Goal: Task Accomplishment & Management: Manage account settings

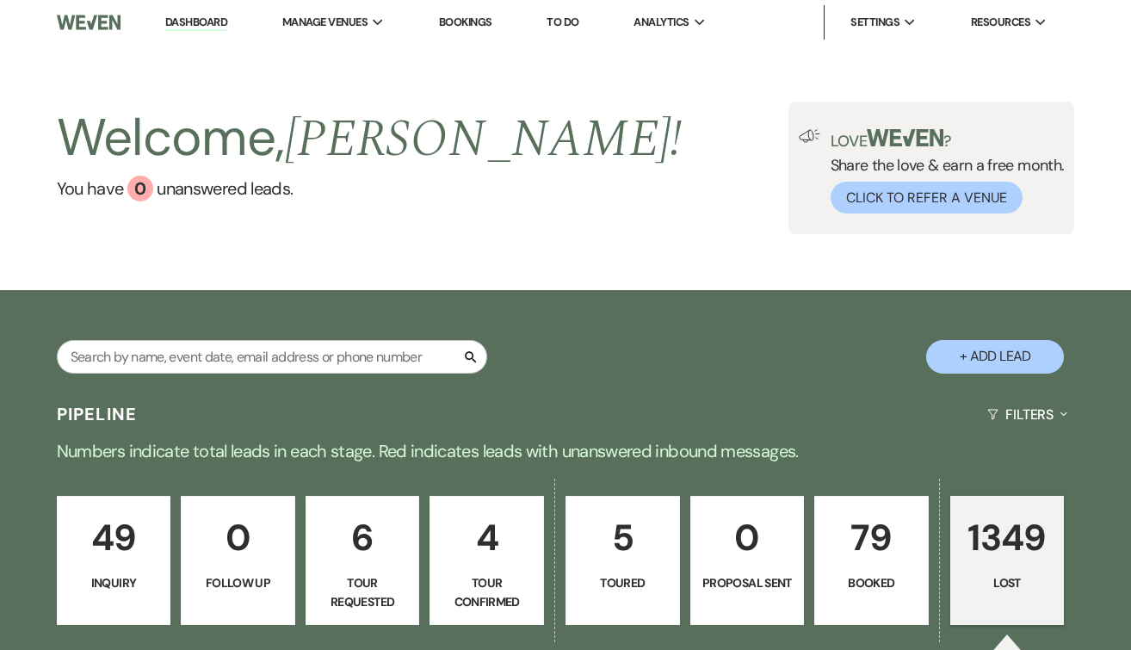
select select "8"
select select "10"
select select "8"
select select "9"
select select "8"
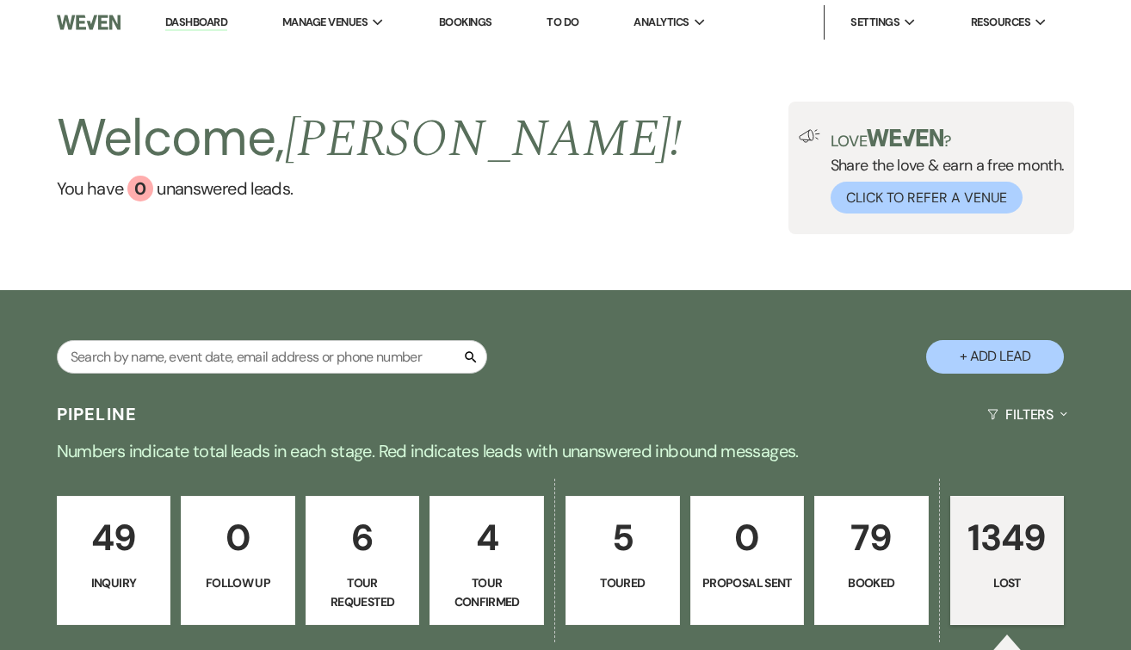
select select "7"
select select "8"
select select "6"
select select "8"
select select "6"
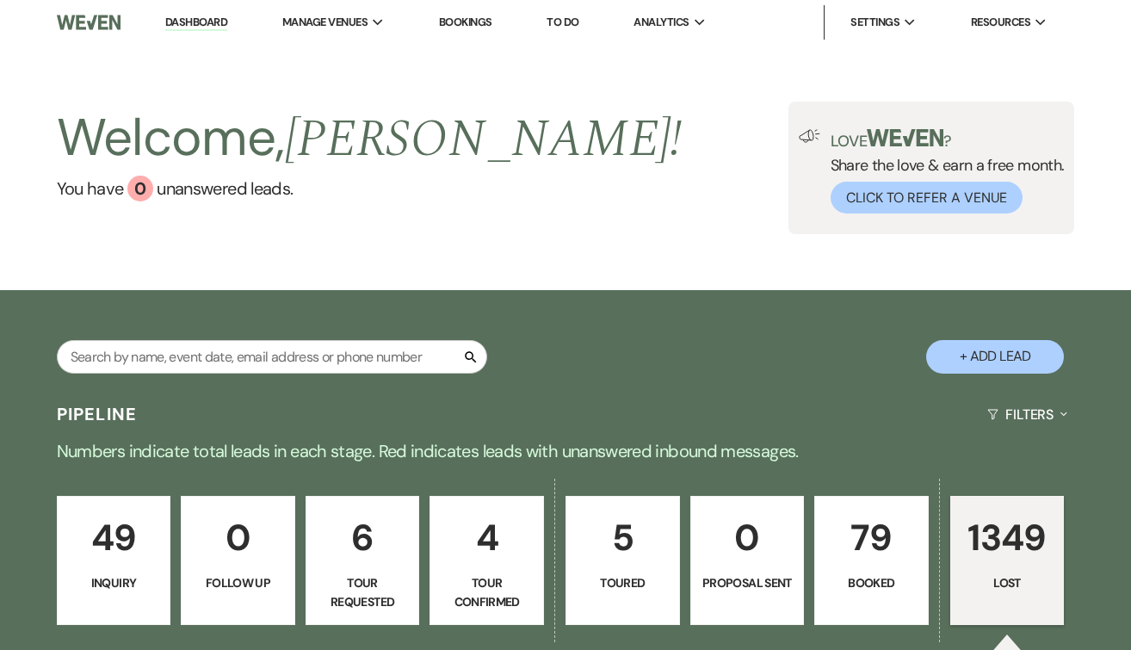
select select "8"
select select "6"
select select "8"
select select "7"
select select "8"
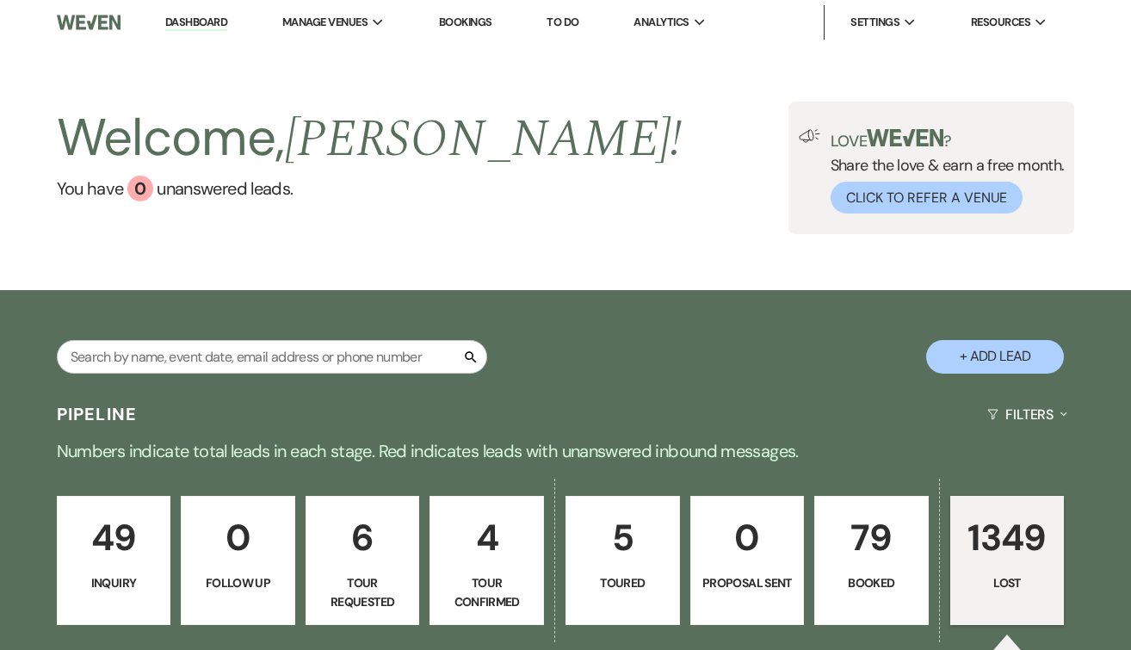
select select "6"
select select "8"
select select "10"
select select "8"
select select "5"
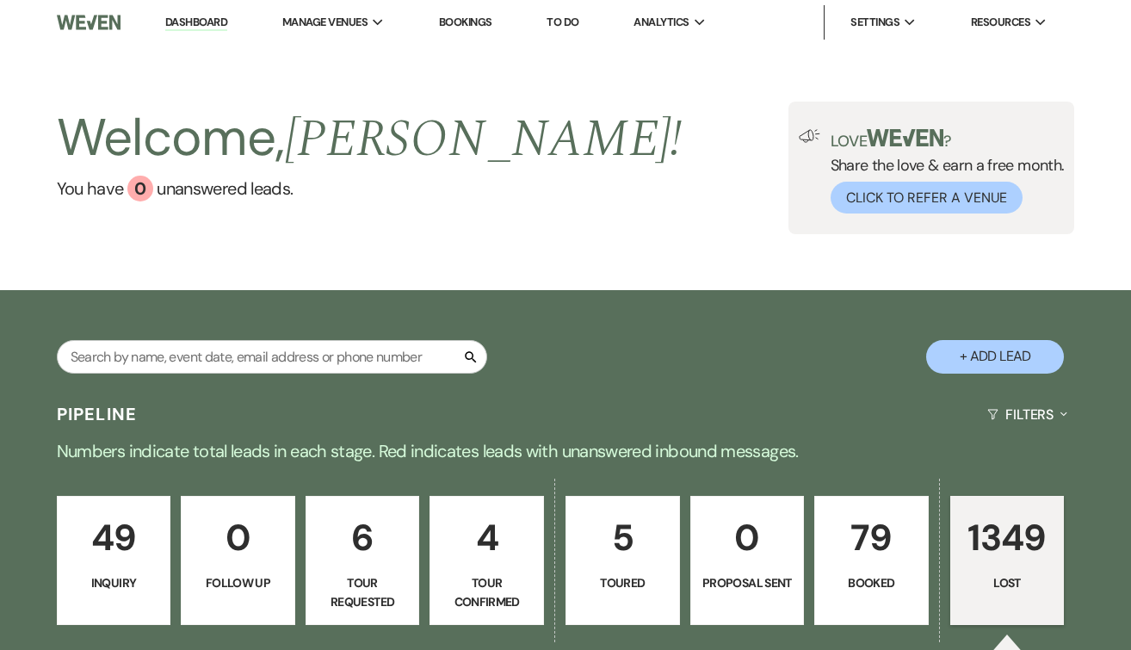
select select "8"
select select "6"
select select "8"
select select "5"
select select "8"
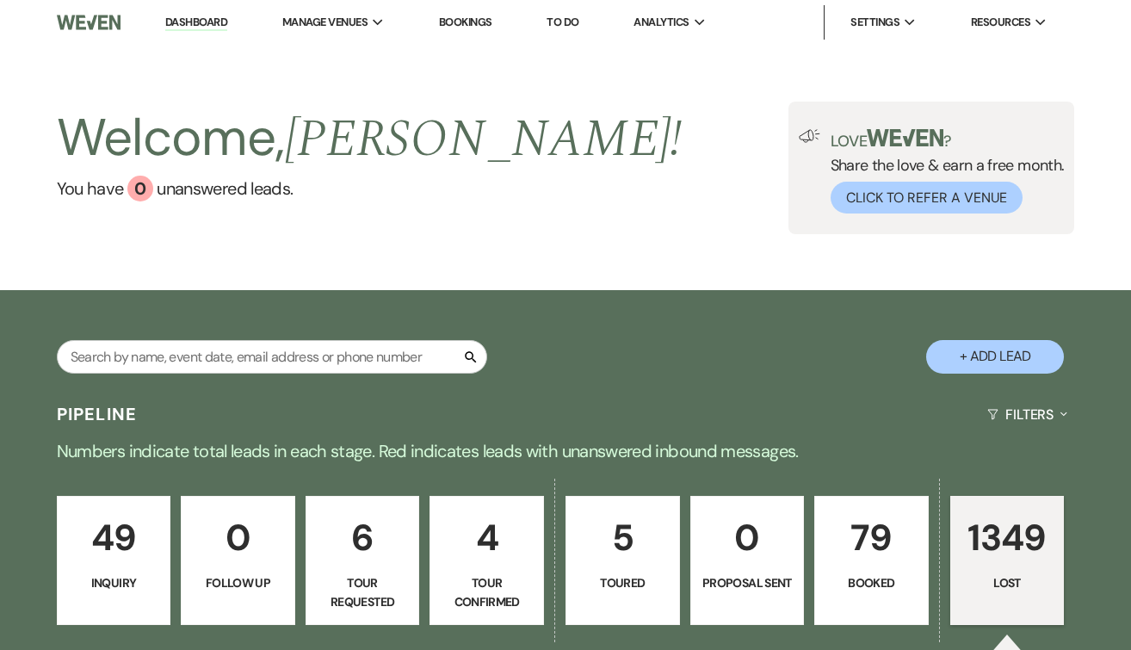
select select "5"
select select "8"
select select "5"
select select "8"
select select "5"
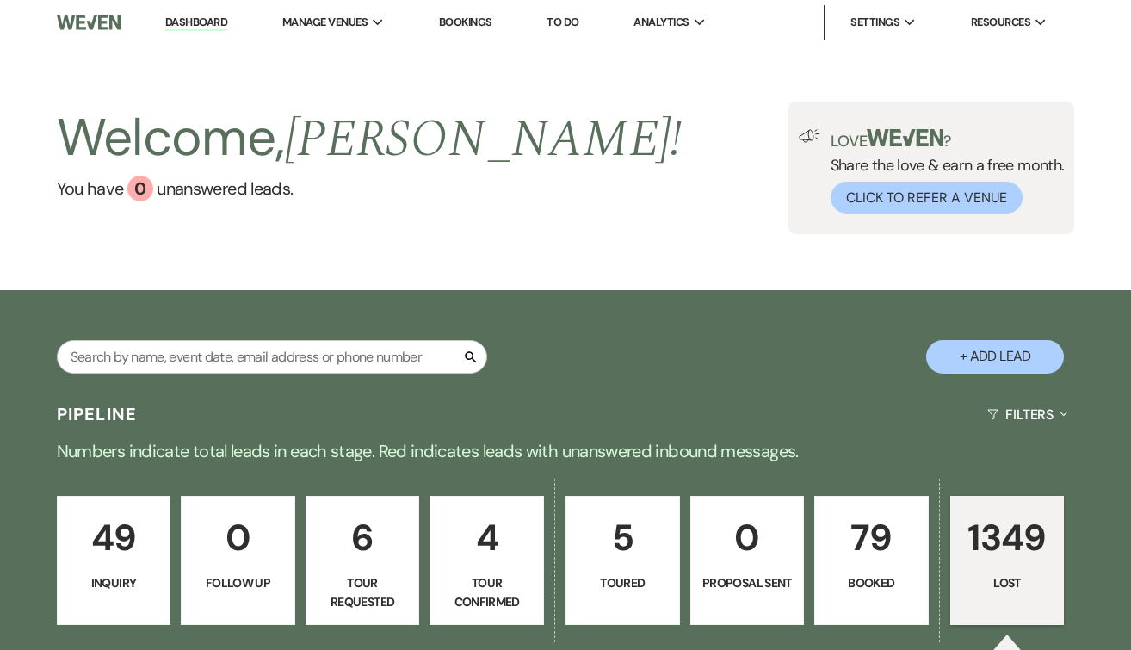
select select "8"
select select "5"
select select "8"
select select "7"
select select "8"
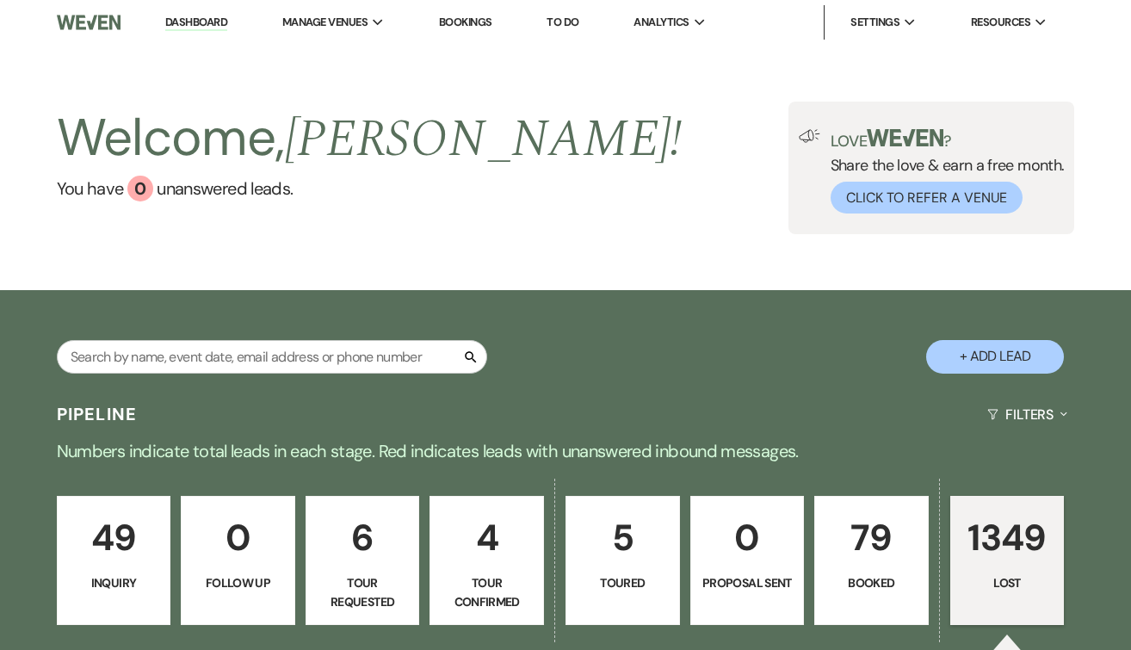
select select "6"
select select "8"
select select "5"
select select "8"
select select "5"
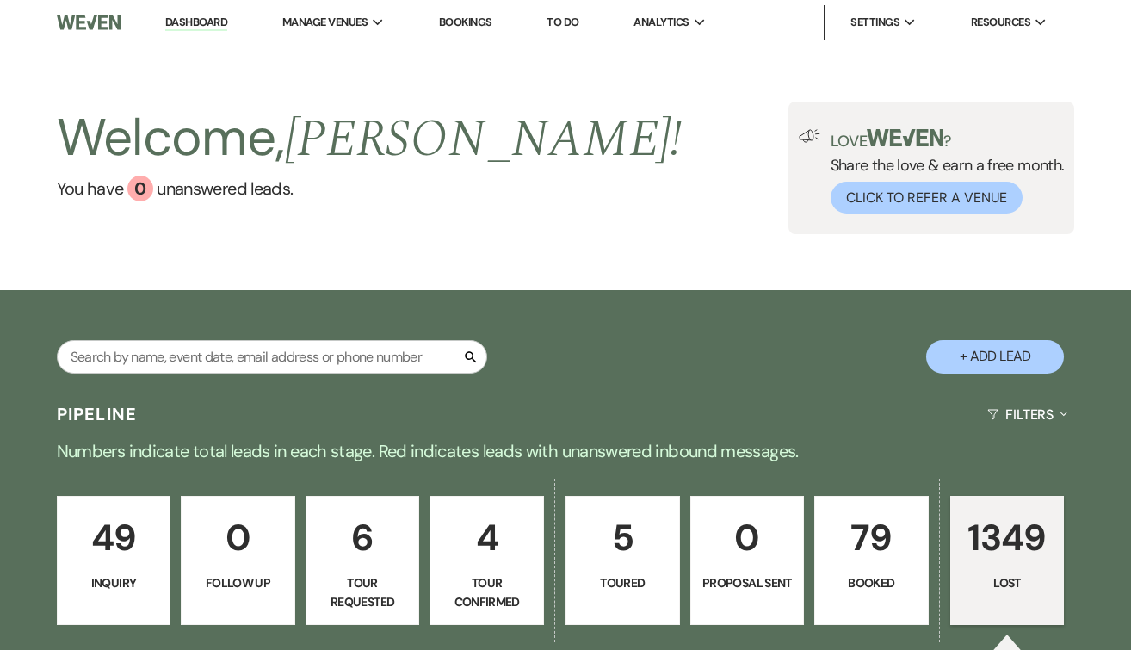
select select "8"
select select "5"
select select "8"
select select "10"
select select "8"
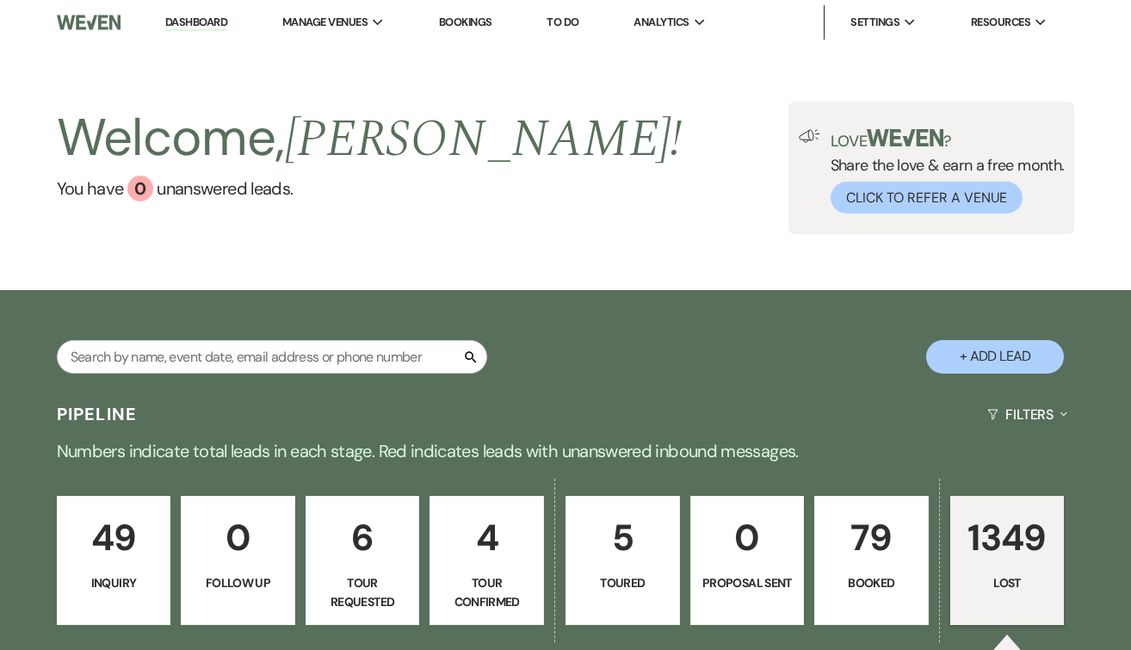
select select "5"
select select "8"
select select "7"
select select "8"
select select "5"
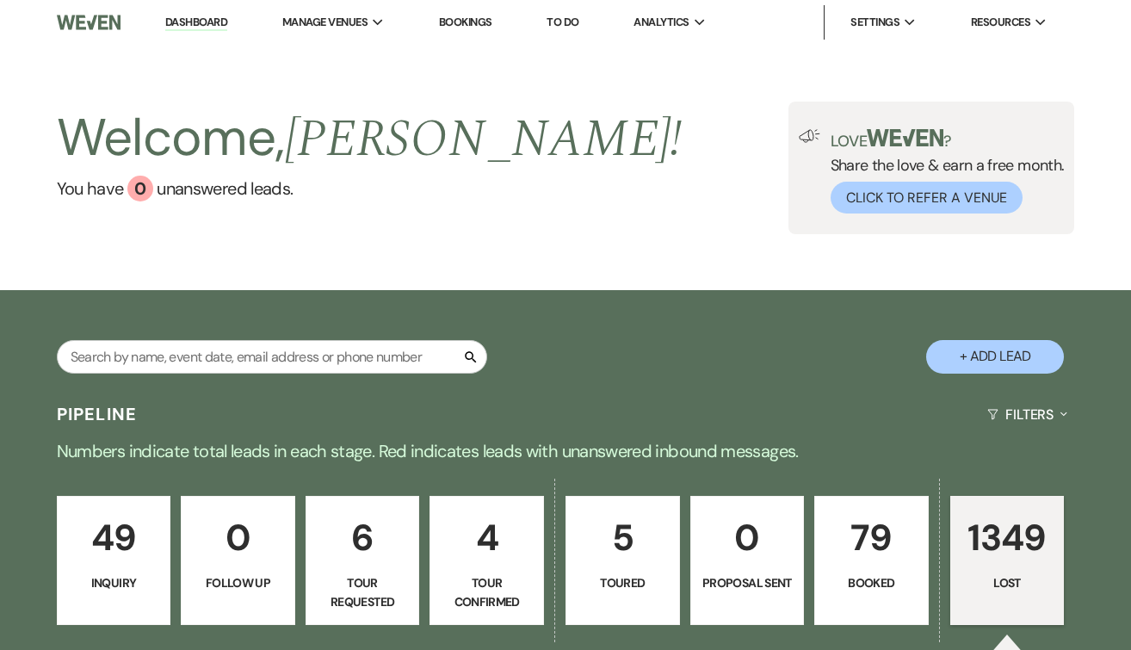
select select "8"
select select "5"
select select "8"
select select "5"
select select "8"
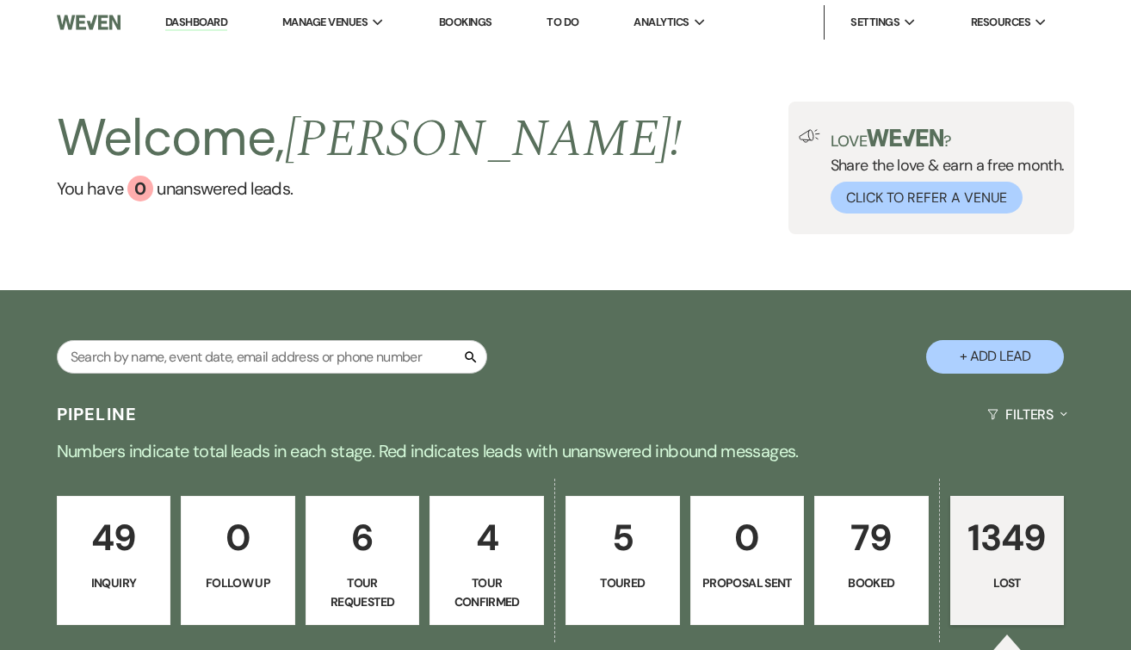
select select "5"
select select "8"
select select "5"
select select "8"
select select "5"
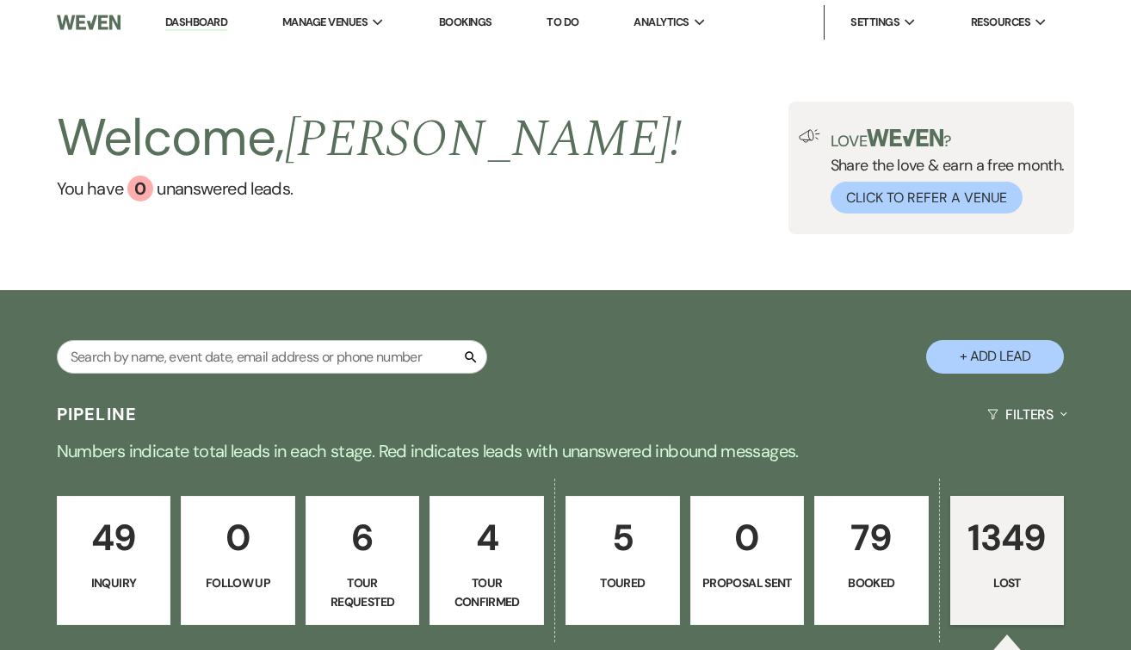
select select "8"
select select "5"
select select "8"
select select "5"
select select "8"
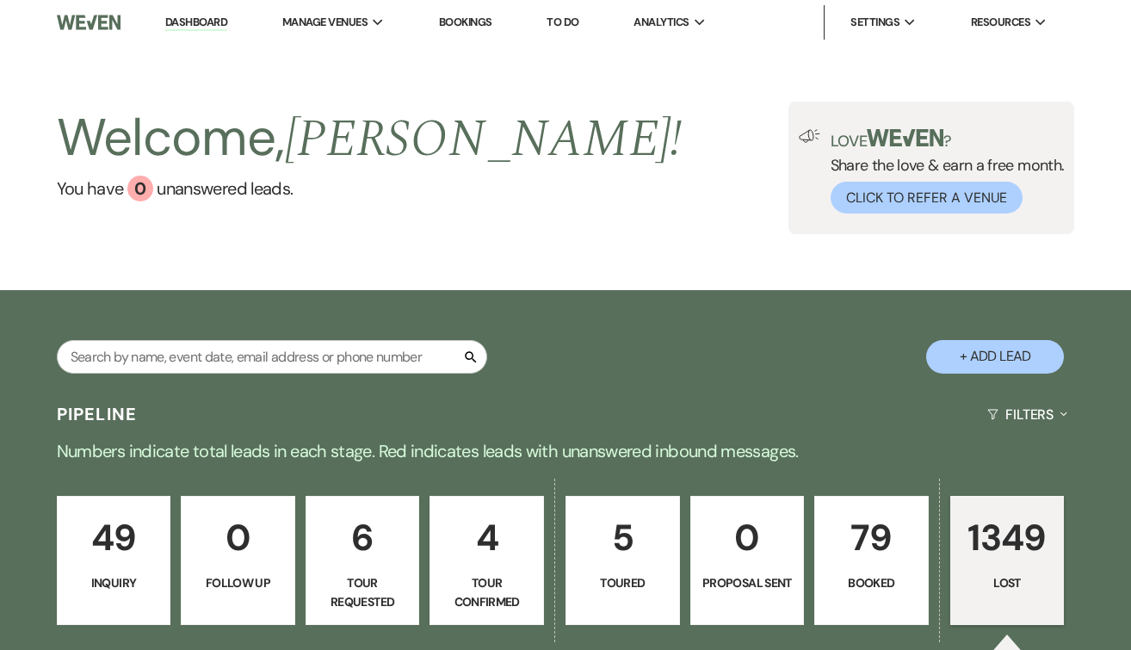
select select "5"
select select "8"
select select "5"
select select "8"
select select "5"
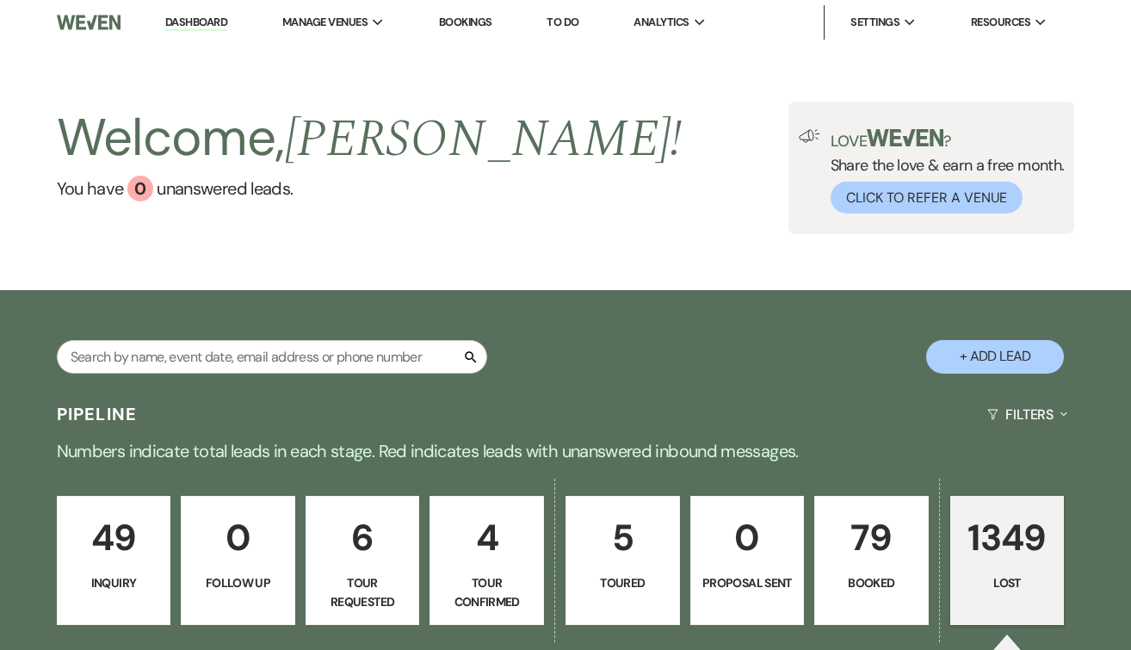
select select "8"
select select "5"
select select "8"
select select "10"
select select "8"
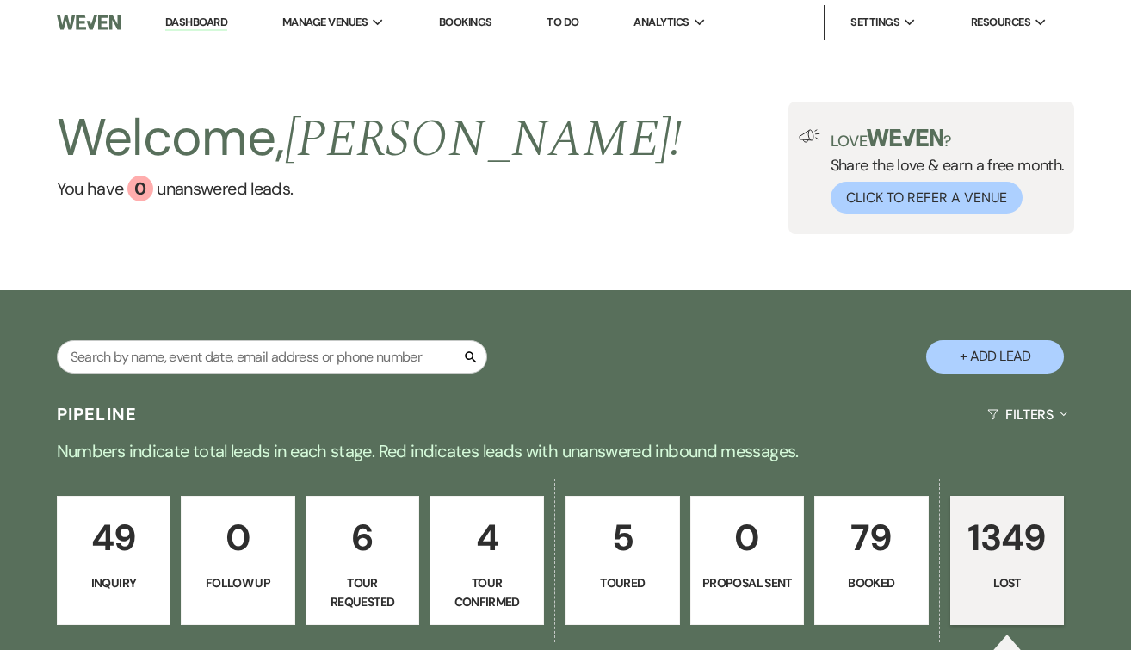
select select "5"
select select "8"
select select "6"
select select "8"
select select "5"
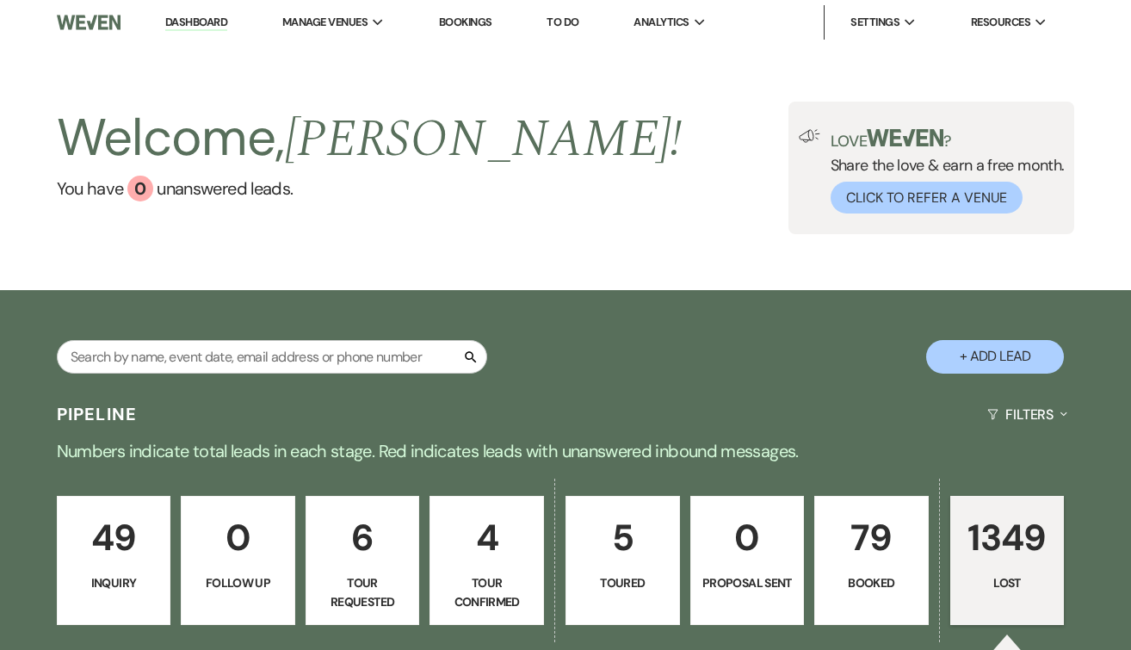
select select "8"
select select "6"
select select "8"
select select "6"
select select "8"
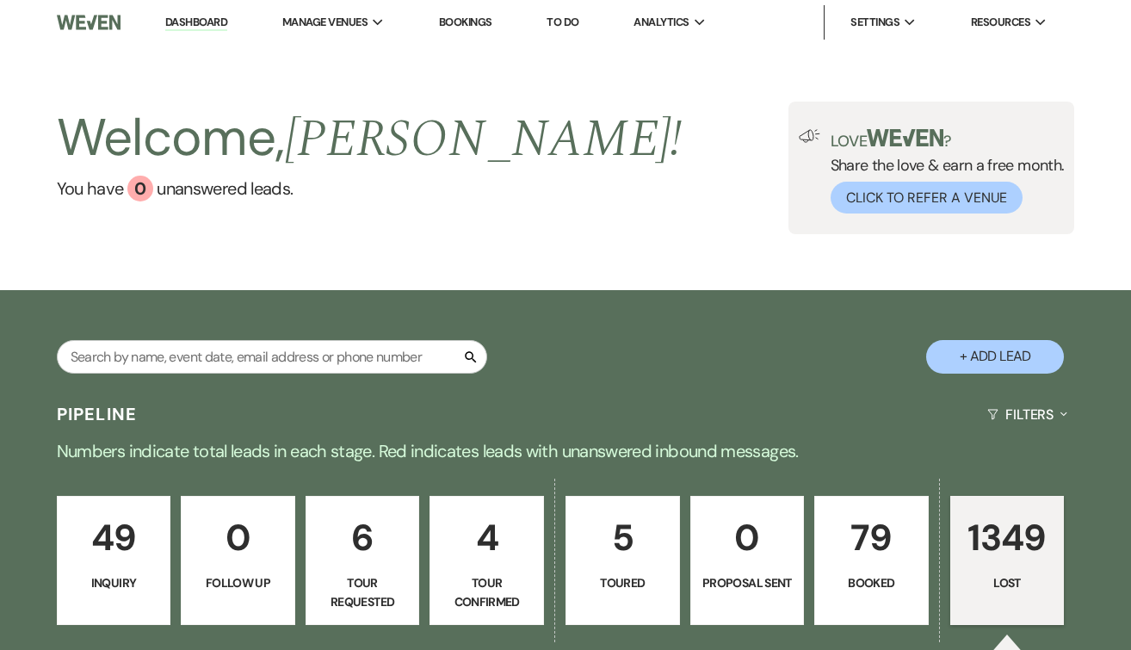
select select "5"
select select "8"
select select "5"
select select "8"
select select "5"
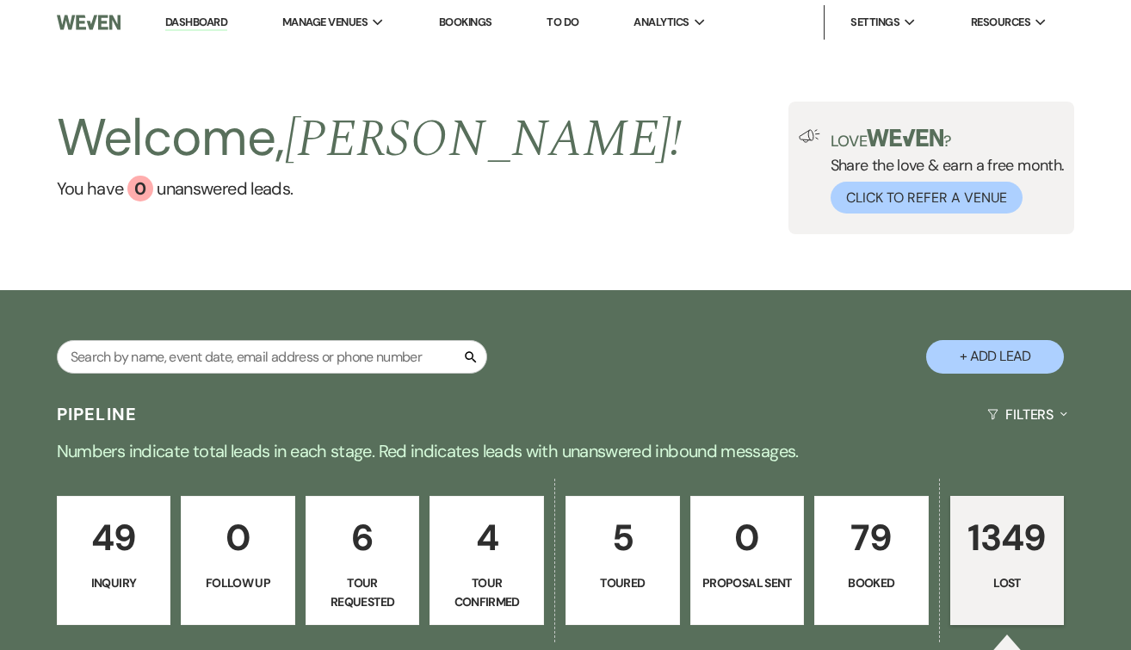
select select "8"
select select "7"
select select "8"
select select "5"
select select "8"
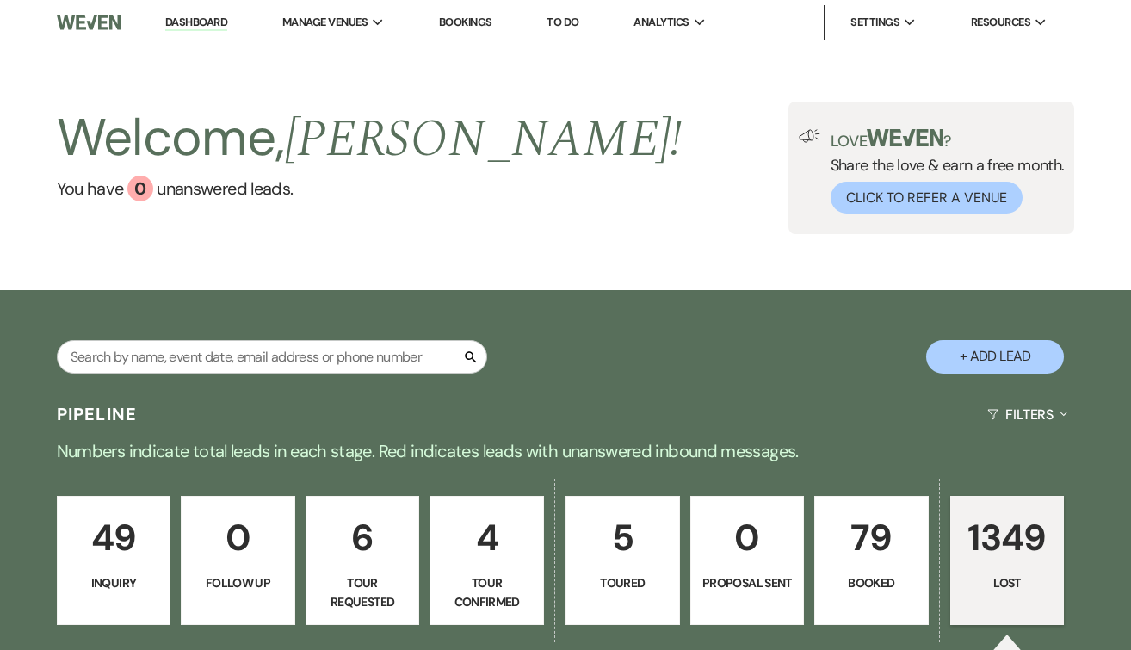
select select "5"
select select "8"
select select "5"
select select "8"
select select "5"
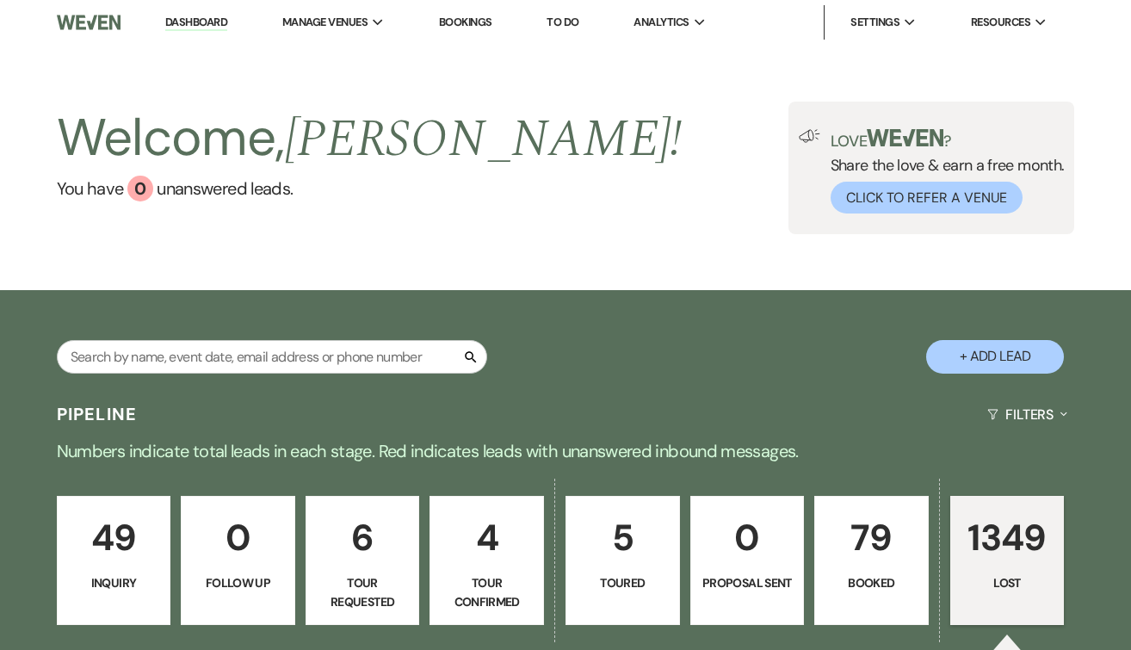
select select "8"
select select "6"
select select "8"
select select "6"
select select "8"
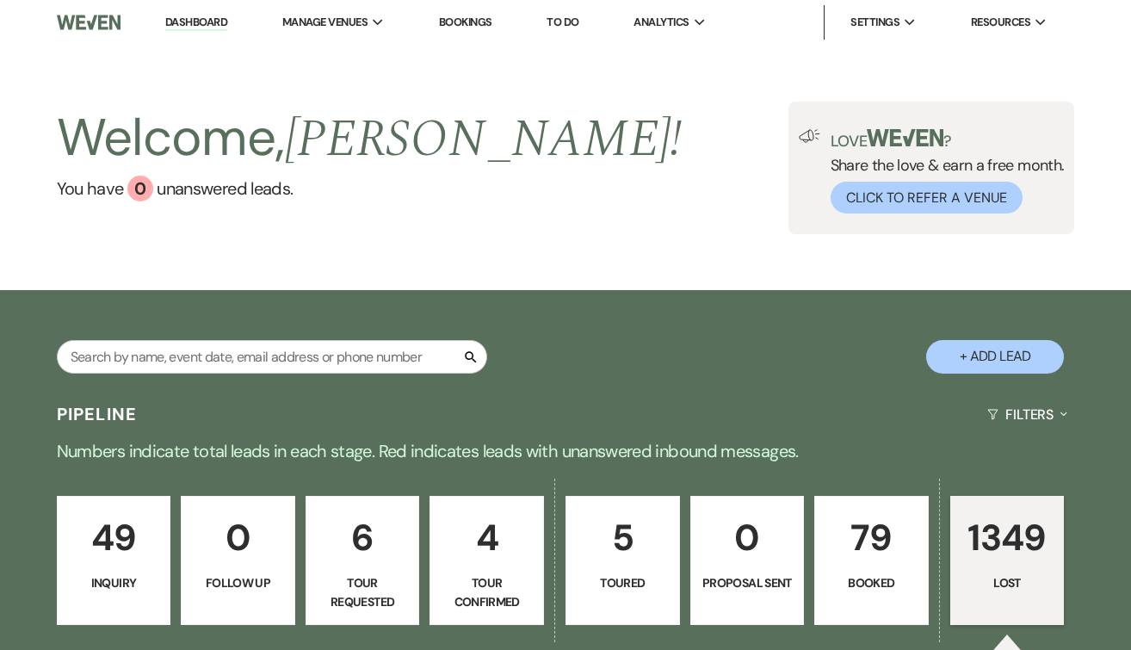
select select "5"
select select "8"
select select "5"
select select "8"
select select "5"
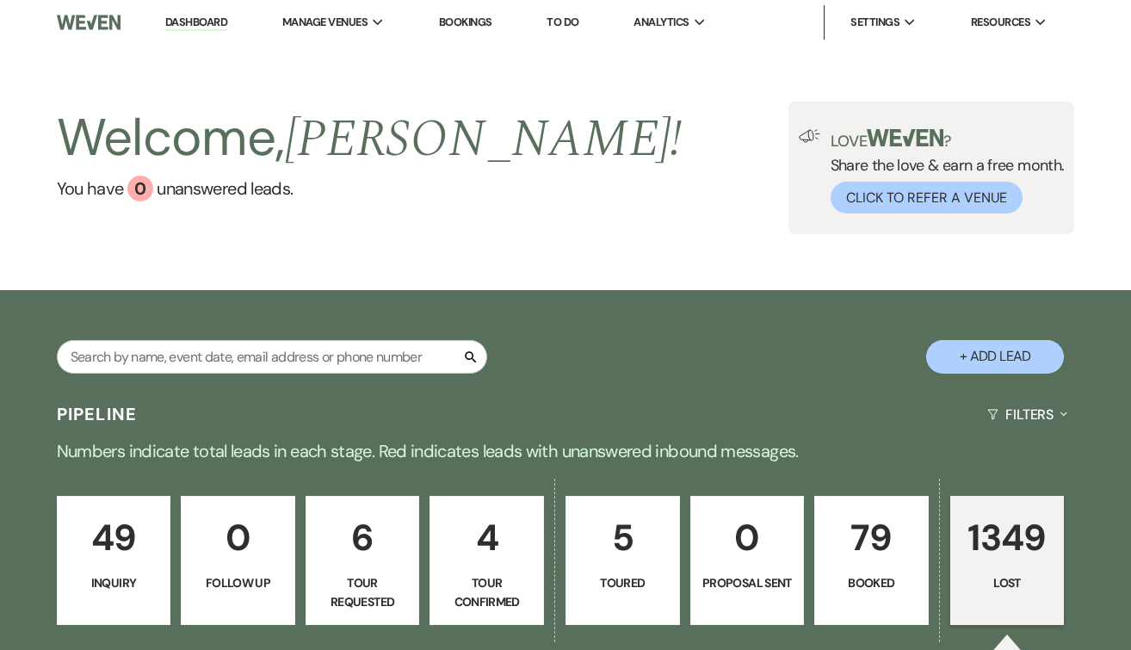
select select "8"
select select "5"
select select "8"
select select "5"
select select "8"
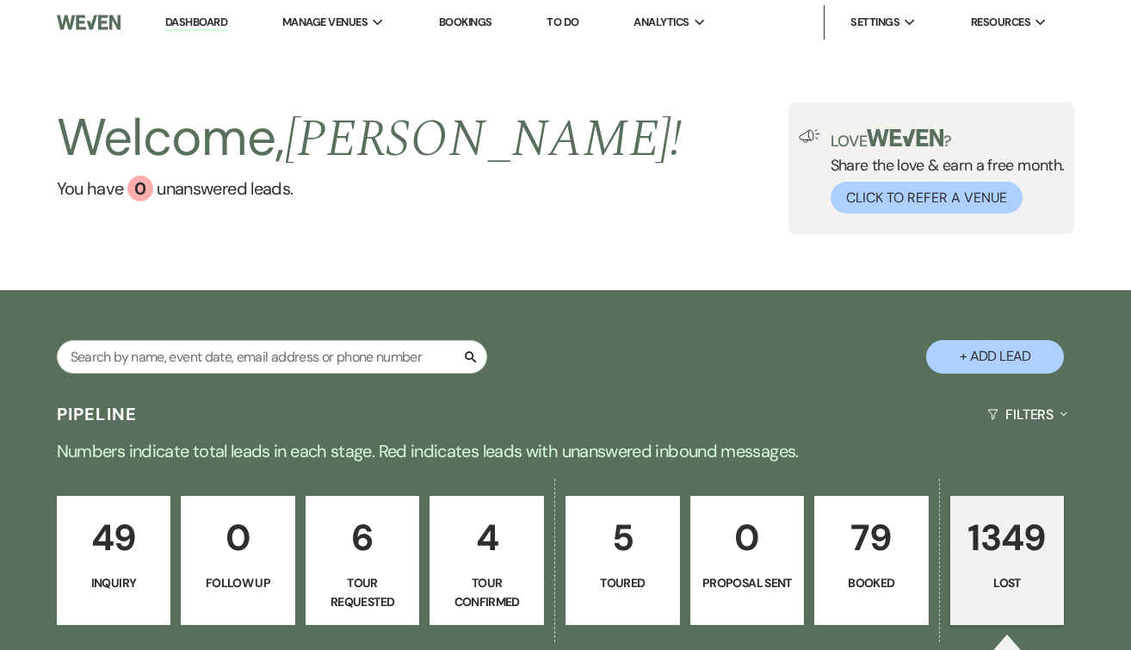
select select "5"
select select "8"
select select "5"
select select "8"
select select "5"
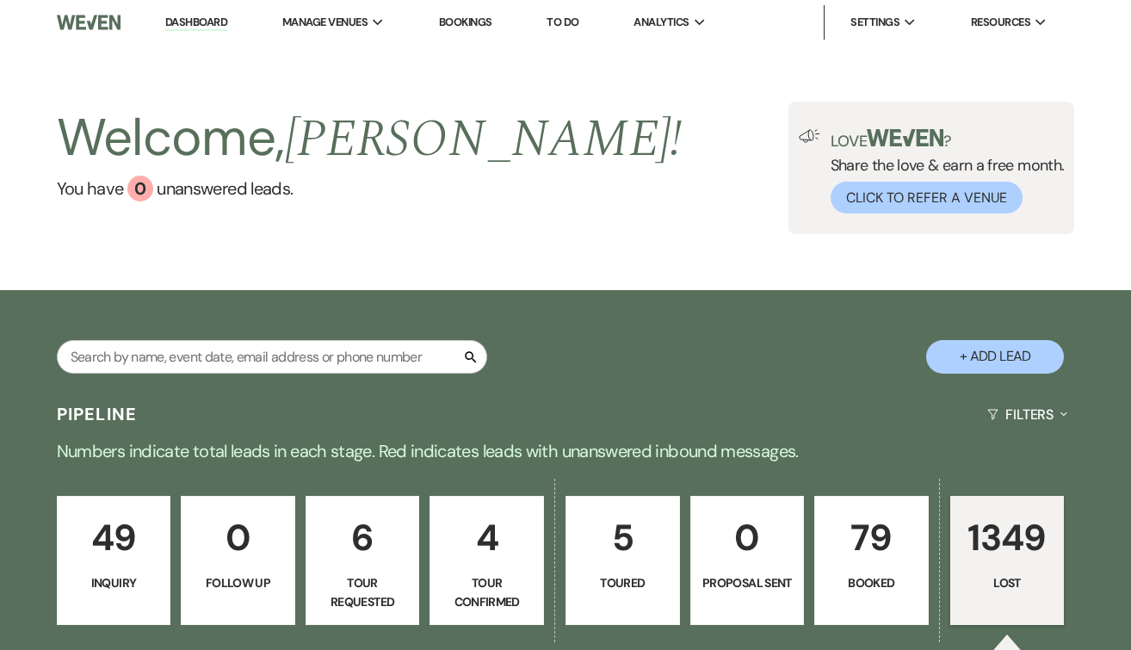
select select "8"
select select "5"
select select "8"
select select "10"
select select "8"
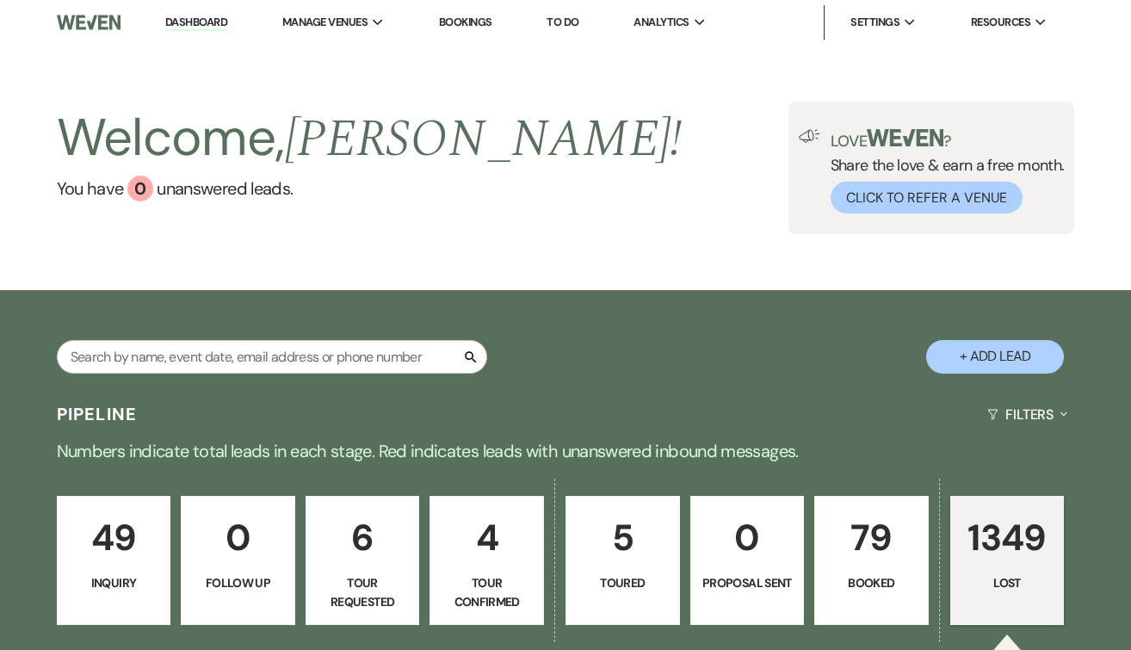
select select "5"
select select "8"
select select "5"
select select "8"
select select "5"
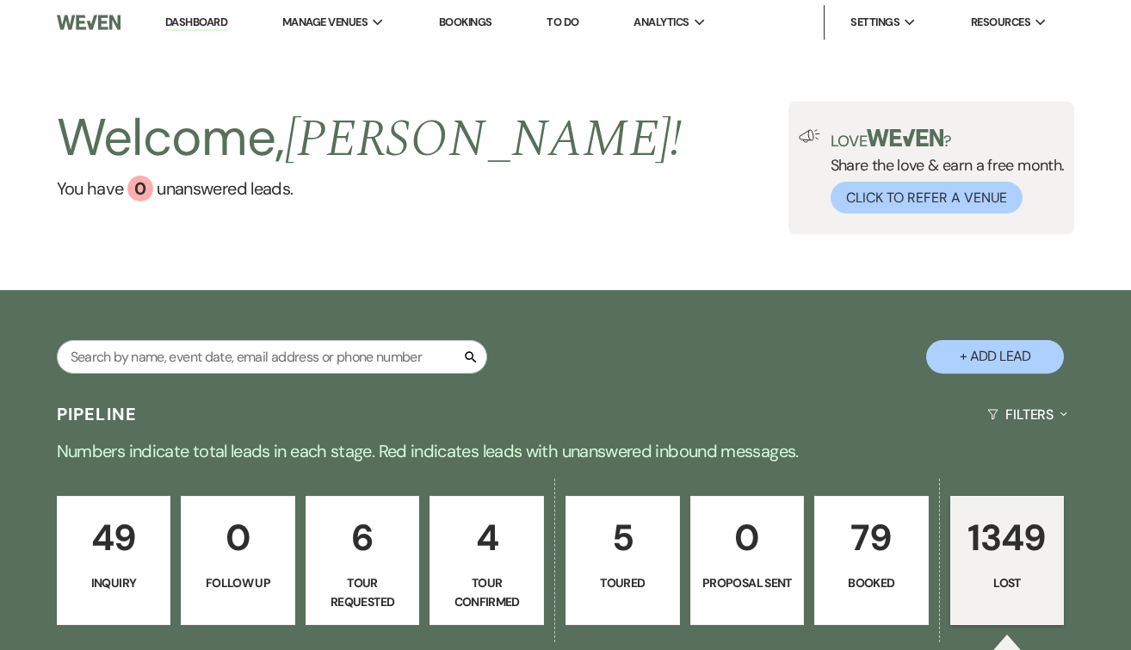
select select "8"
select select "5"
select select "8"
select select "10"
select select "8"
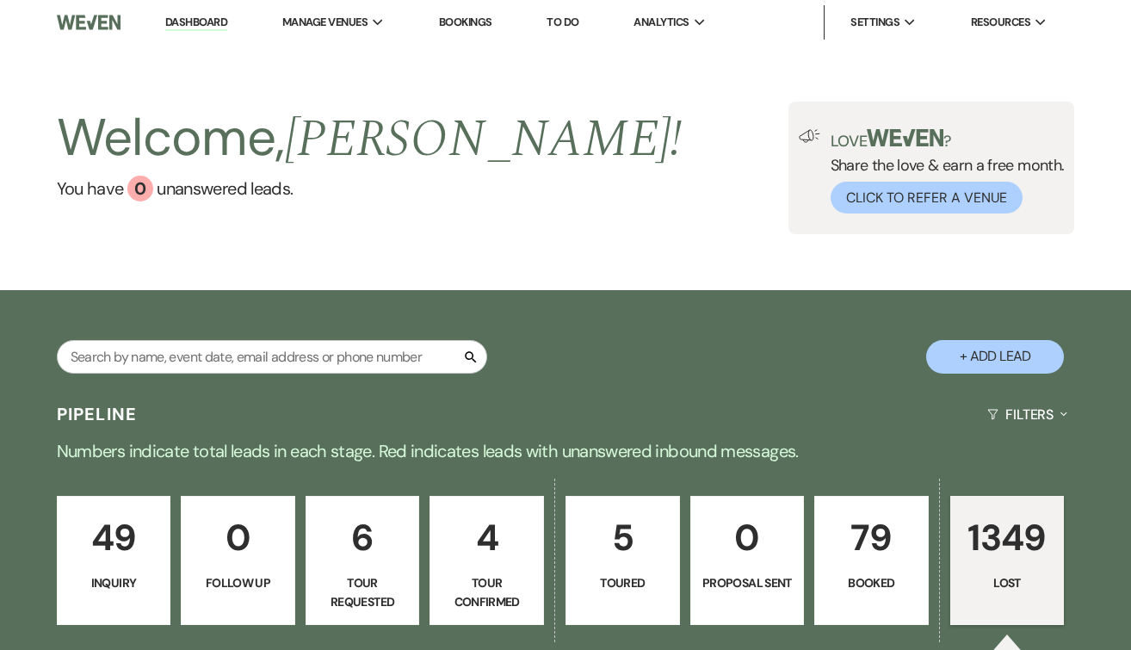
select select "5"
select select "8"
select select "5"
select select "8"
select select "5"
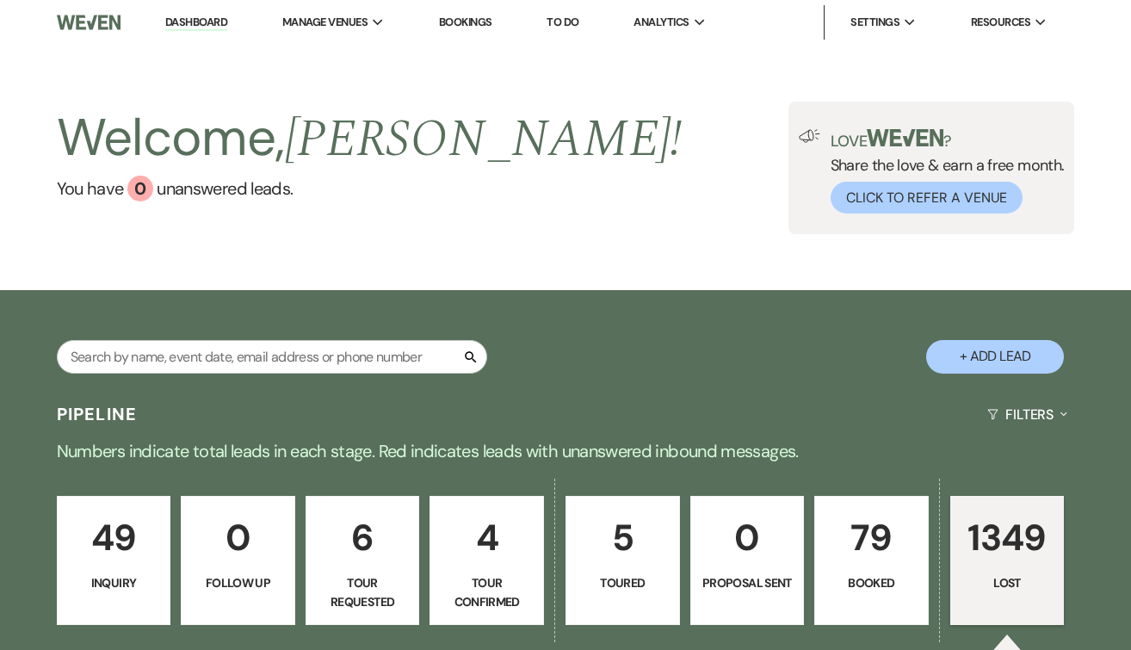
select select "8"
select select "6"
select select "8"
select select "5"
select select "8"
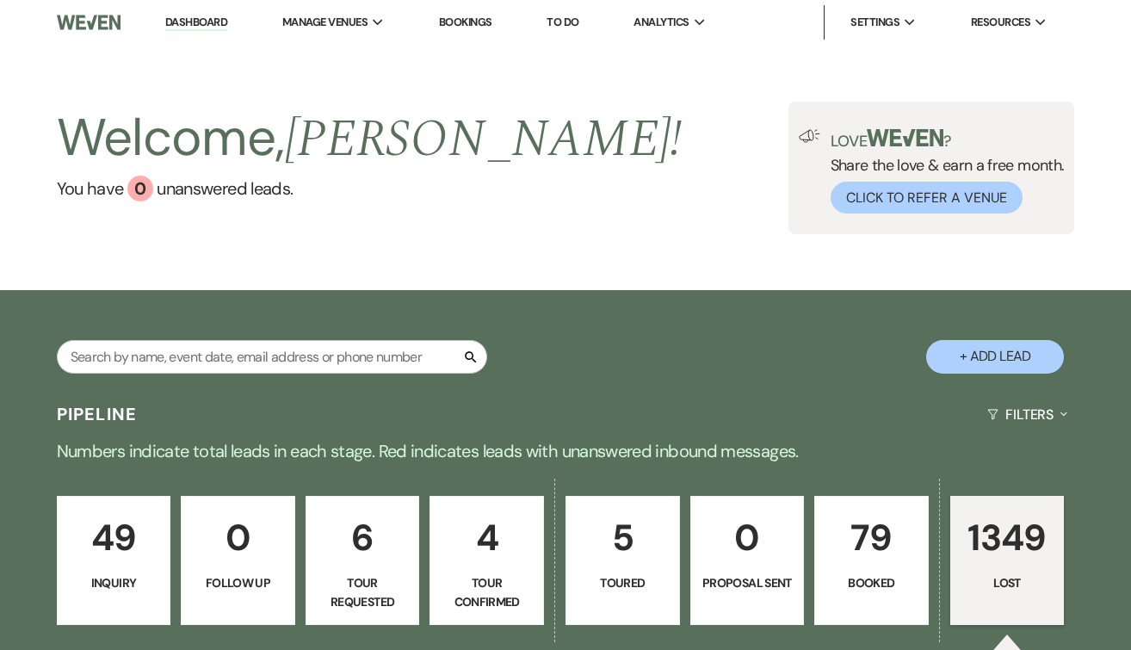
select select "6"
select select "8"
select select "5"
select select "8"
select select "5"
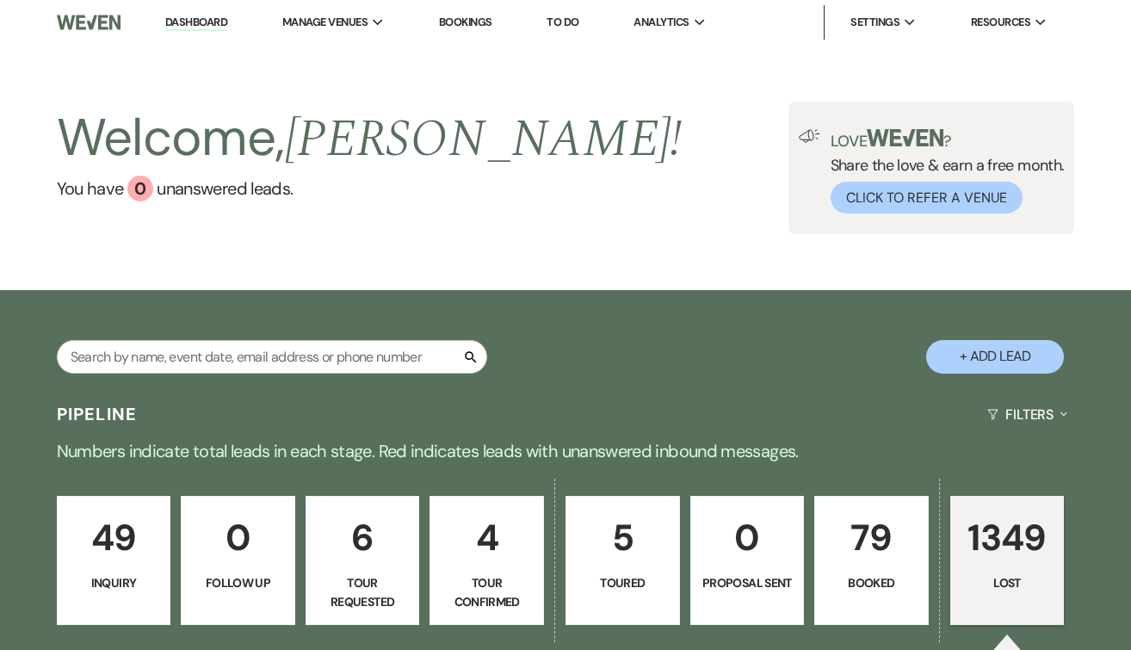
select select "8"
select select "6"
select select "8"
select select "5"
select select "8"
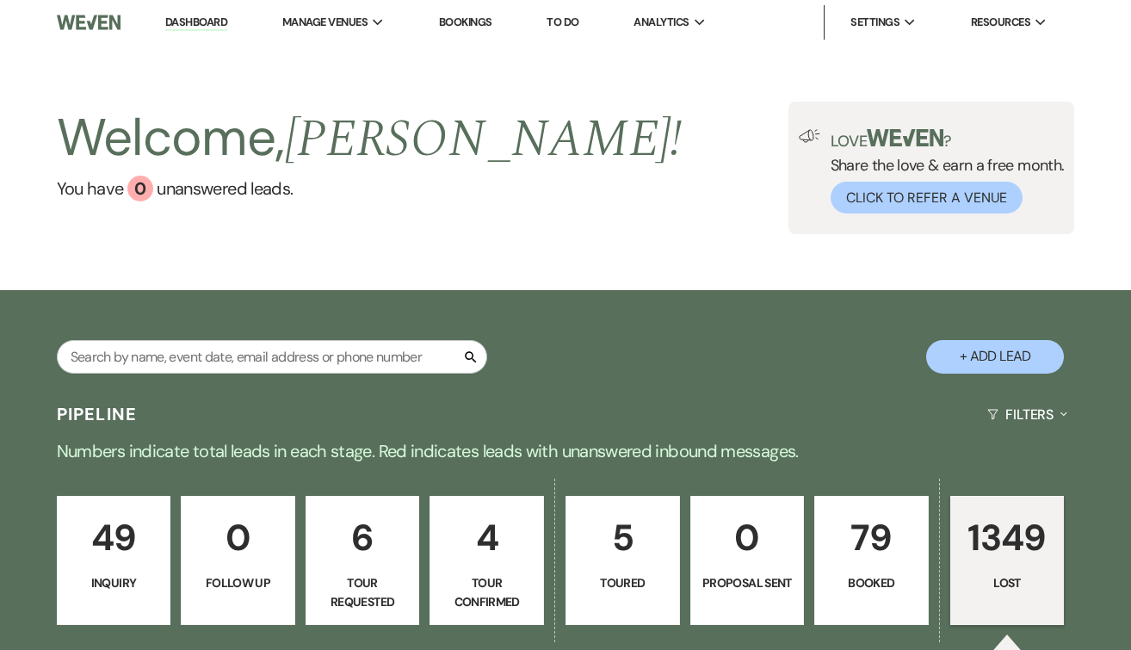
select select "5"
select select "8"
select select "6"
select select "8"
select select "5"
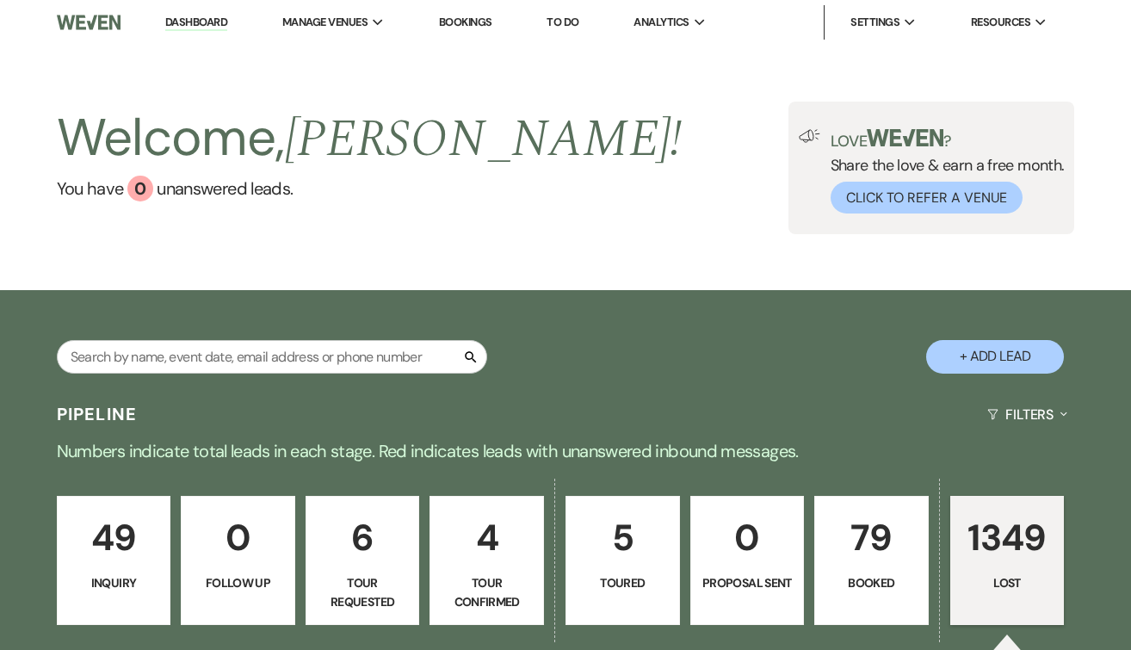
select select "8"
select select "5"
select select "8"
select select "5"
select select "8"
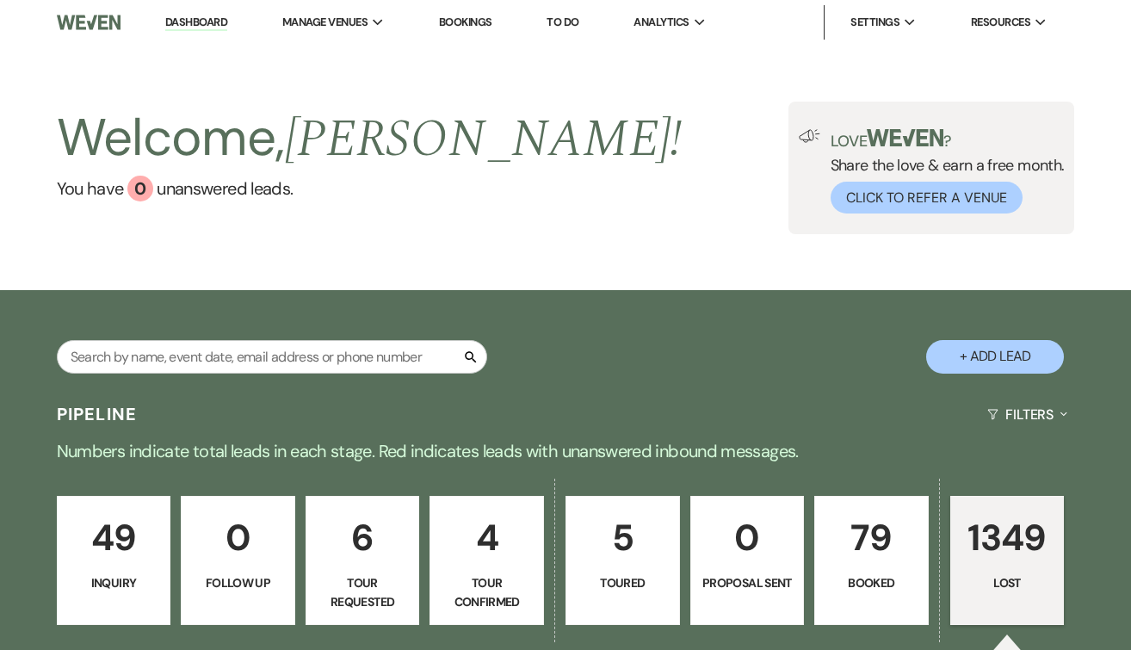
select select "5"
select select "8"
select select "5"
select select "8"
select select "5"
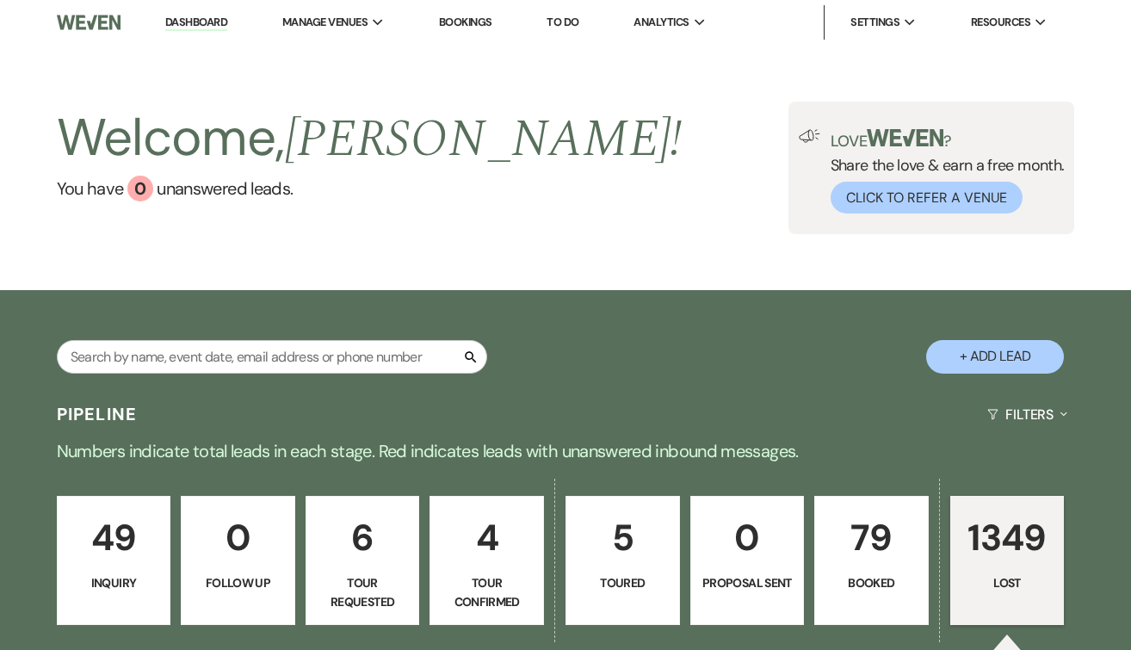
select select "8"
select select "5"
select select "8"
select select "5"
select select "8"
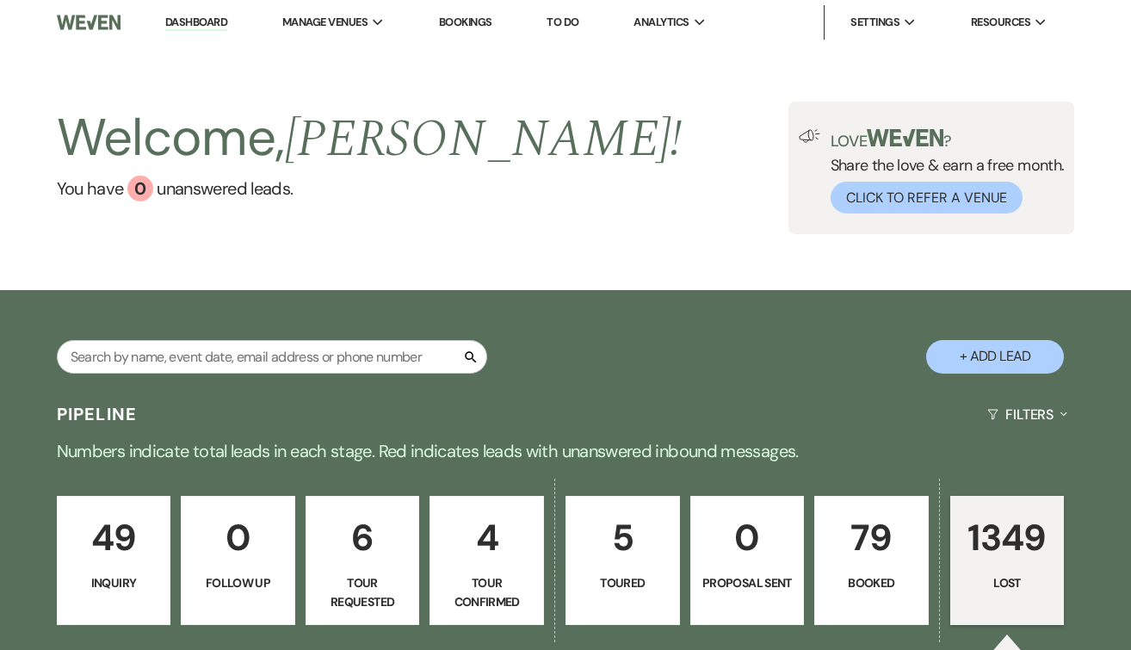
select select "5"
select select "8"
select select "5"
select select "8"
select select "6"
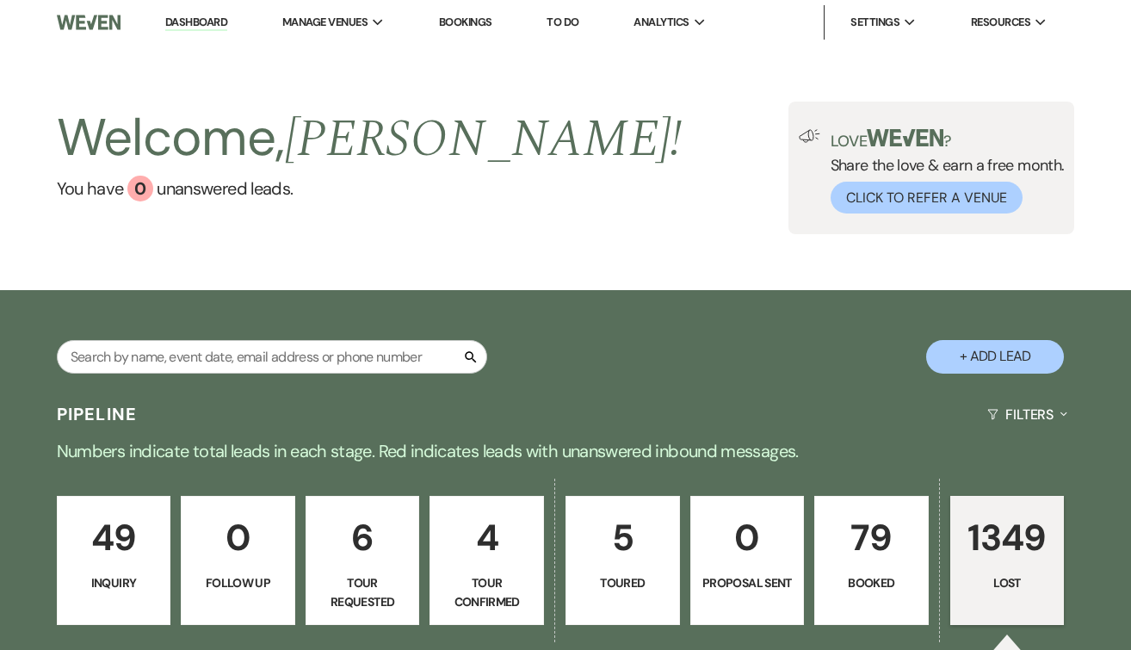
select select "8"
select select "5"
select select "8"
select select "5"
select select "8"
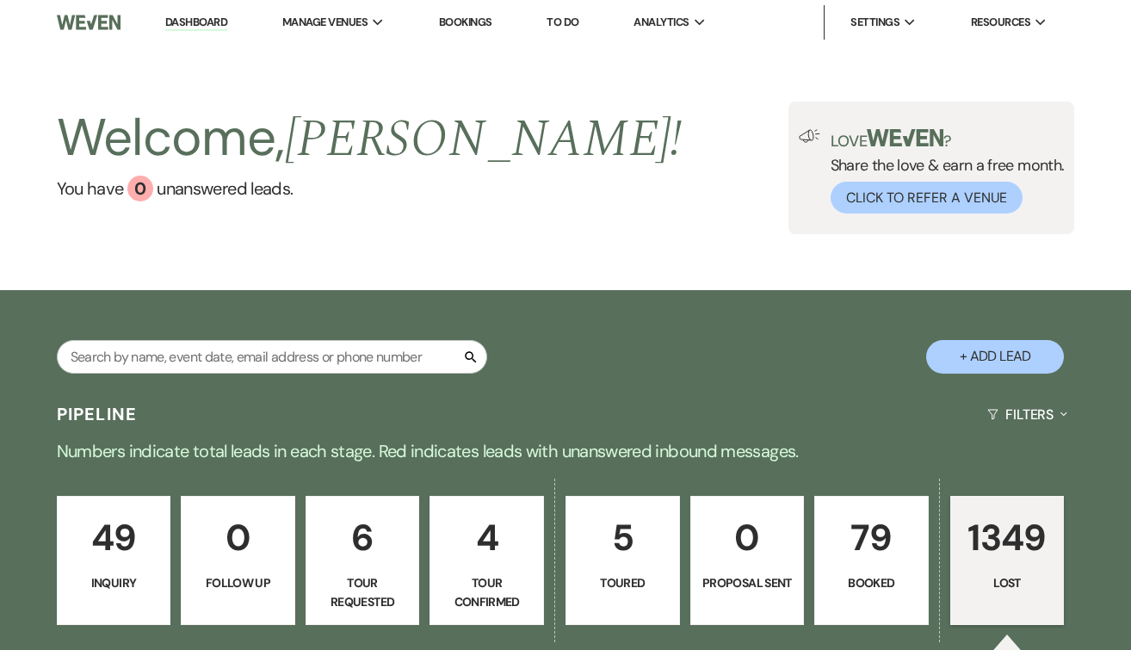
select select "5"
select select "8"
select select "5"
select select "8"
select select "5"
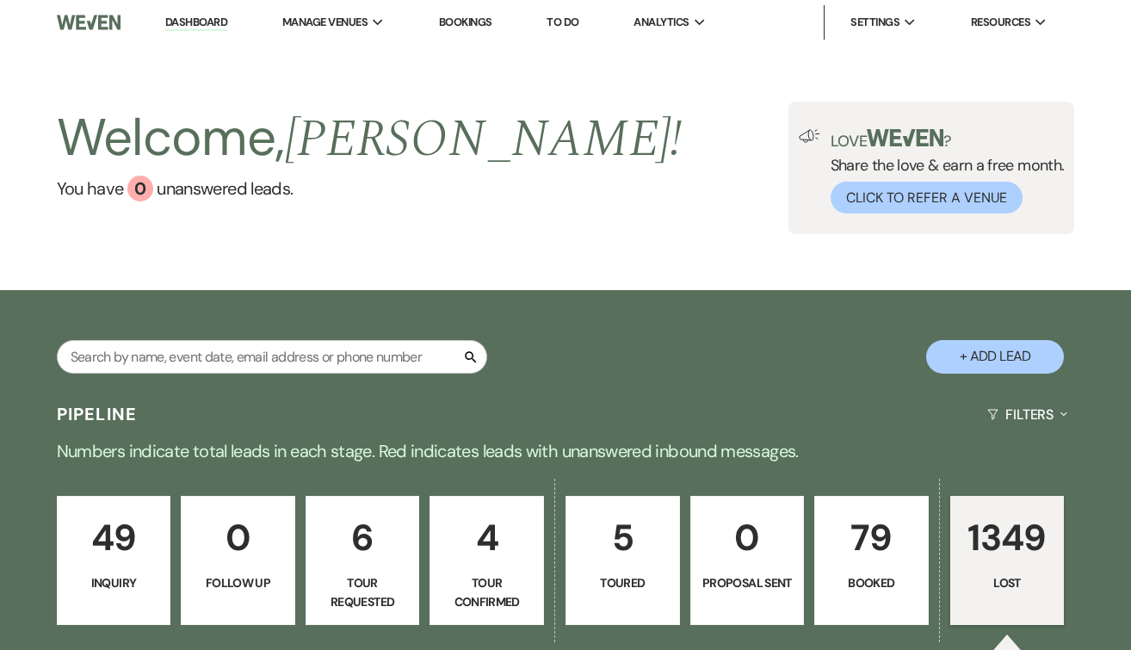
select select "8"
select select "5"
select select "8"
select select "10"
select select "8"
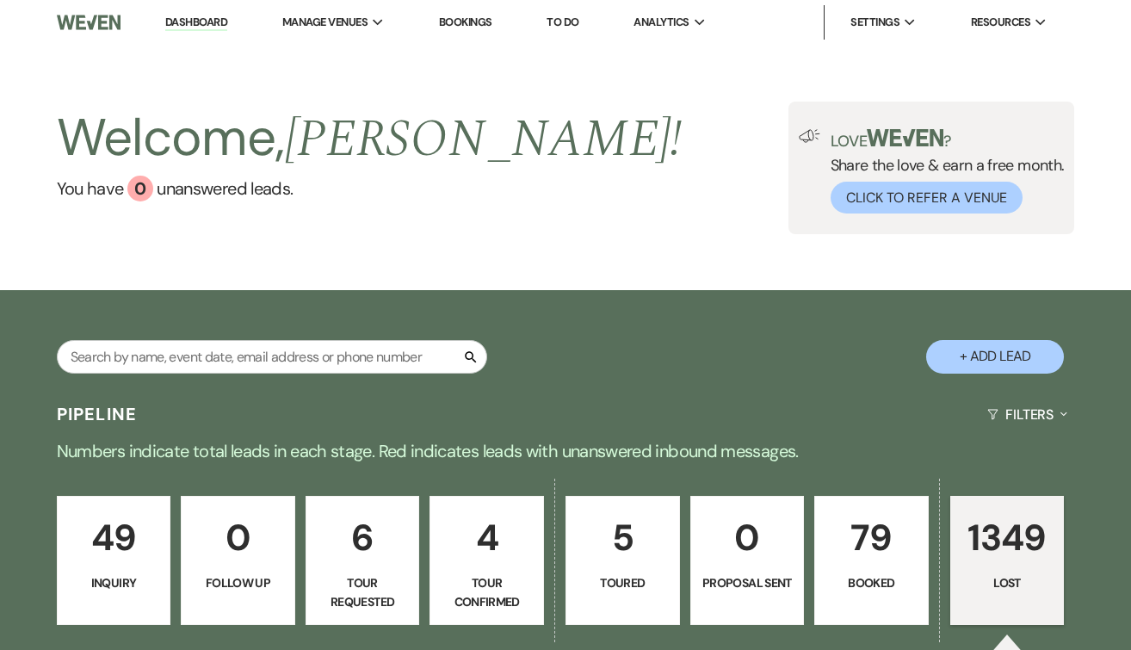
select select "6"
select select "8"
select select "5"
select select "8"
select select "5"
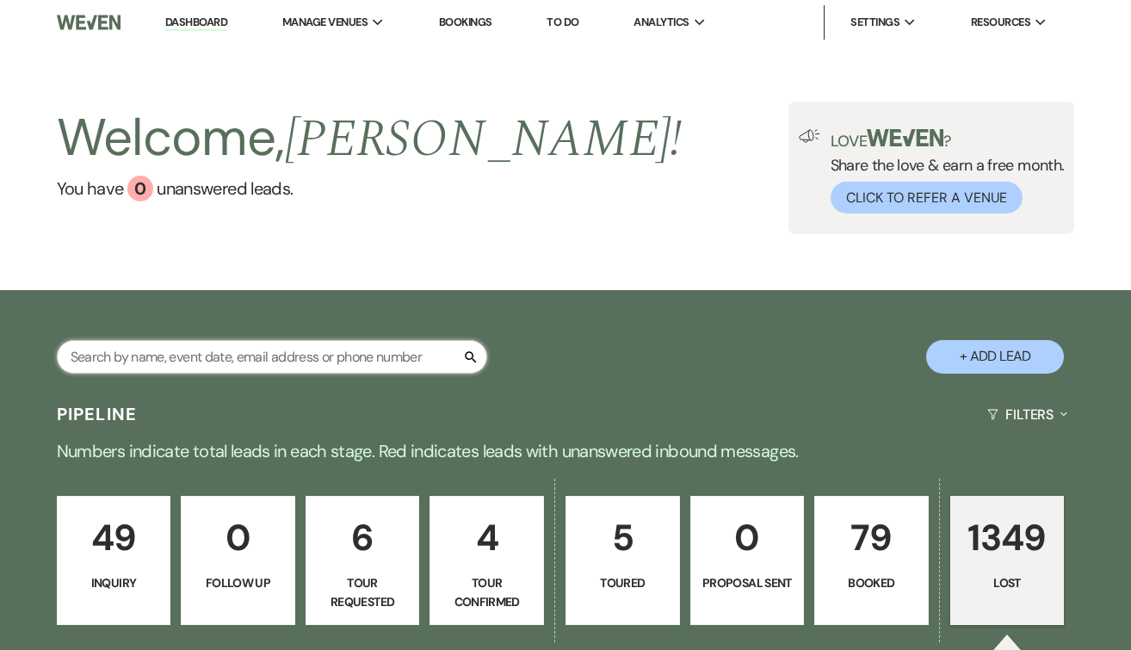
click at [223, 343] on input "text" at bounding box center [272, 357] width 430 height 34
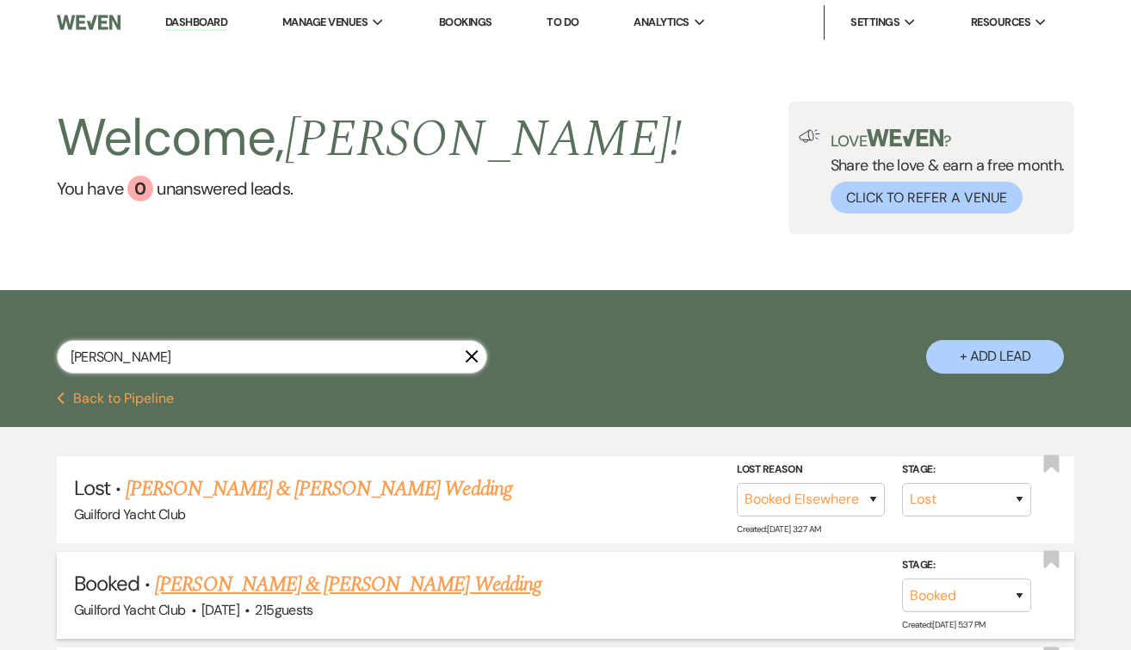
scroll to position [40, 0]
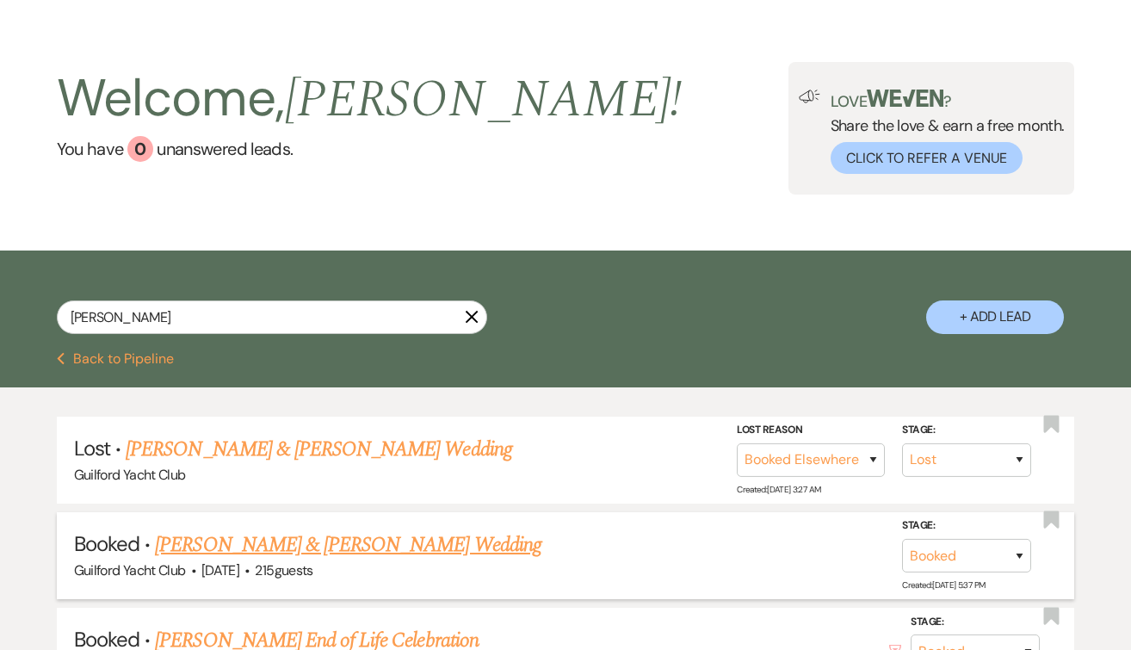
click at [337, 540] on link "[PERSON_NAME] & [PERSON_NAME] Wedding" at bounding box center [348, 544] width 386 height 31
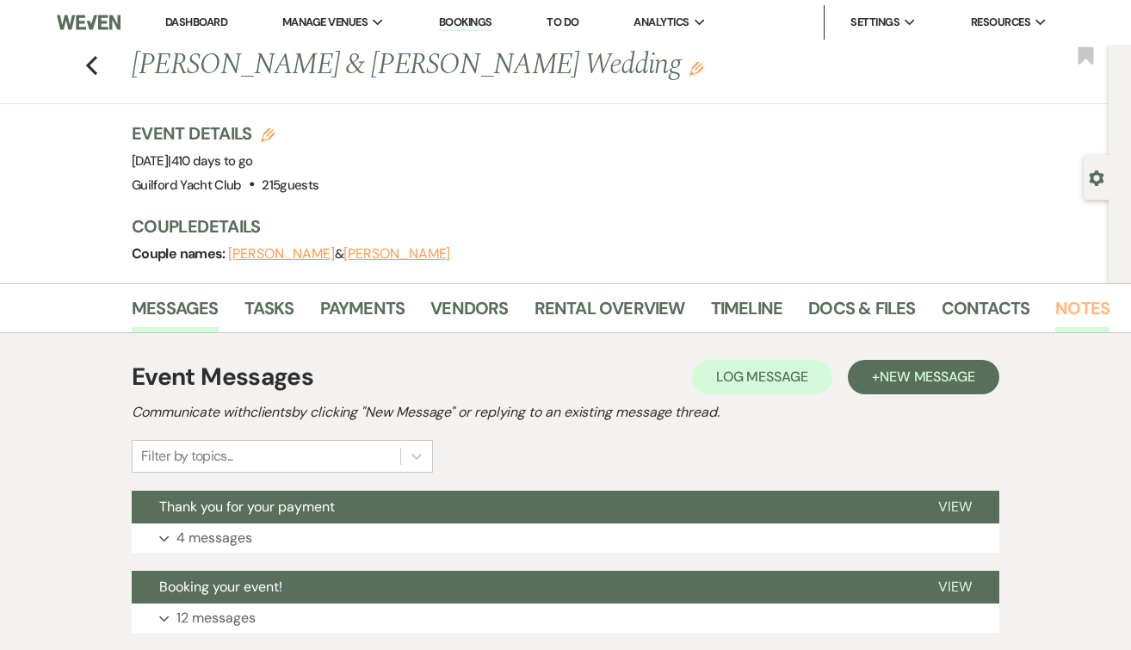
click at [1088, 308] on link "Notes" at bounding box center [1082, 313] width 54 height 38
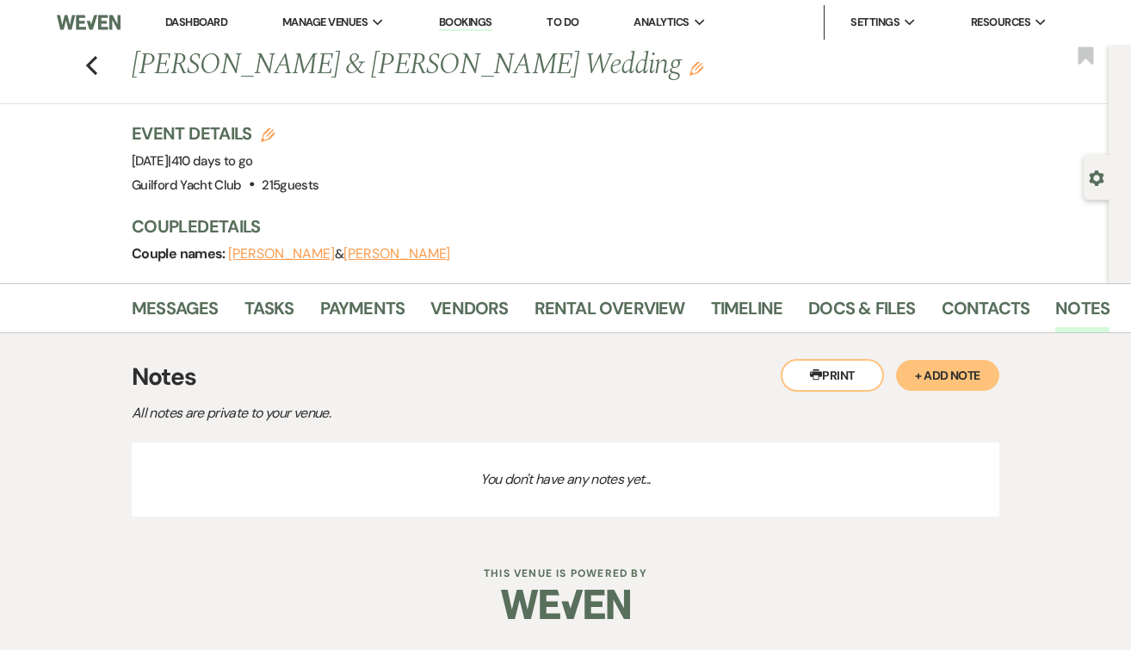
click at [941, 374] on button "+ Add Note" at bounding box center [947, 375] width 103 height 31
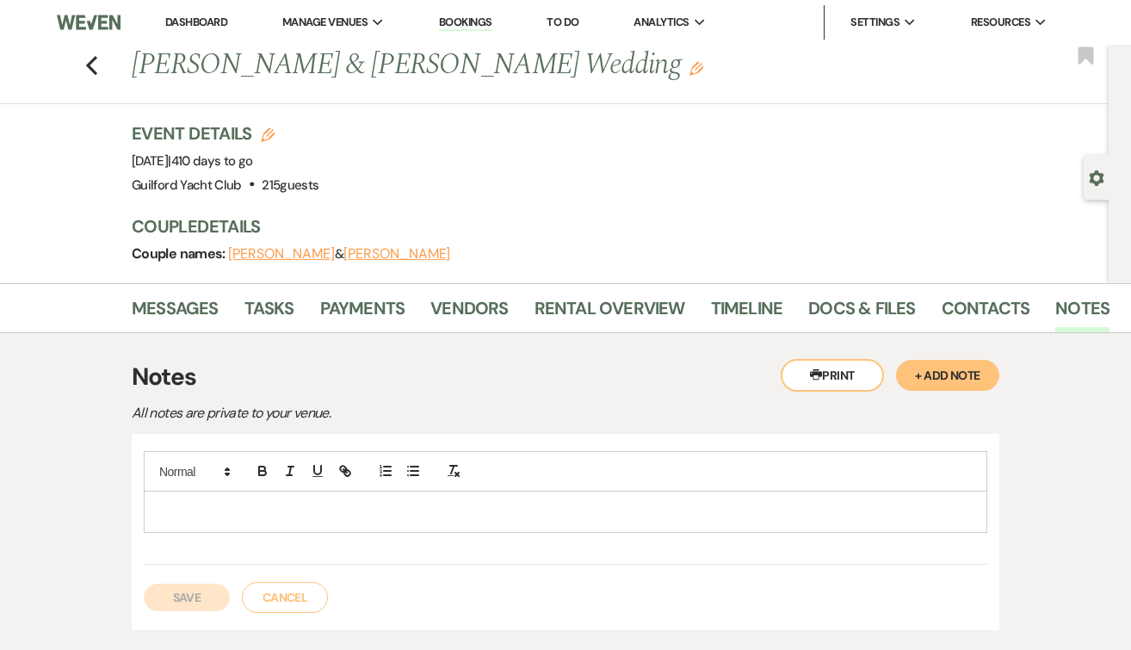
click at [391, 509] on p at bounding box center [565, 511] width 816 height 19
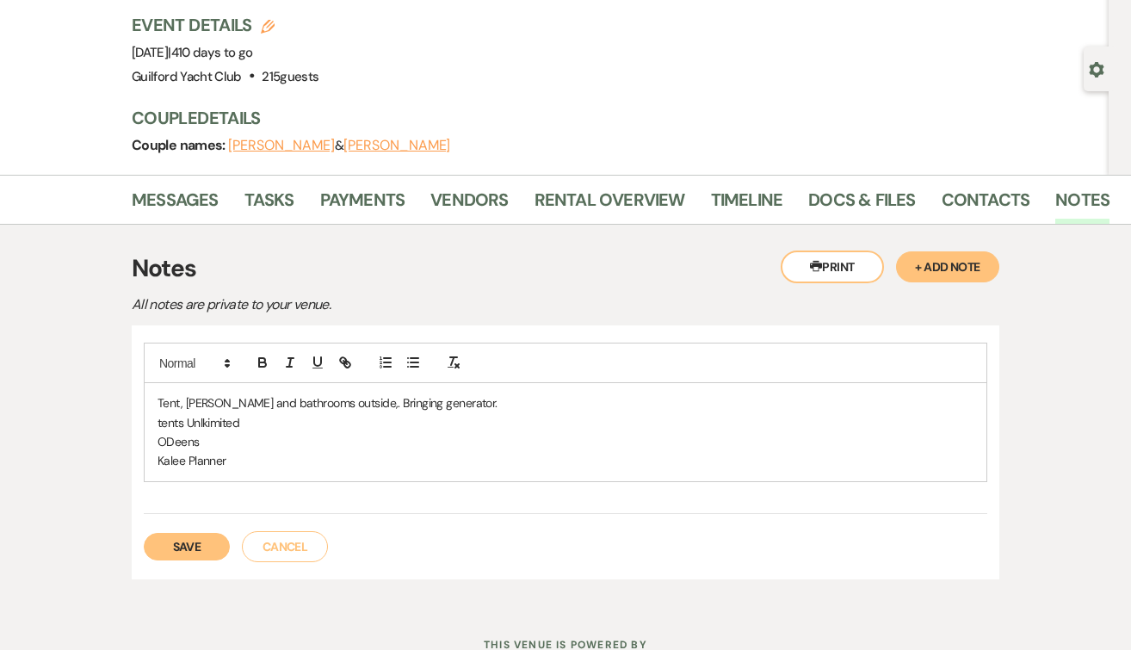
scroll to position [115, 0]
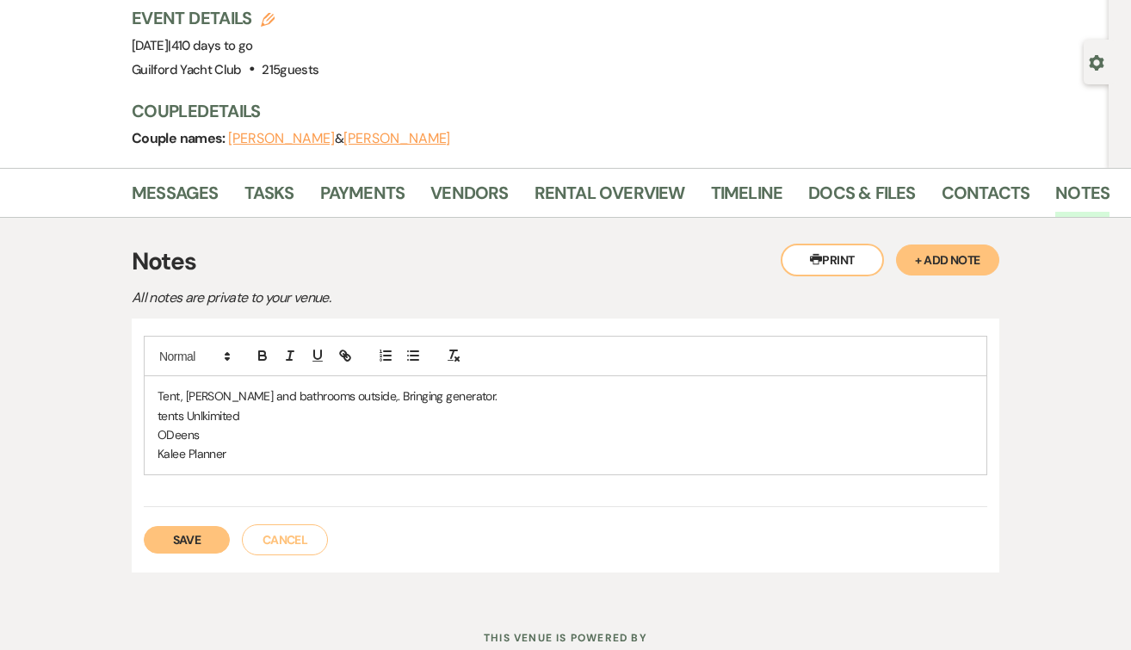
click at [193, 533] on button "Save" at bounding box center [187, 540] width 86 height 28
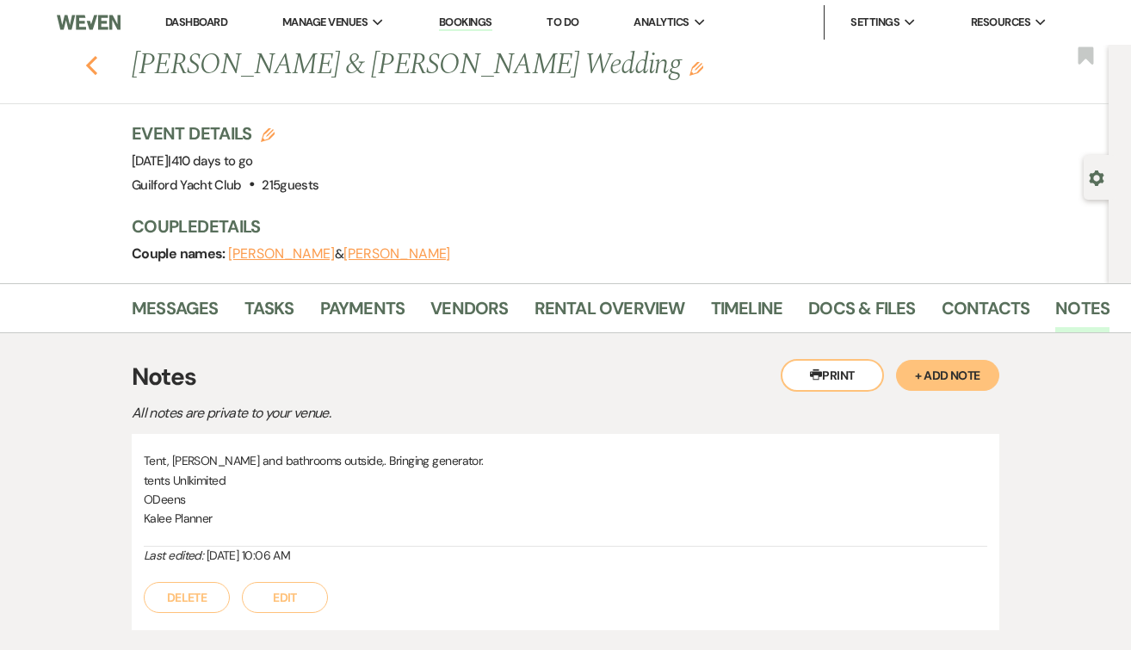
click at [93, 62] on icon "Previous" at bounding box center [91, 65] width 13 height 21
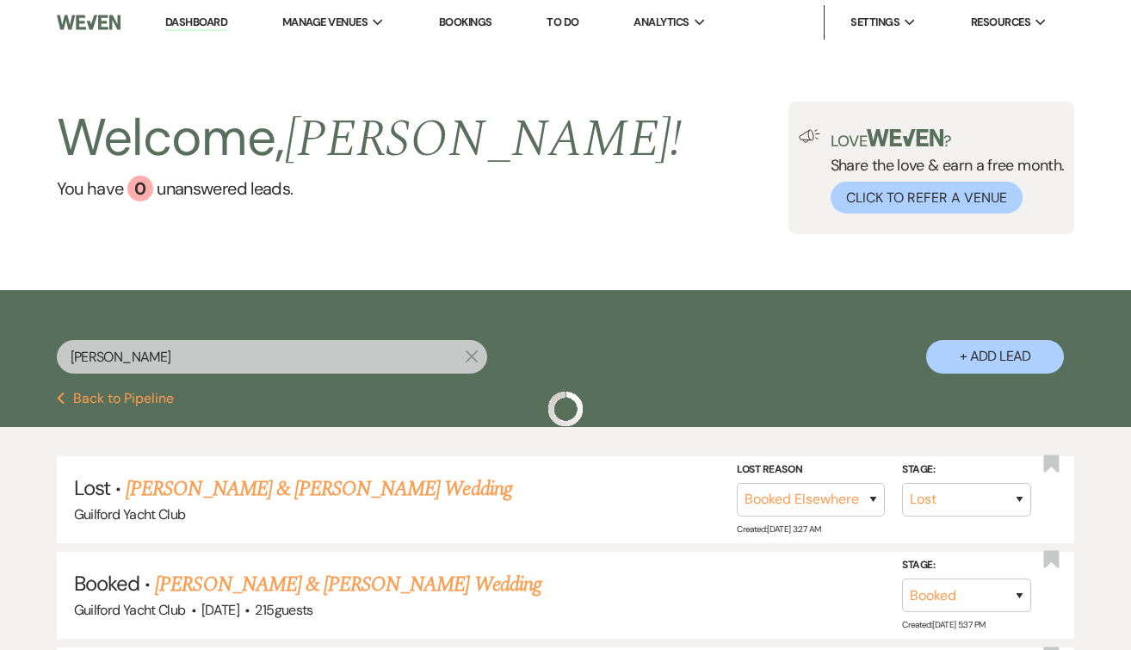
scroll to position [40, 0]
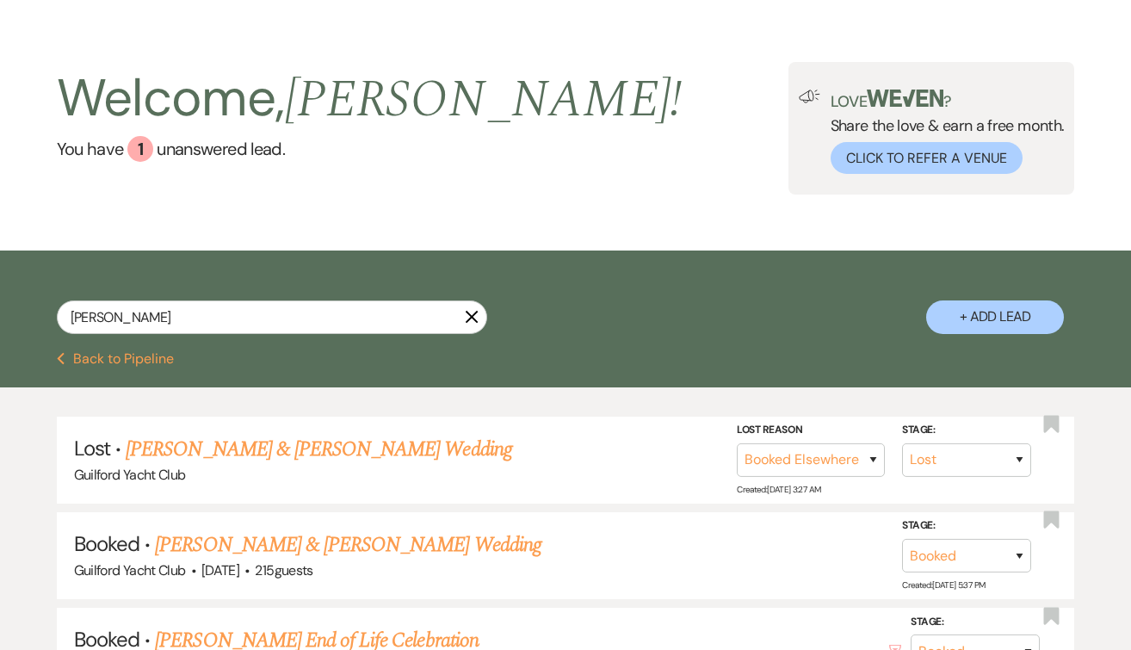
click at [132, 359] on button "Previous Back to Pipeline" at bounding box center [116, 359] width 118 height 14
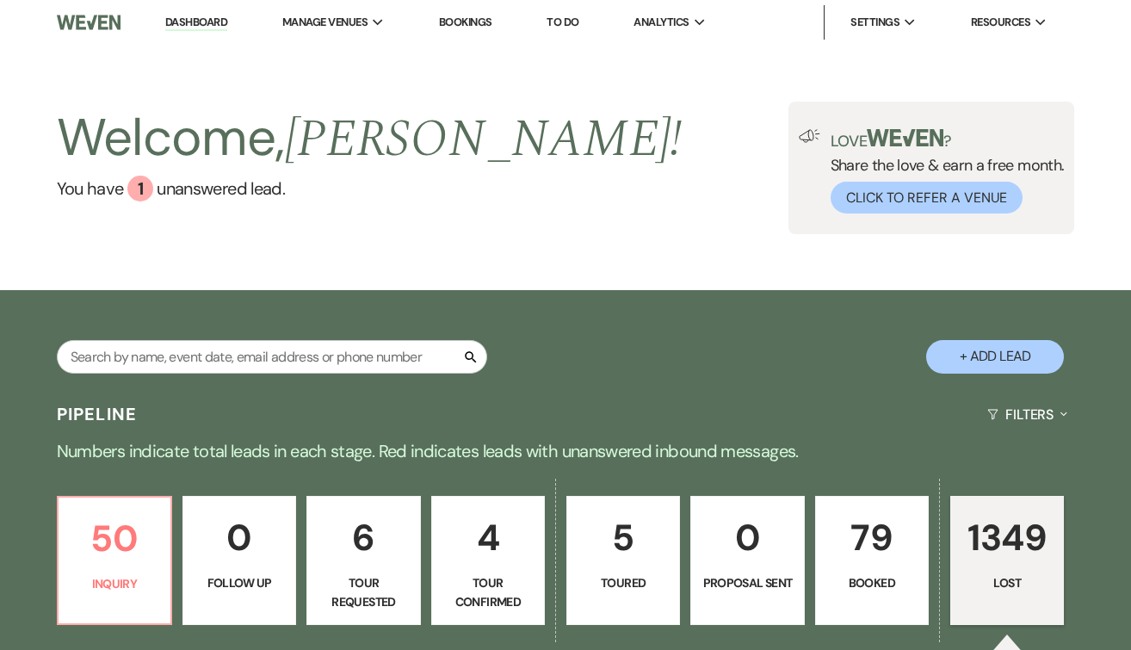
click at [1013, 358] on button "+ Add Lead" at bounding box center [995, 357] width 138 height 34
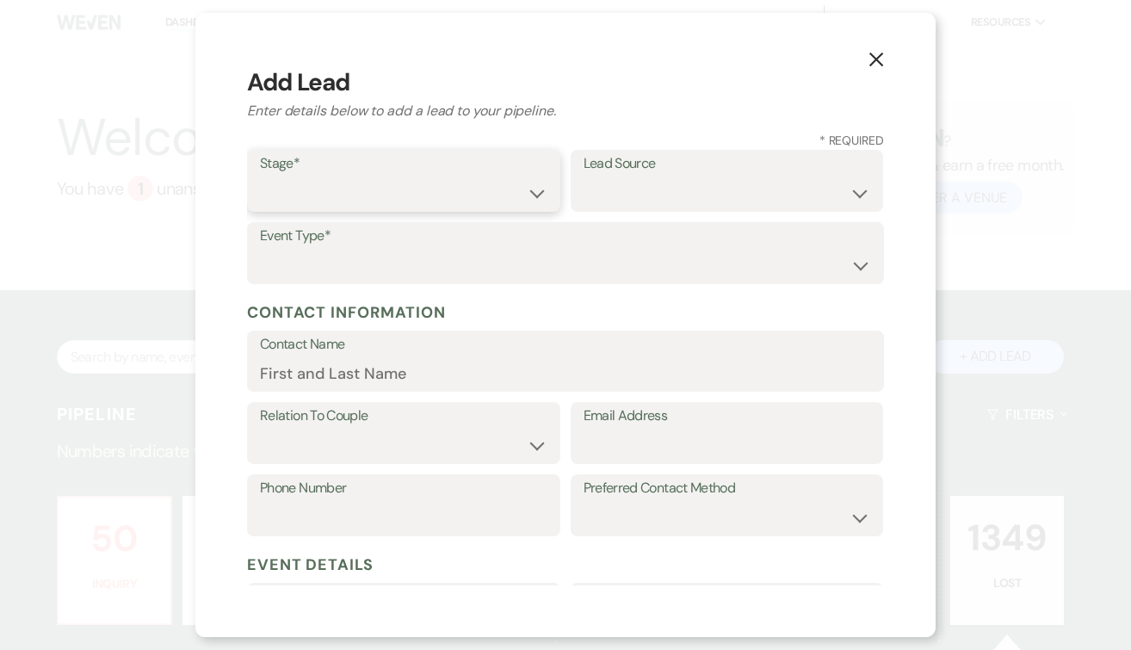
click at [358, 191] on select "Inquiry Follow Up Tour Requested Tour Confirmed Toured Proposal Sent Booked Lost" at bounding box center [403, 193] width 287 height 34
click at [880, 57] on use "button" at bounding box center [876, 59] width 14 height 14
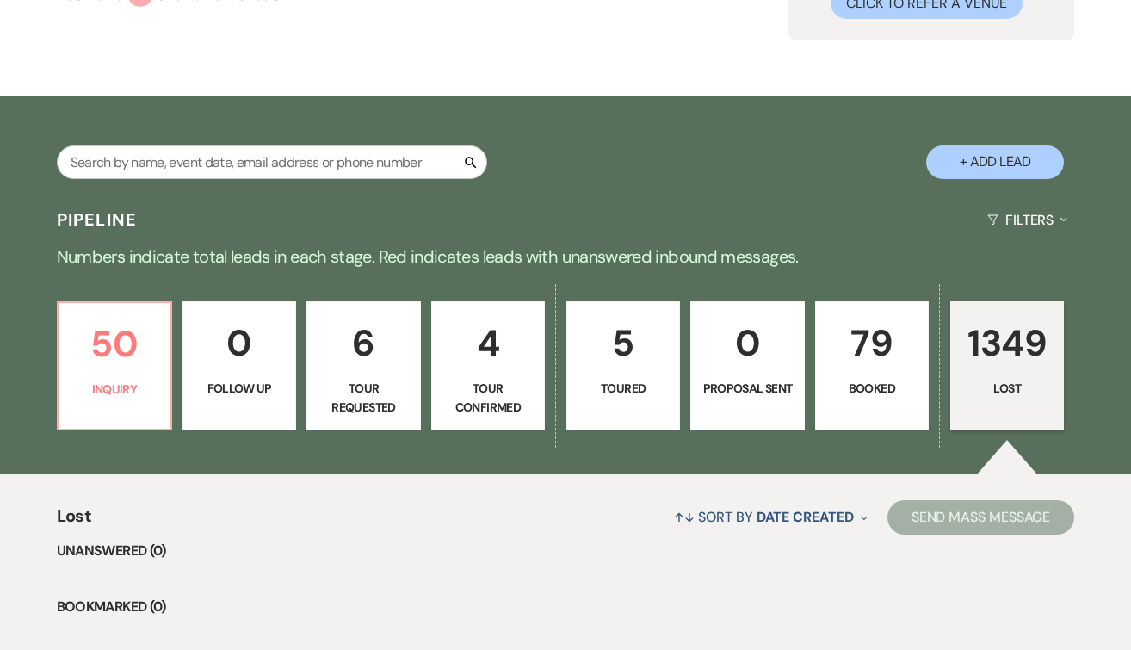
scroll to position [197, 0]
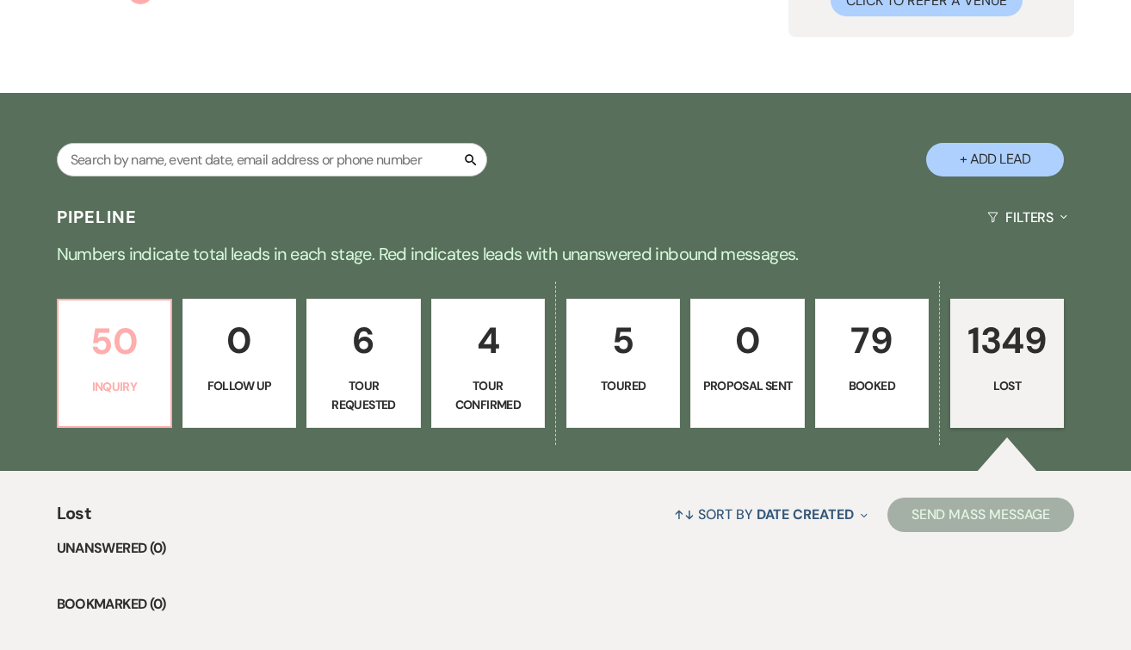
click at [96, 361] on p "50" at bounding box center [114, 341] width 91 height 58
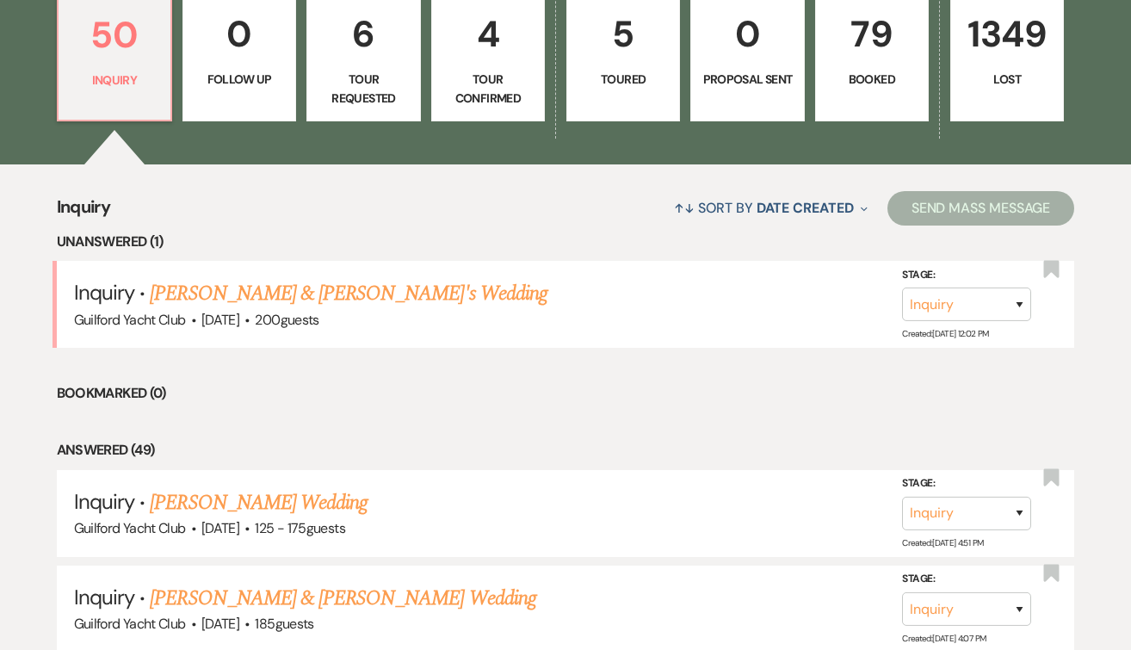
scroll to position [590, 0]
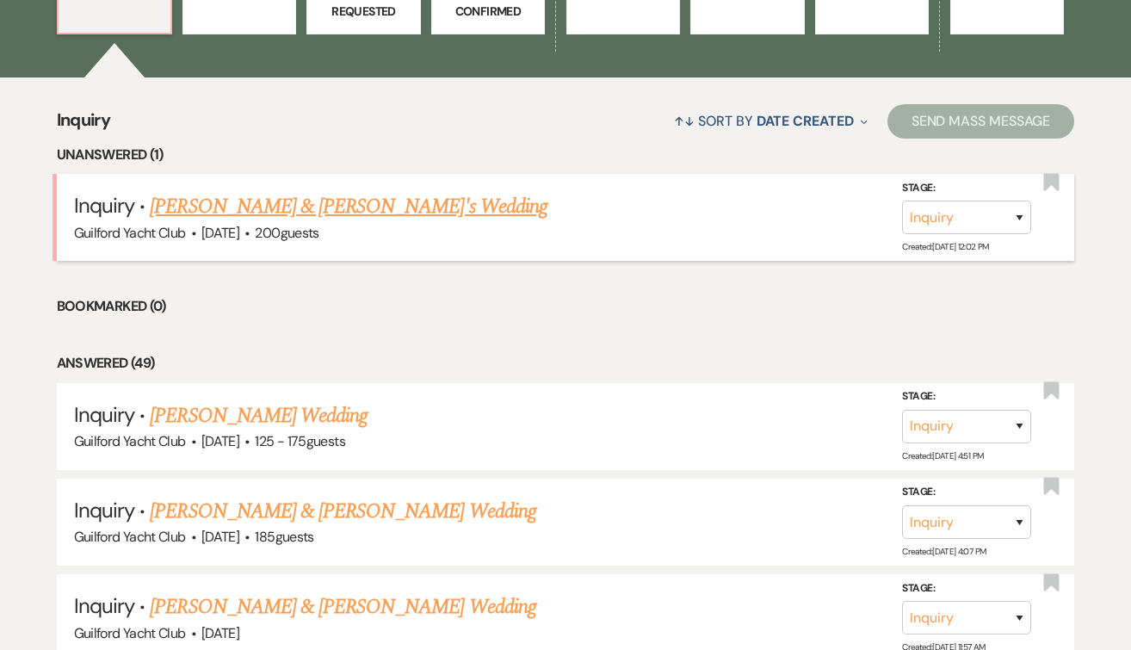
click at [250, 234] on span "·" at bounding box center [246, 234] width 5 height 0
click at [324, 211] on link "Timothy & Meagan's Wedding" at bounding box center [349, 206] width 398 height 31
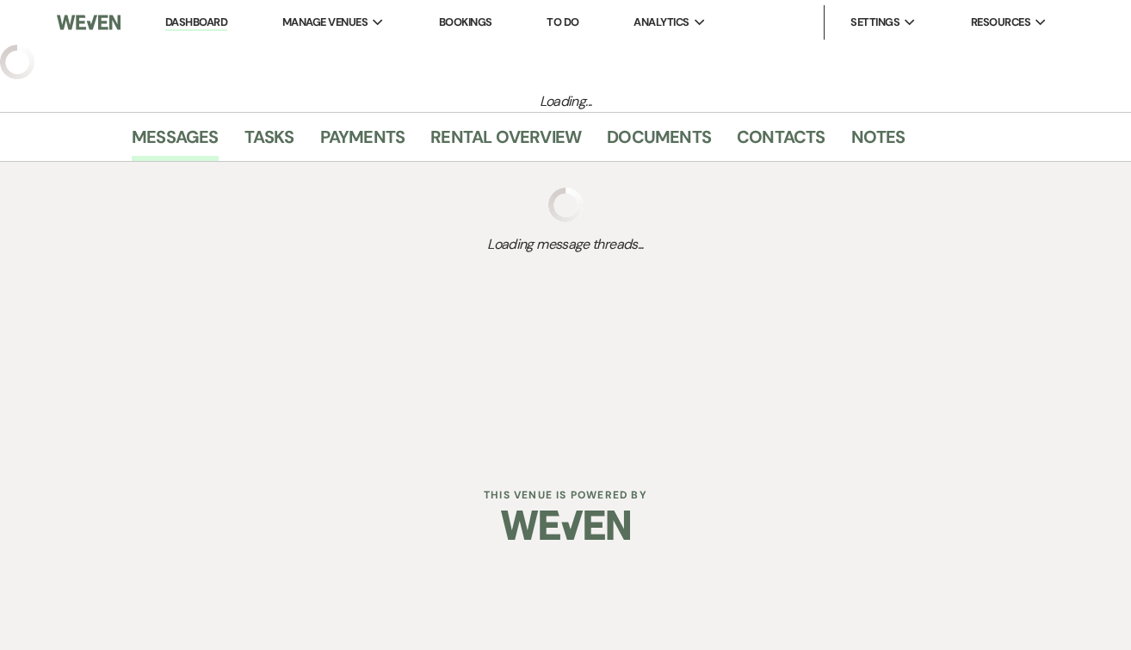
select select "5"
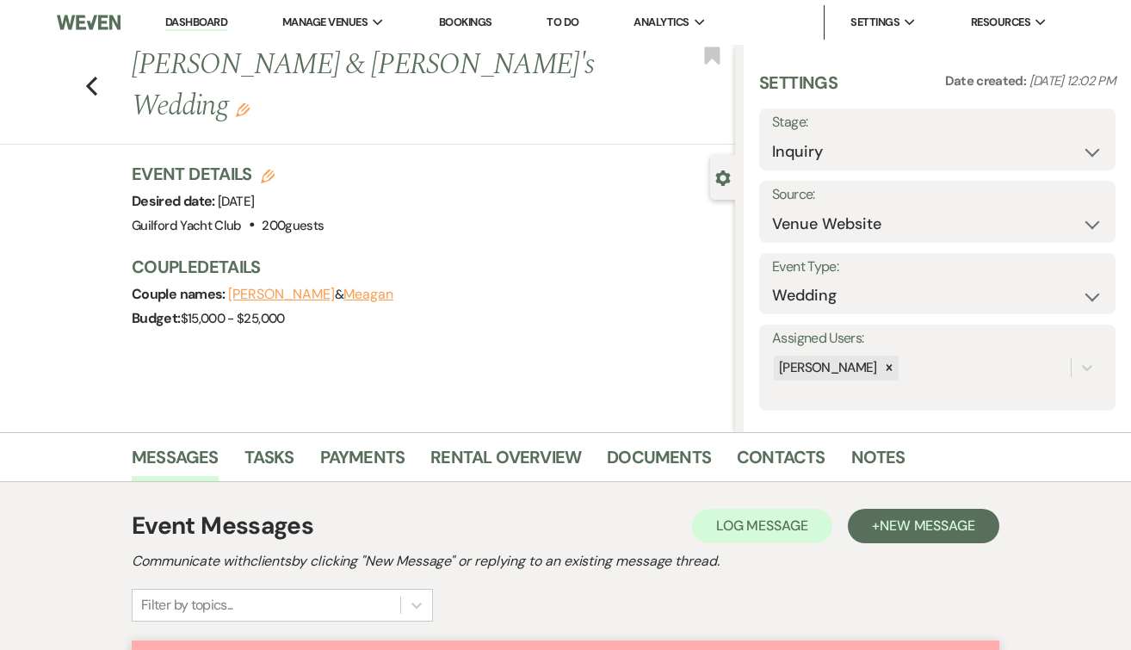
scroll to position [535, 0]
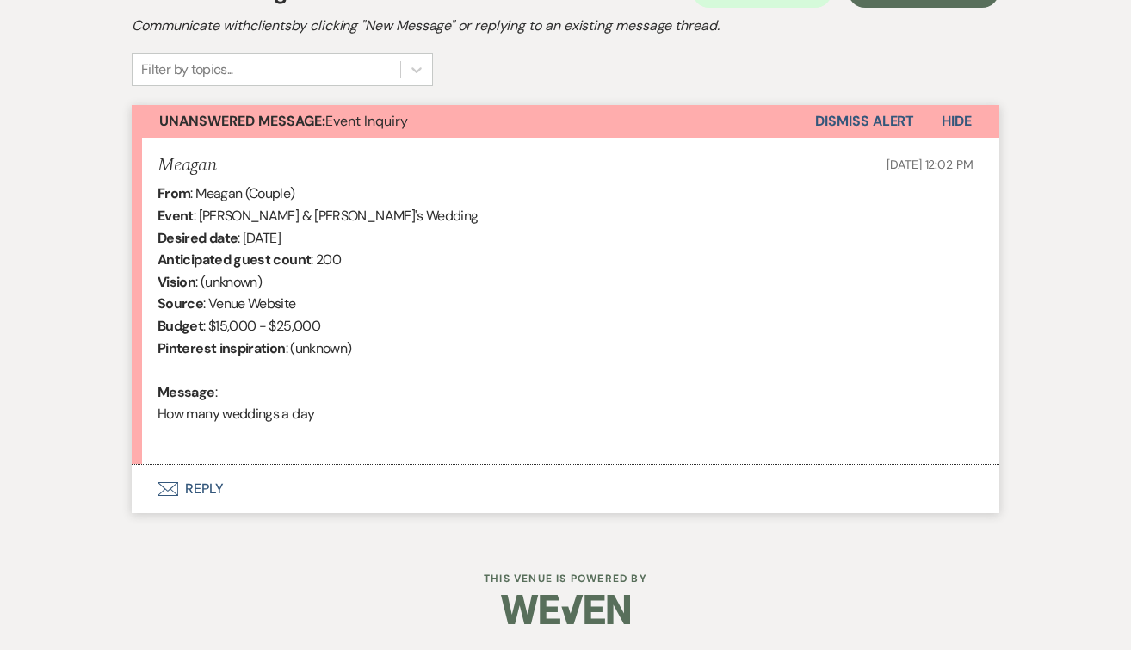
click at [207, 489] on button "Envelope Reply" at bounding box center [566, 489] width 868 height 48
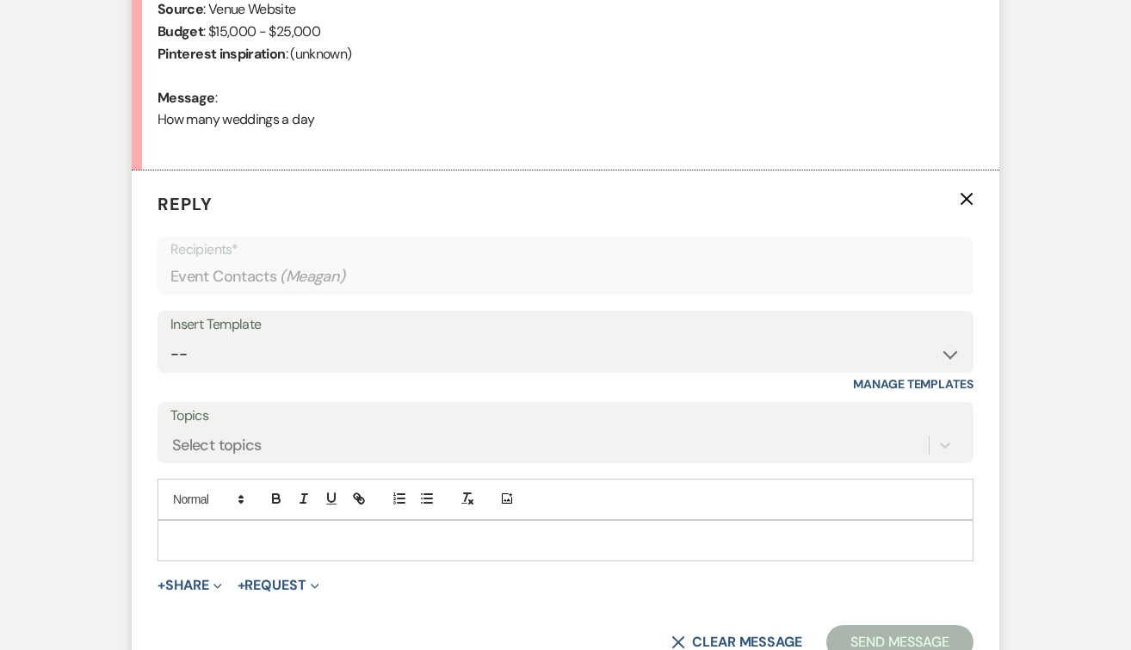
scroll to position [854, 0]
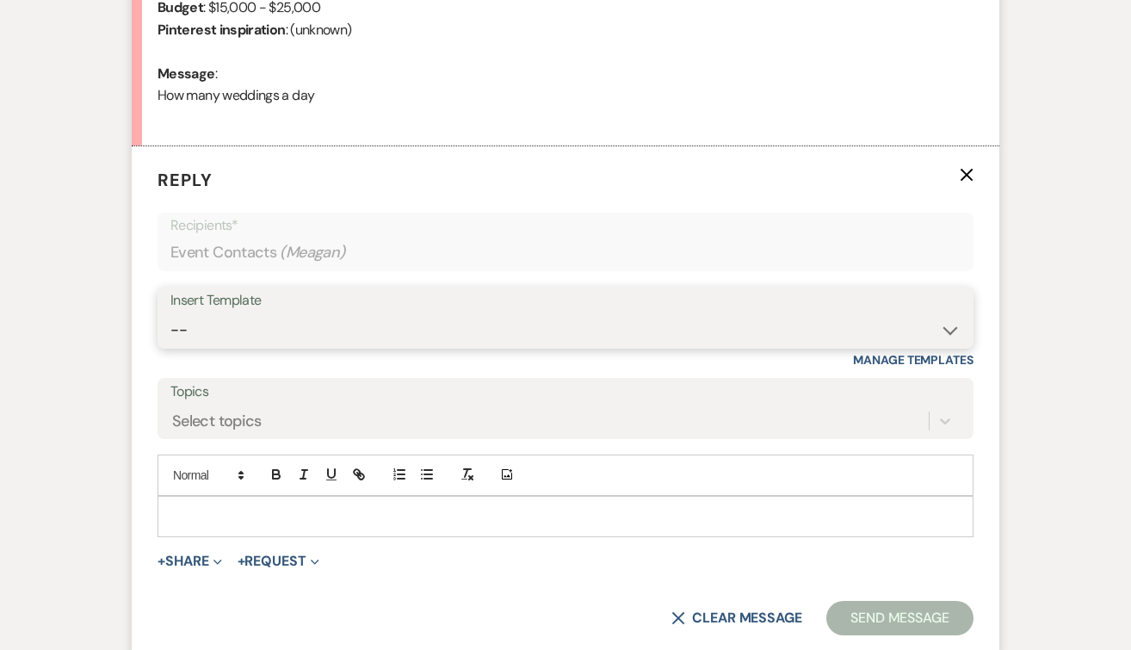
click at [218, 327] on select "-- Weven Planning Portal Introduction (Booked Events) Initial Inquiry Response …" at bounding box center [565, 330] width 790 height 34
select select "2020"
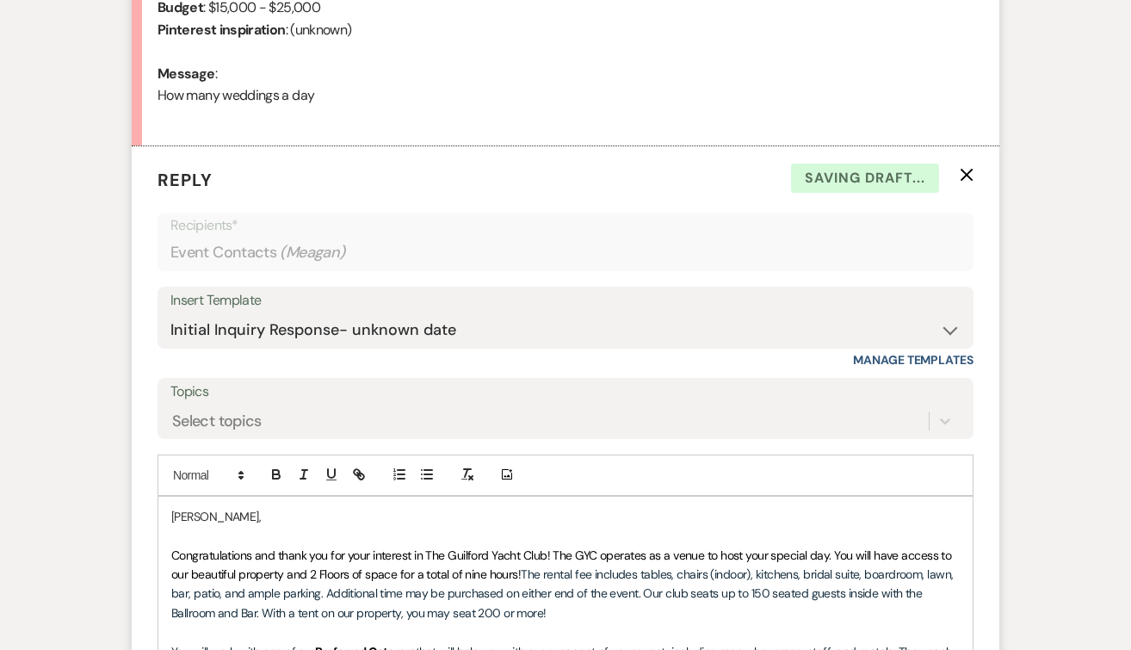
click at [552, 556] on span "Congratulations and thank you for your interest in The Guilford Yacht Club! The…" at bounding box center [562, 564] width 783 height 34
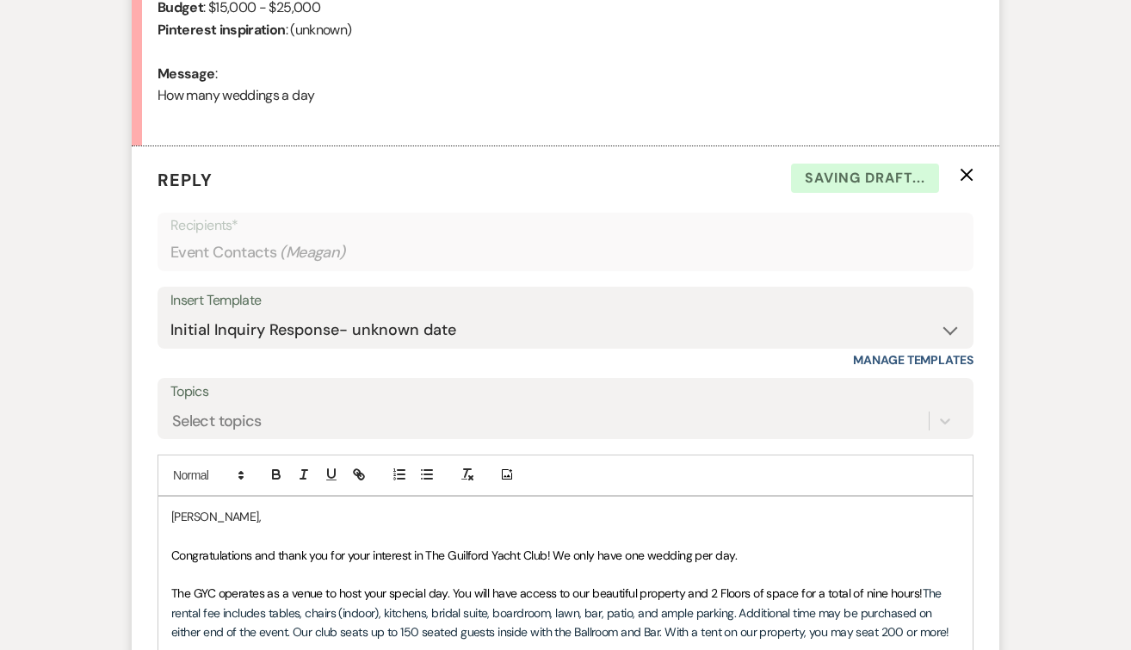
click at [788, 553] on p "Congratulations and thank you for your interest in The Guilford Yacht Club! We …" at bounding box center [565, 555] width 788 height 19
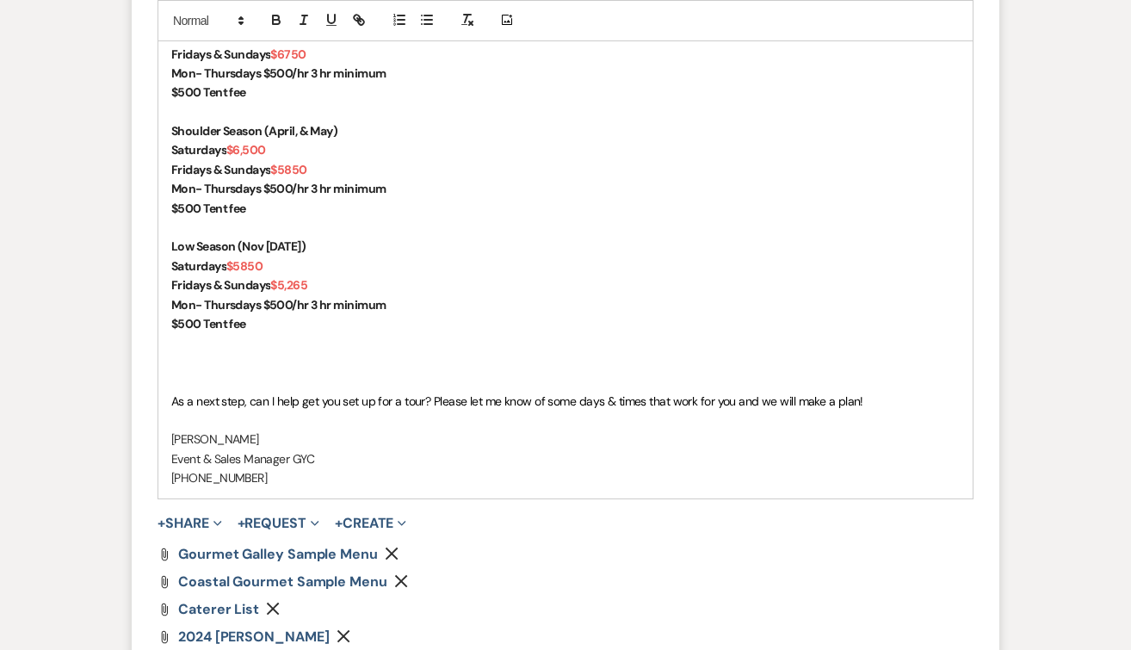
scroll to position [1906, 0]
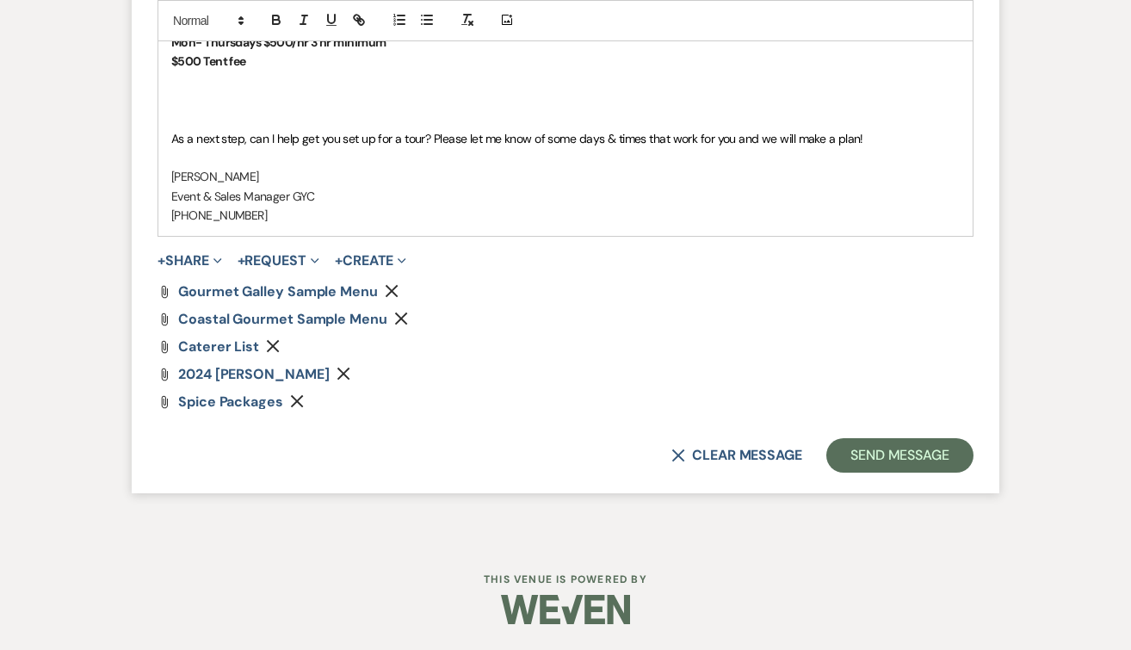
click at [350, 374] on icon "Remove" at bounding box center [344, 374] width 14 height 14
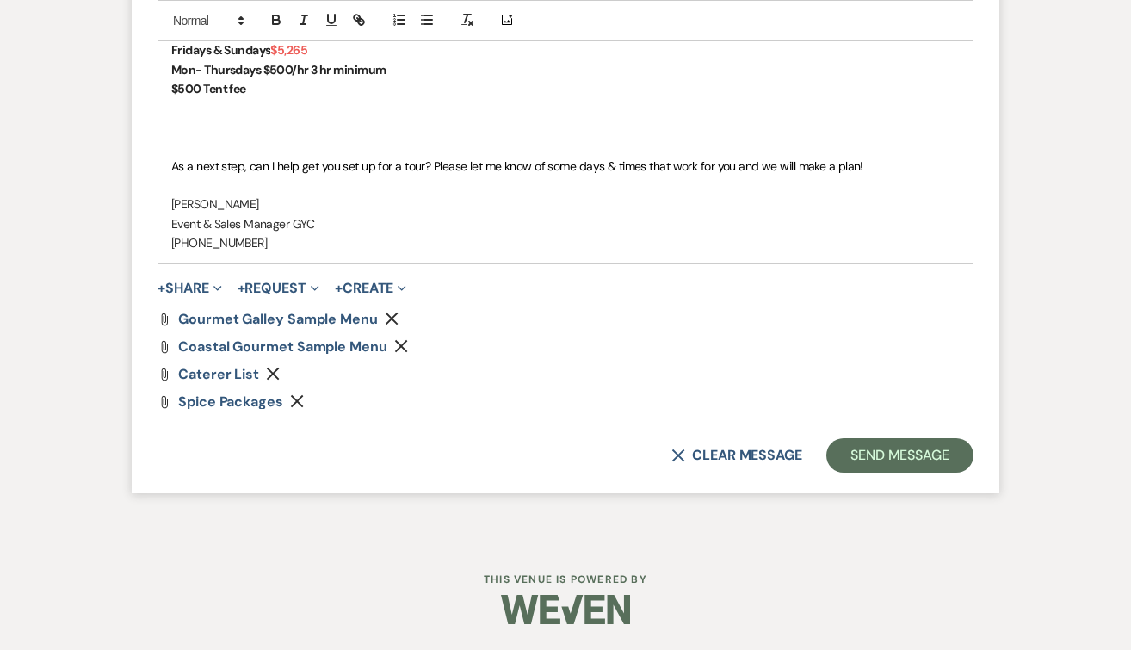
click at [203, 281] on button "+ Share Expand" at bounding box center [189, 288] width 65 height 14
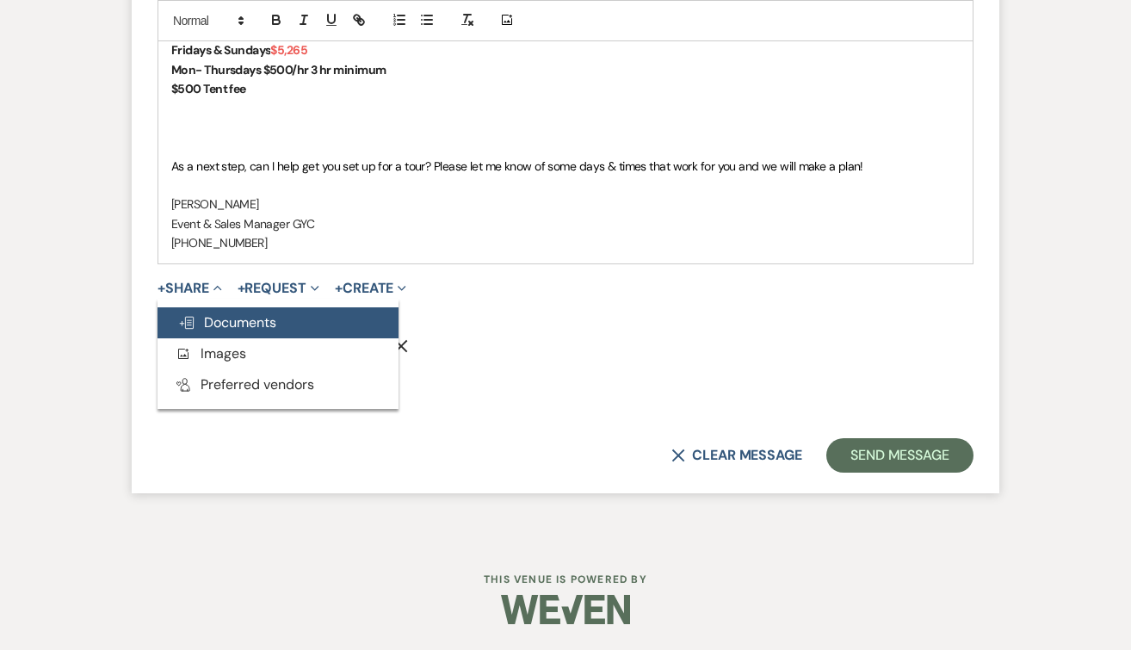
click at [207, 318] on span "Doc Upload Documents" at bounding box center [227, 322] width 98 height 18
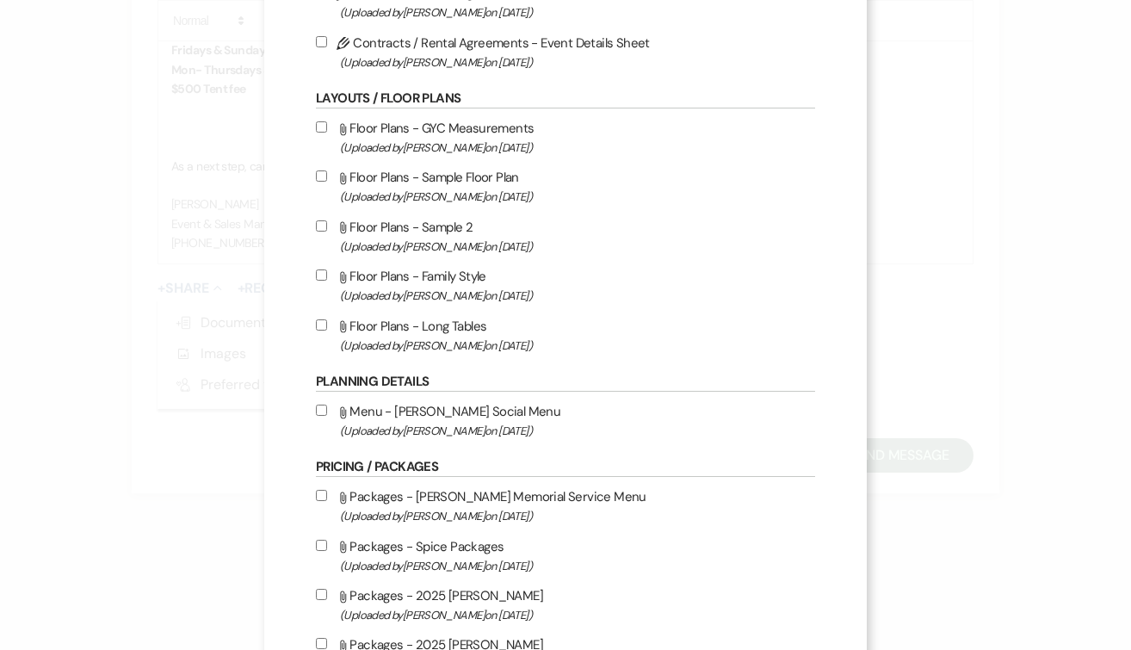
scroll to position [454, 0]
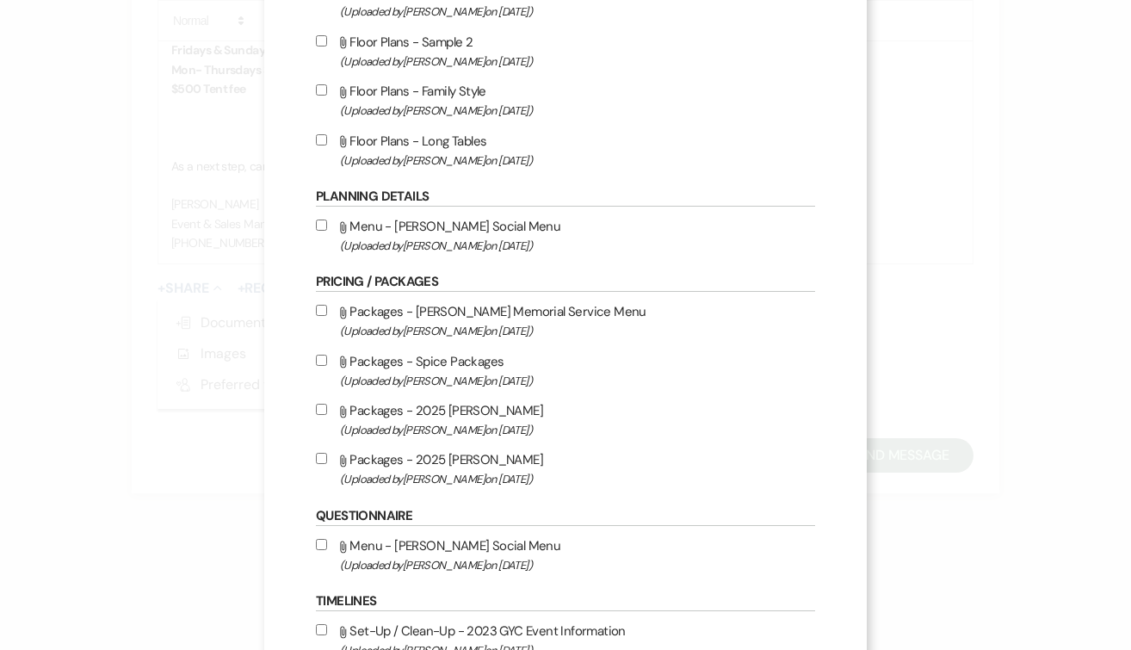
click at [325, 464] on input "Attach File Packages - 2025 David Alan (Uploaded by Alison Wehrle on Mar 2nd, 2…" at bounding box center [321, 458] width 11 height 11
checkbox input "true"
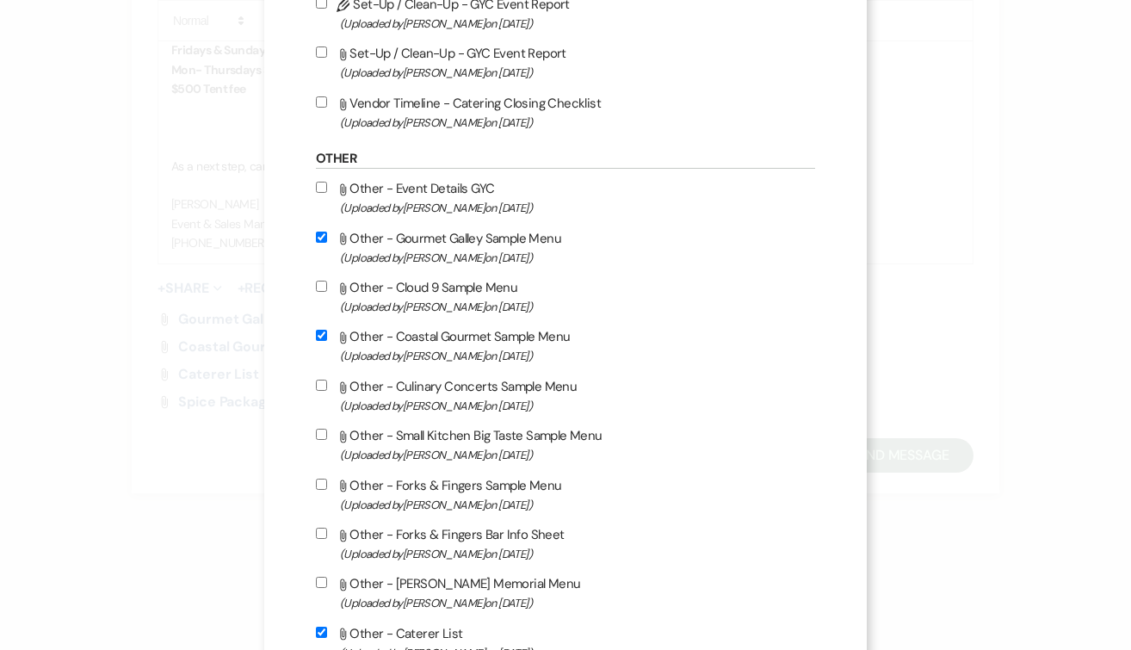
scroll to position [1408, 0]
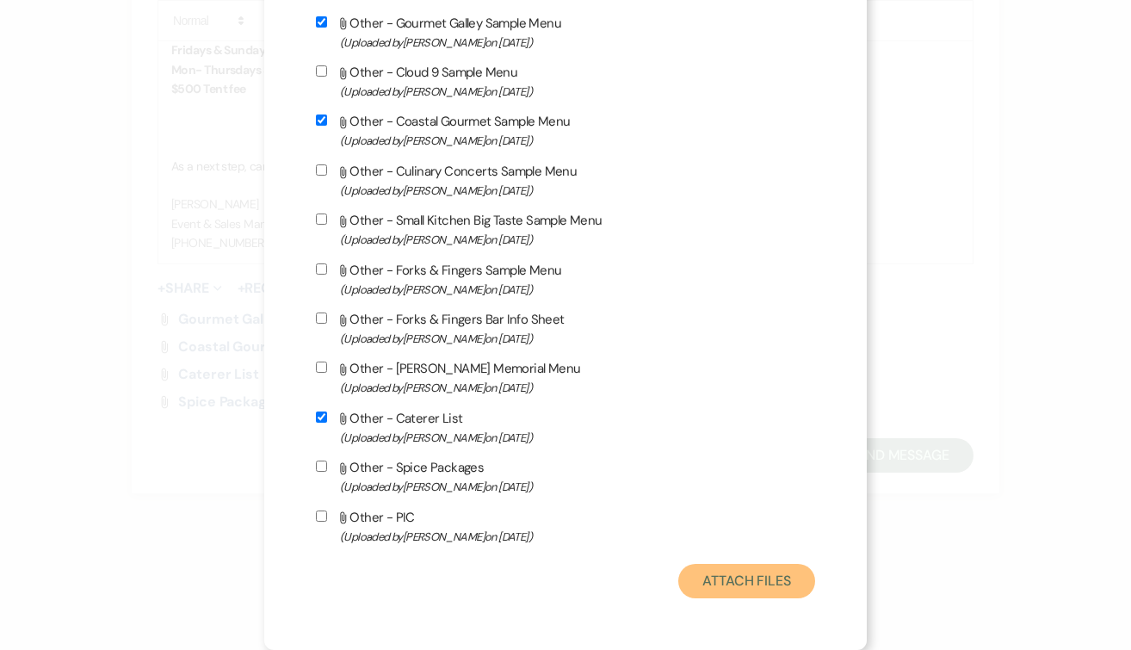
click at [736, 579] on button "Attach Files" at bounding box center [746, 581] width 137 height 34
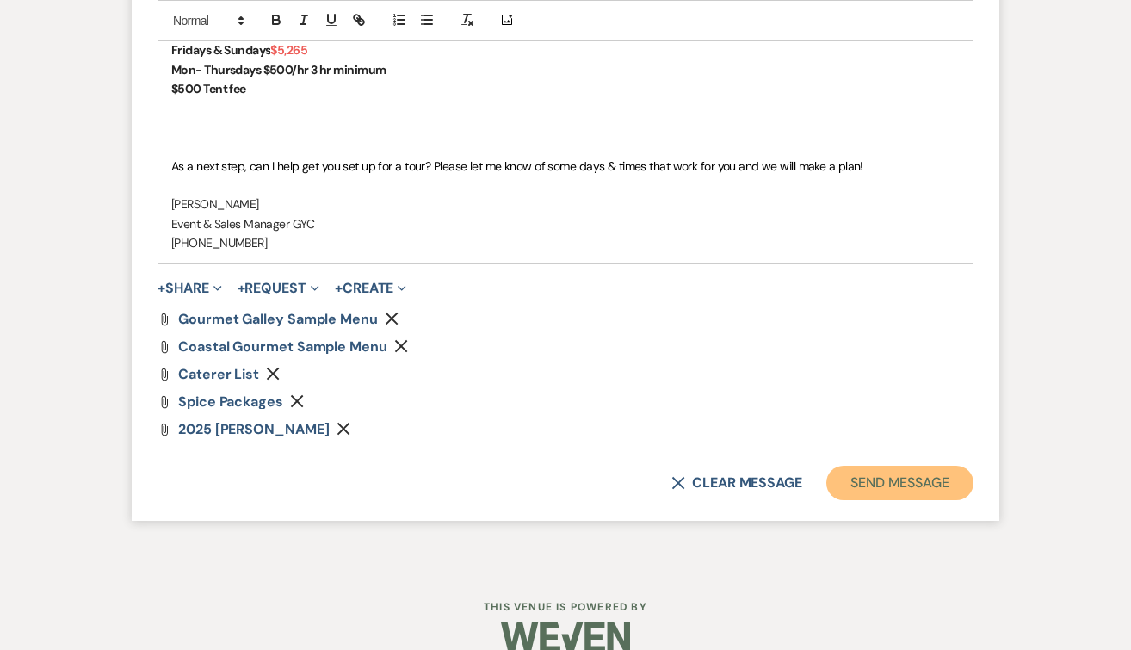
click at [893, 478] on button "Send Message" at bounding box center [899, 483] width 147 height 34
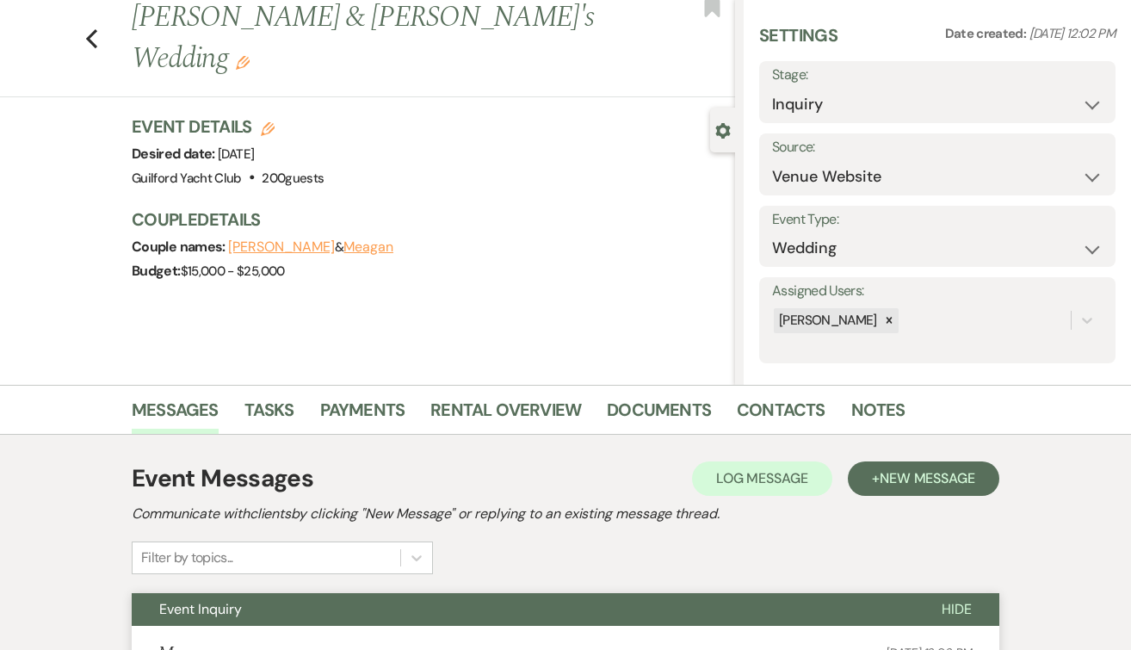
scroll to position [0, 0]
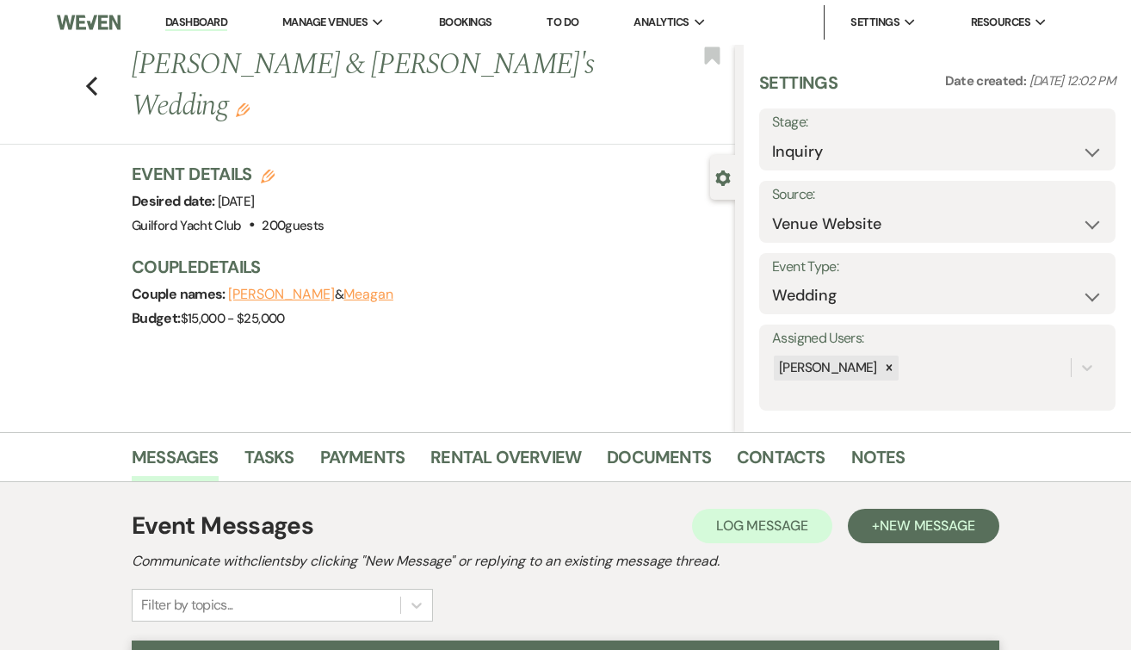
click at [82, 57] on div "Previous Timothy & Meagan's Wedding Edit Bookmark" at bounding box center [363, 95] width 744 height 100
click at [90, 77] on use "button" at bounding box center [91, 86] width 11 height 19
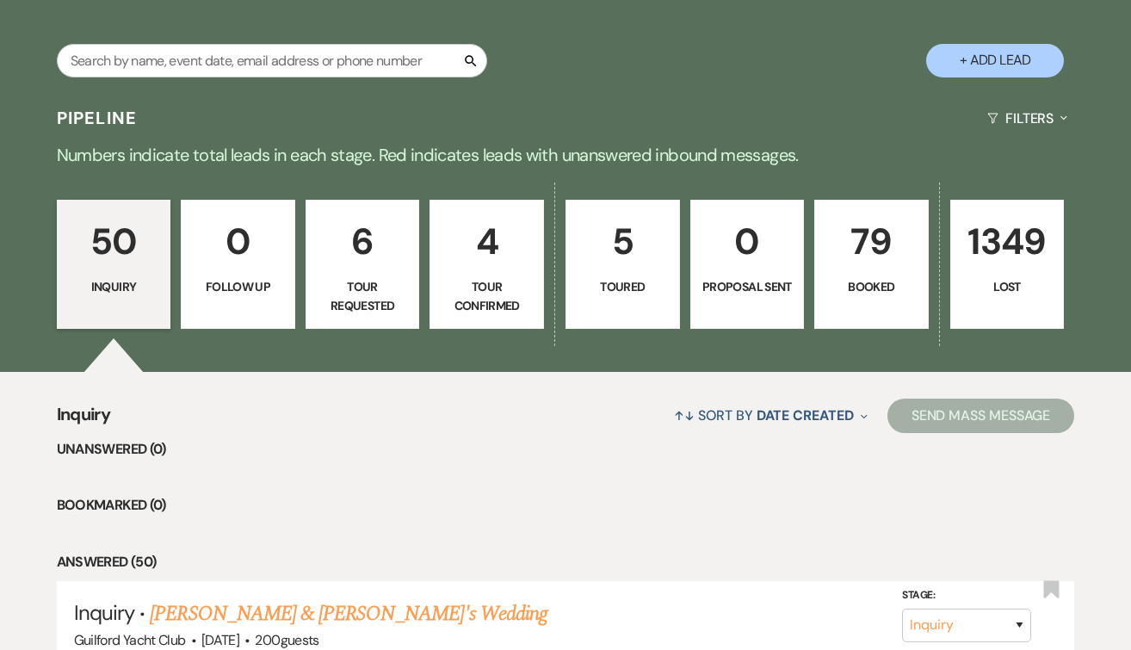
scroll to position [290, 0]
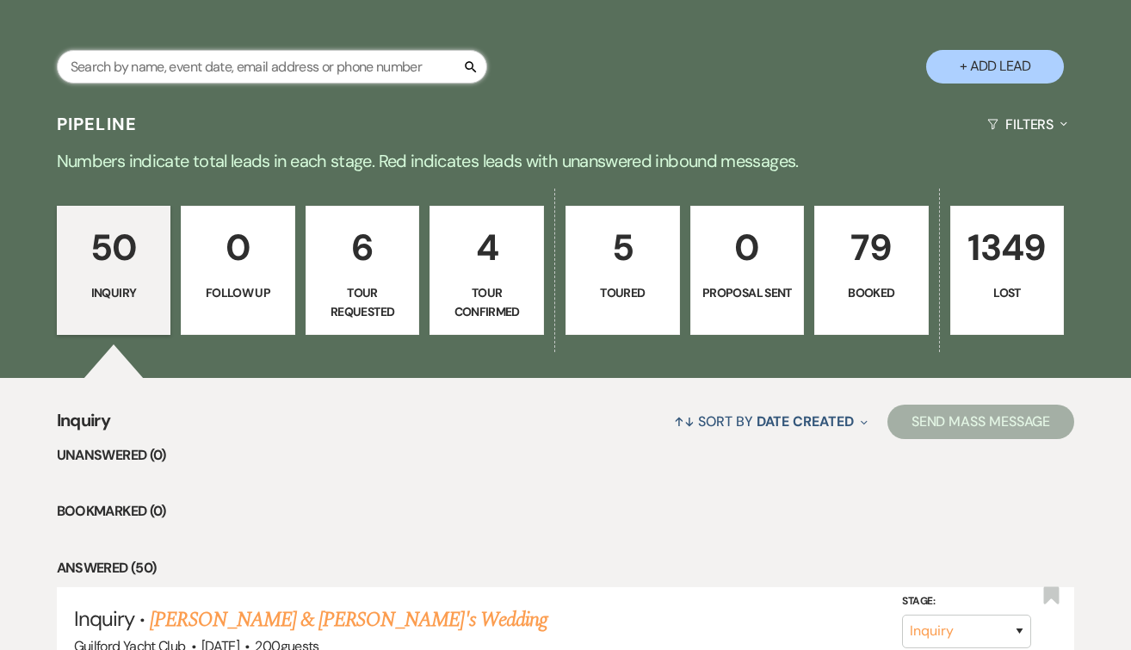
click at [368, 65] on input "text" at bounding box center [272, 67] width 430 height 34
type input "jaime"
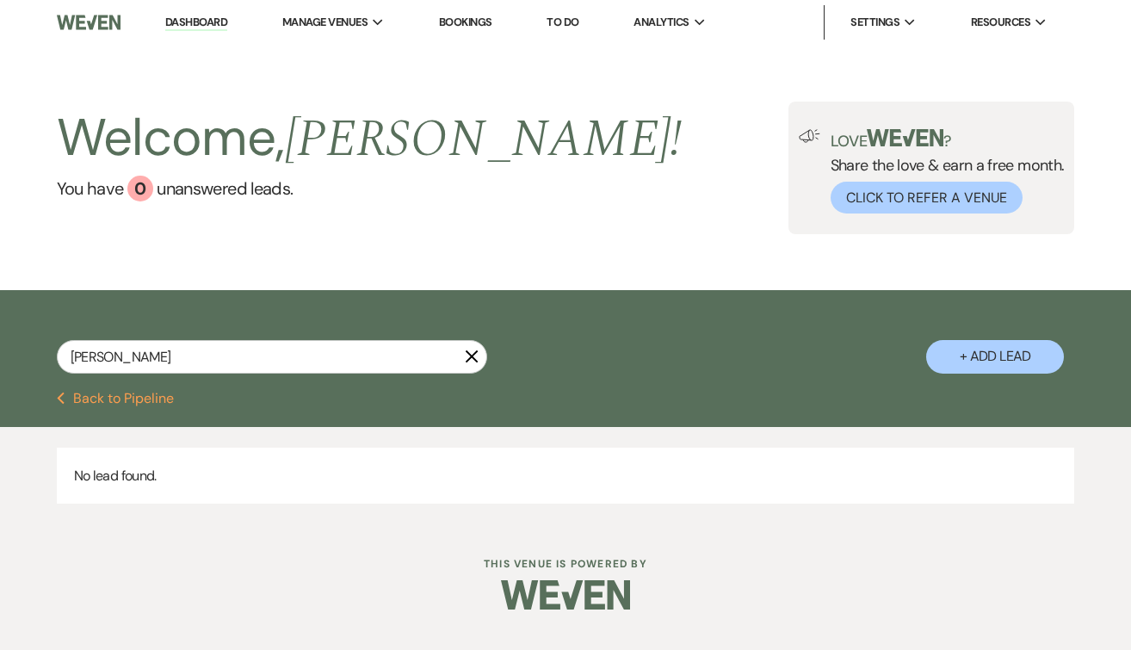
click at [142, 400] on button "Previous Back to Pipeline" at bounding box center [116, 399] width 118 height 14
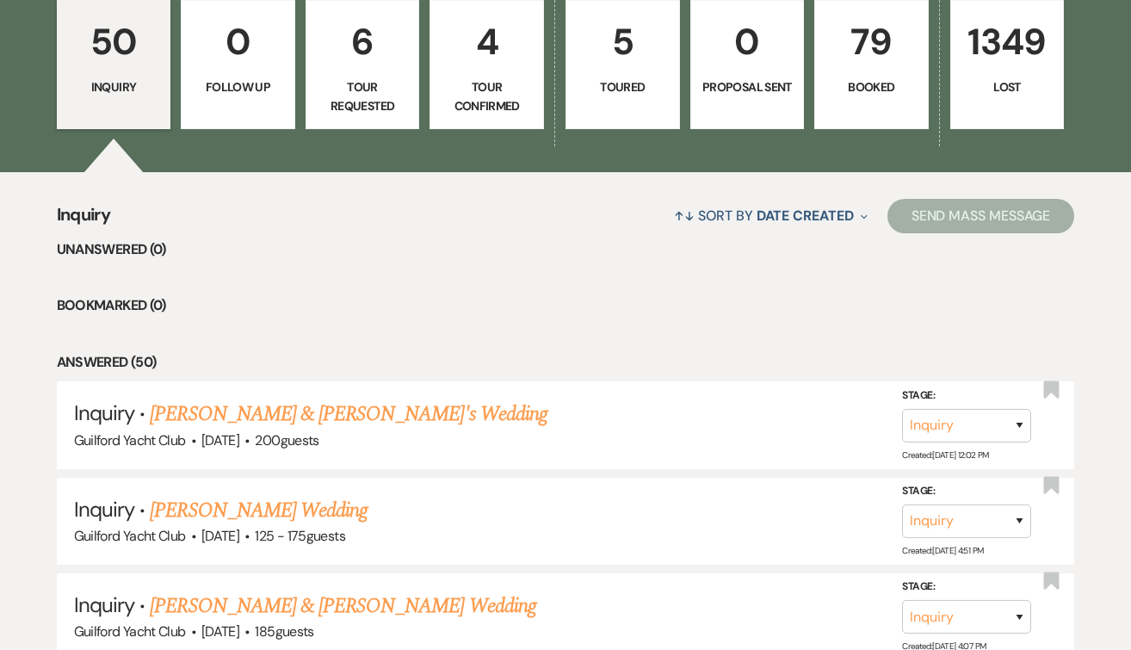
scroll to position [499, 0]
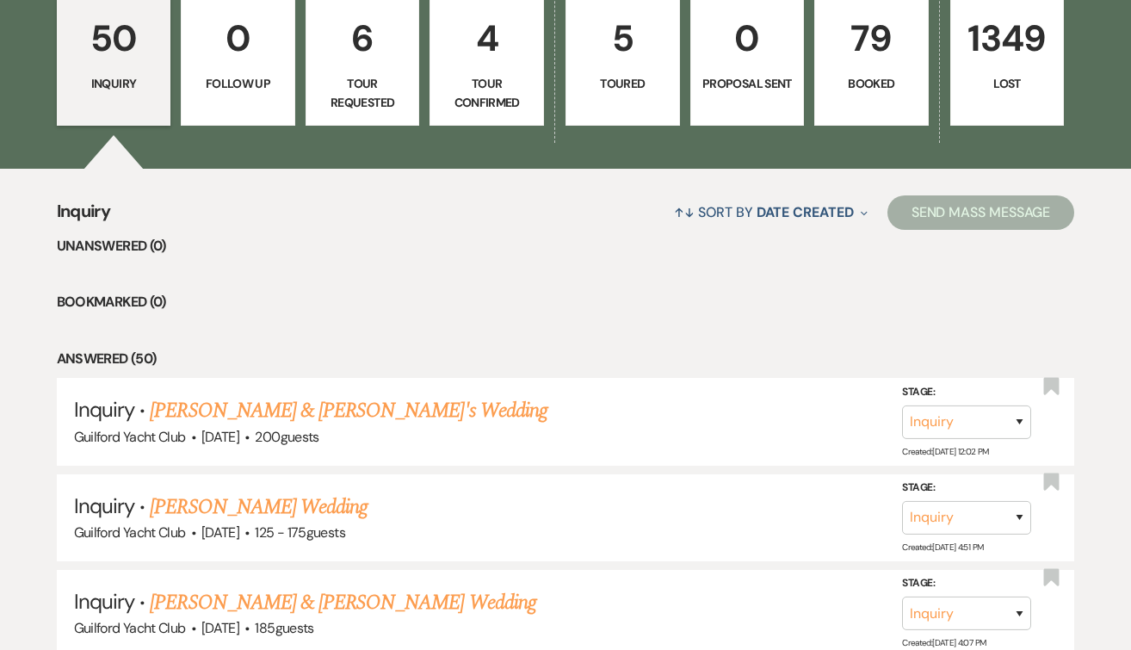
click at [887, 33] on p "79" at bounding box center [871, 38] width 92 height 58
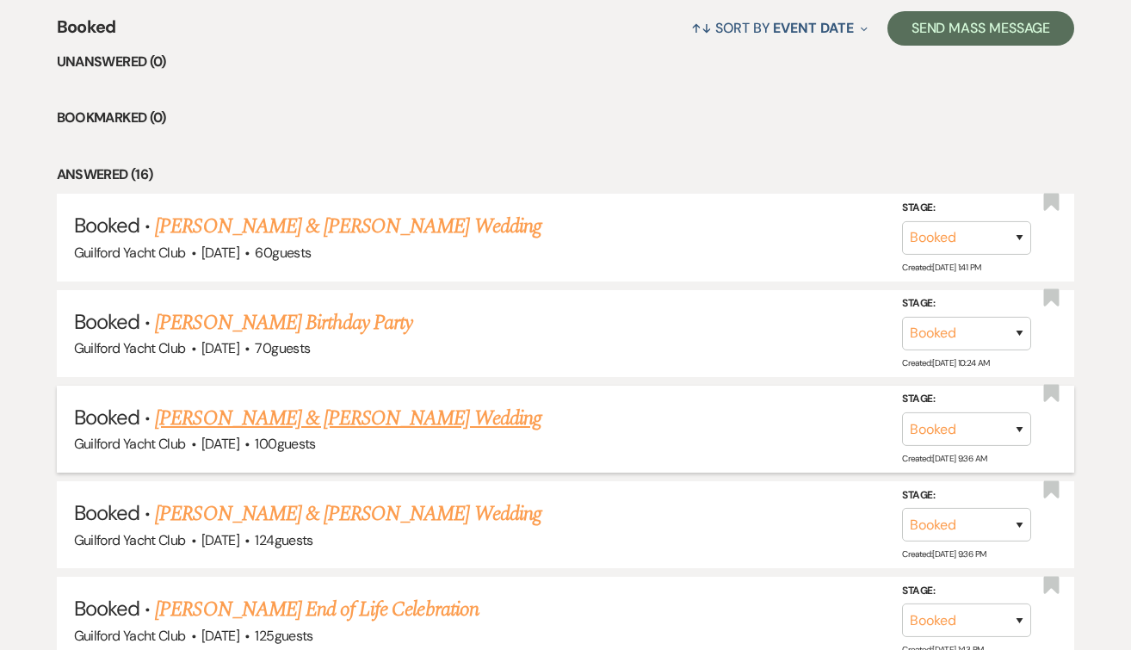
scroll to position [688, 0]
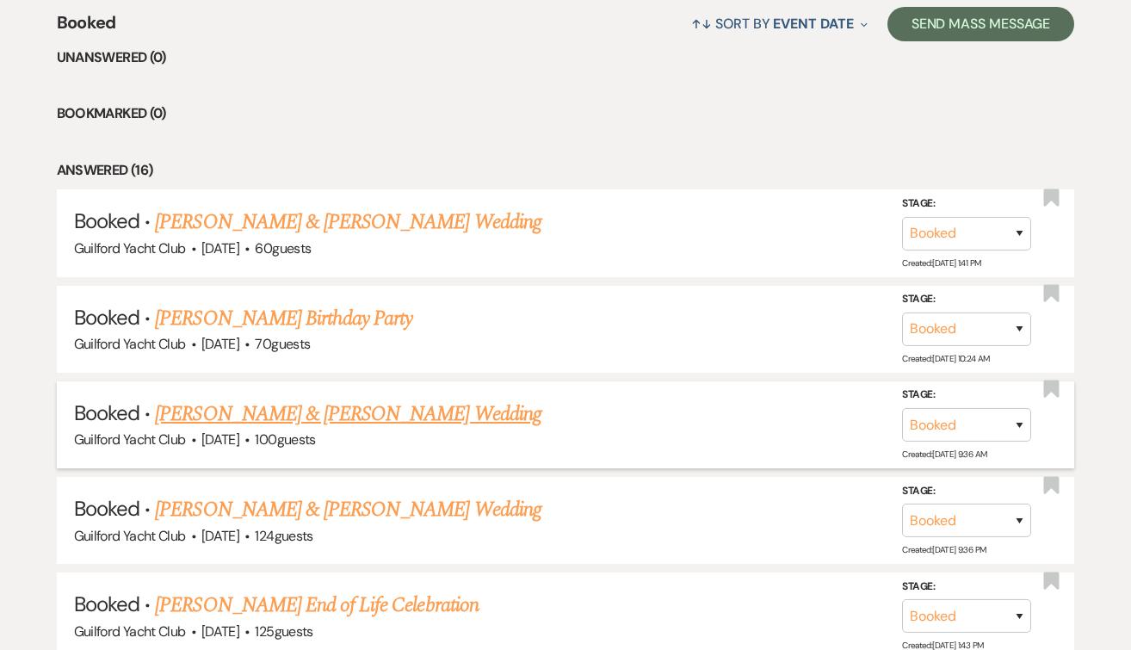
click at [377, 411] on link "Neil Ballotte & Colleen Luddy's Wedding" at bounding box center [348, 413] width 386 height 31
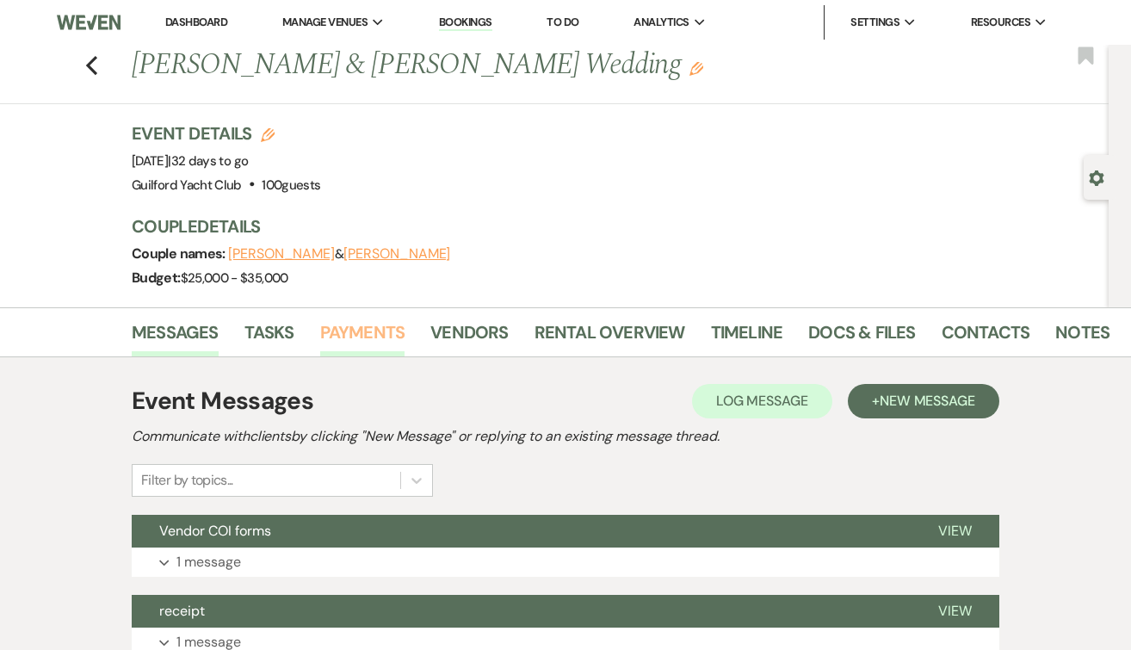
click at [337, 327] on link "Payments" at bounding box center [362, 337] width 85 height 38
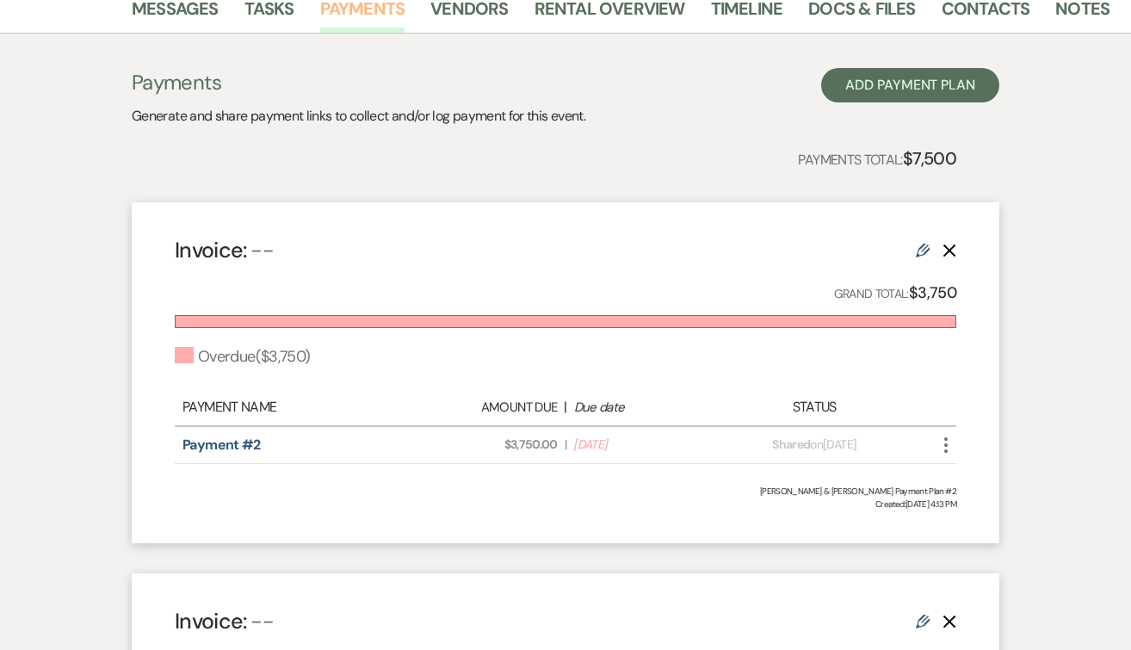
scroll to position [449, 0]
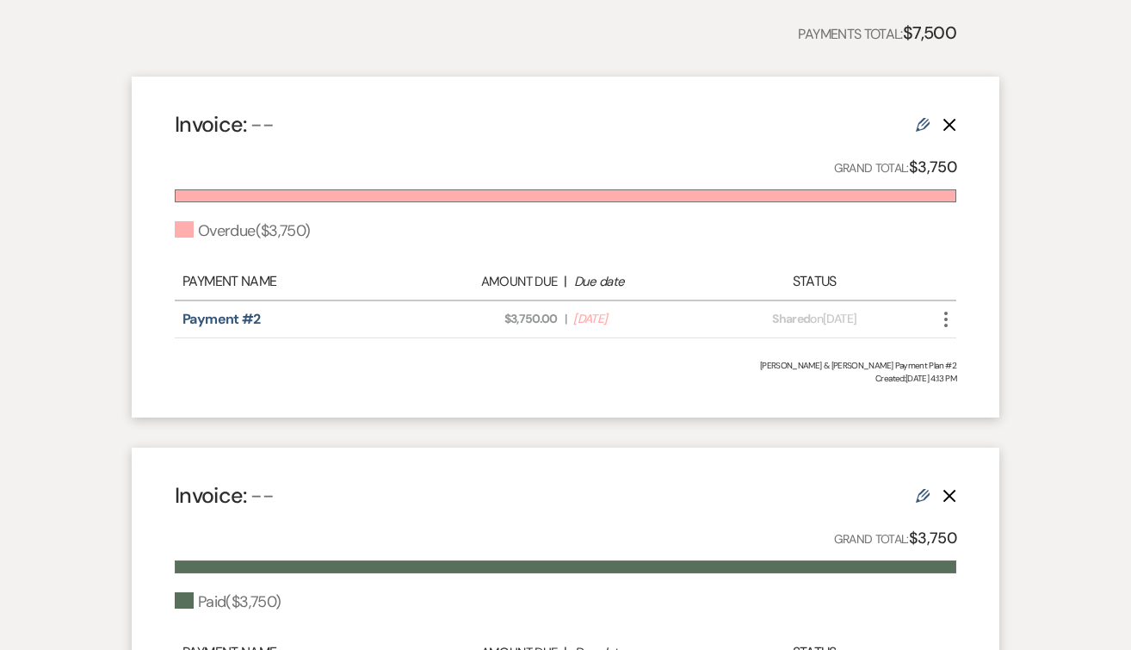
click at [947, 316] on icon "More" at bounding box center [946, 319] width 21 height 21
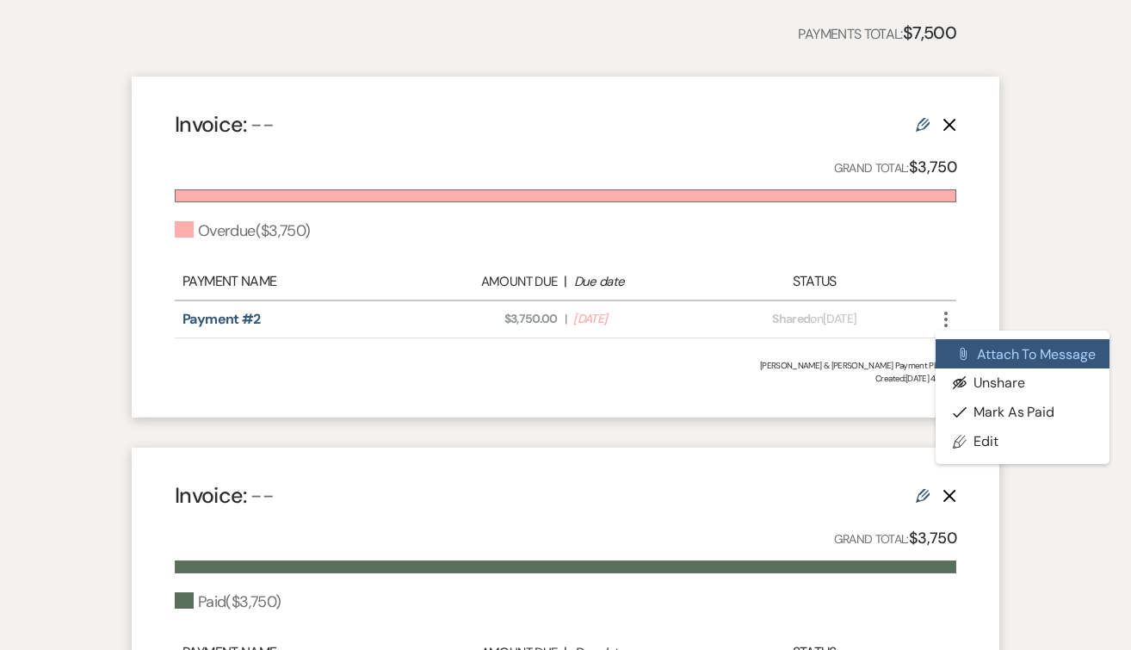
click at [975, 344] on button "Attach File Attach to Message" at bounding box center [1023, 353] width 174 height 29
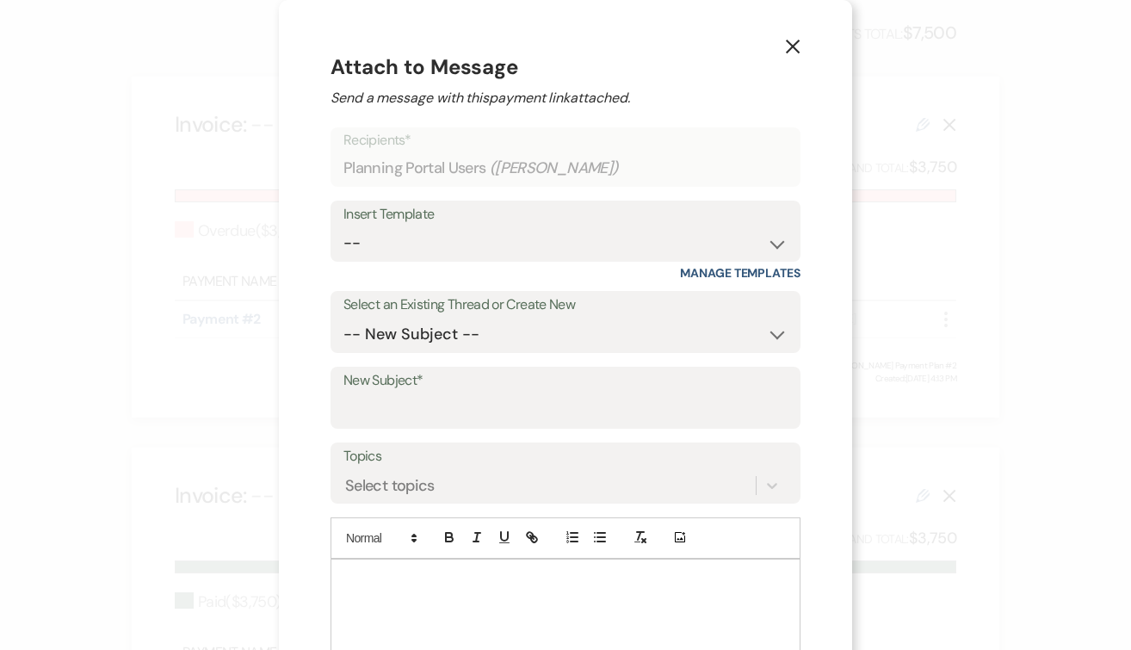
scroll to position [92, 0]
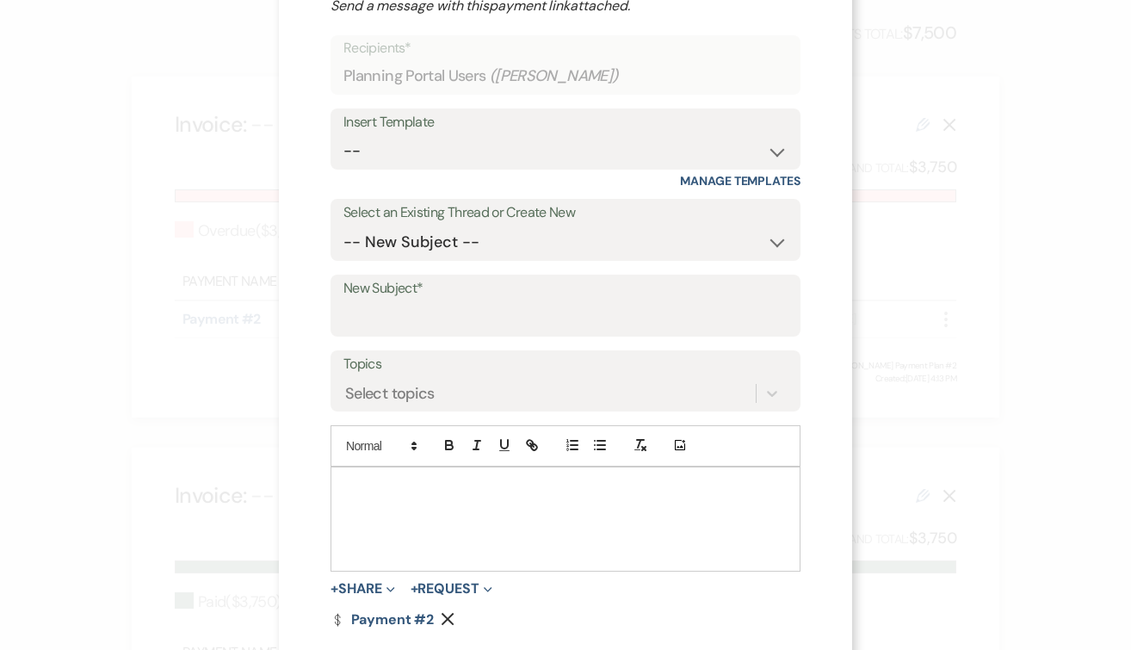
click at [473, 503] on div at bounding box center [565, 518] width 468 height 103
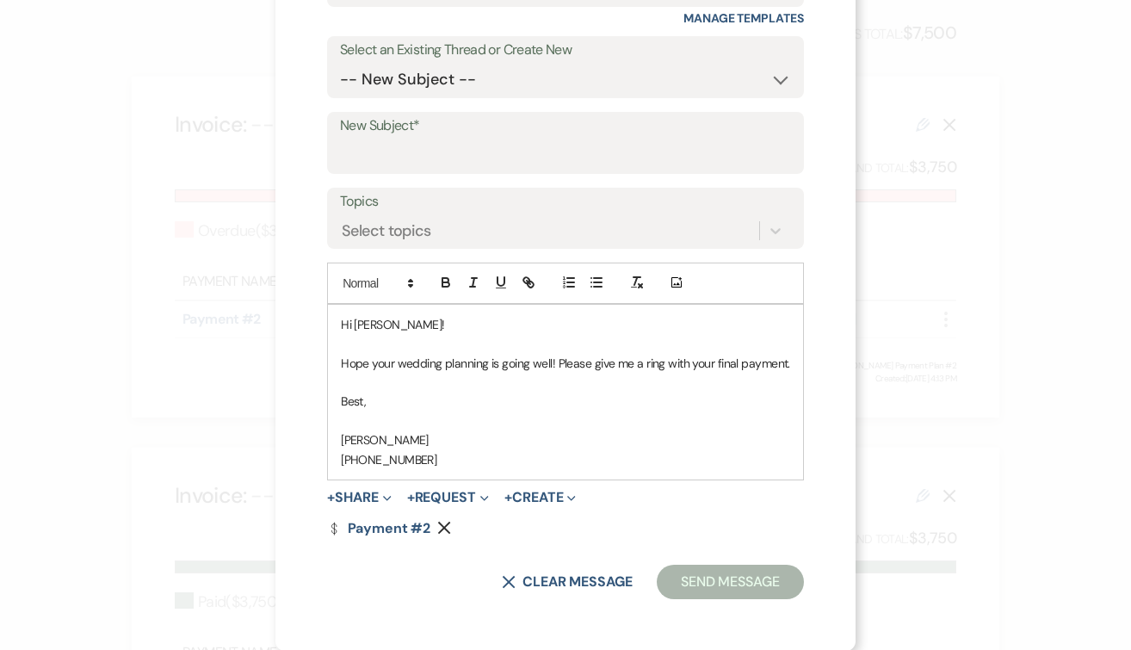
scroll to position [252, 0]
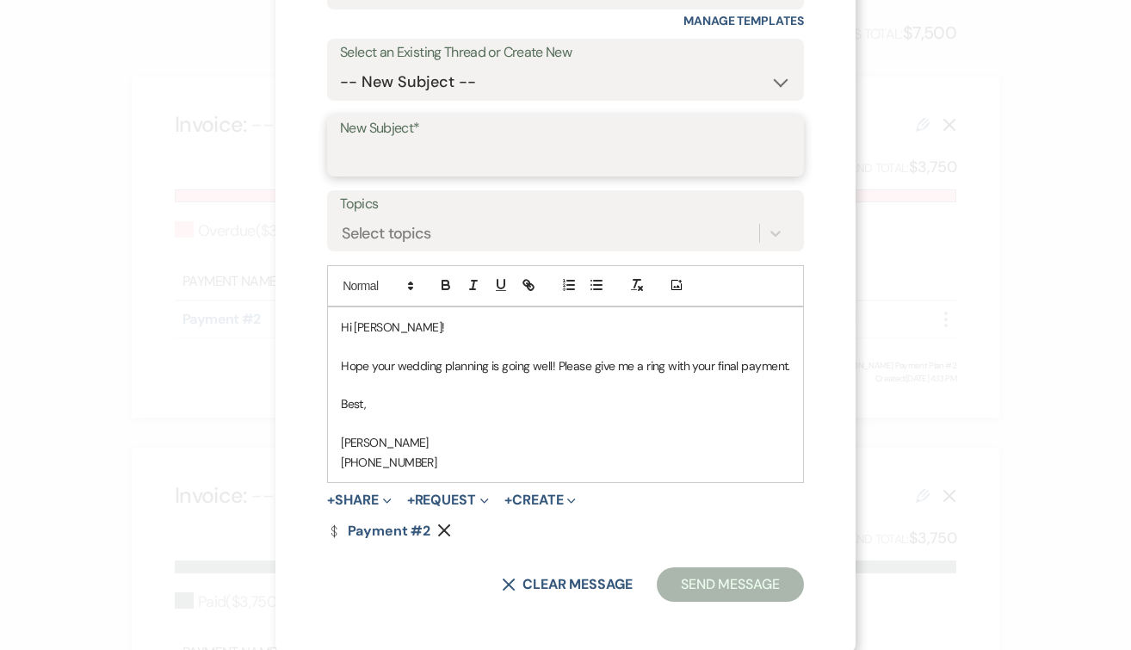
click at [367, 162] on input "New Subject*" at bounding box center [565, 158] width 451 height 34
type input "Final Payment Due"
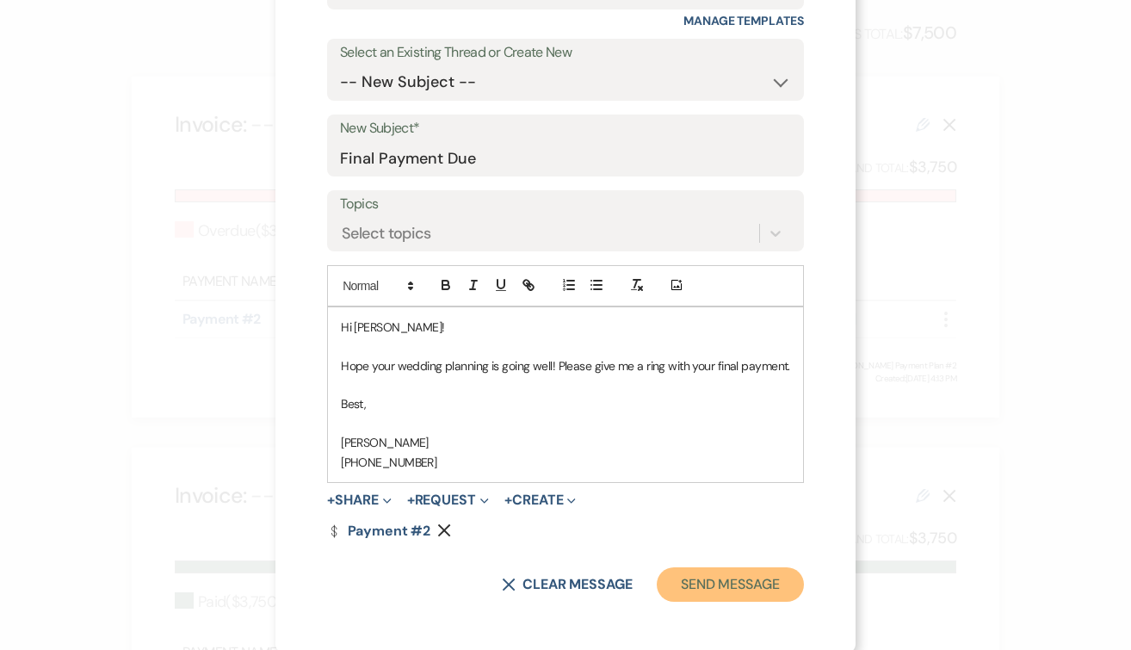
click at [718, 593] on button "Send Message" at bounding box center [730, 584] width 147 height 34
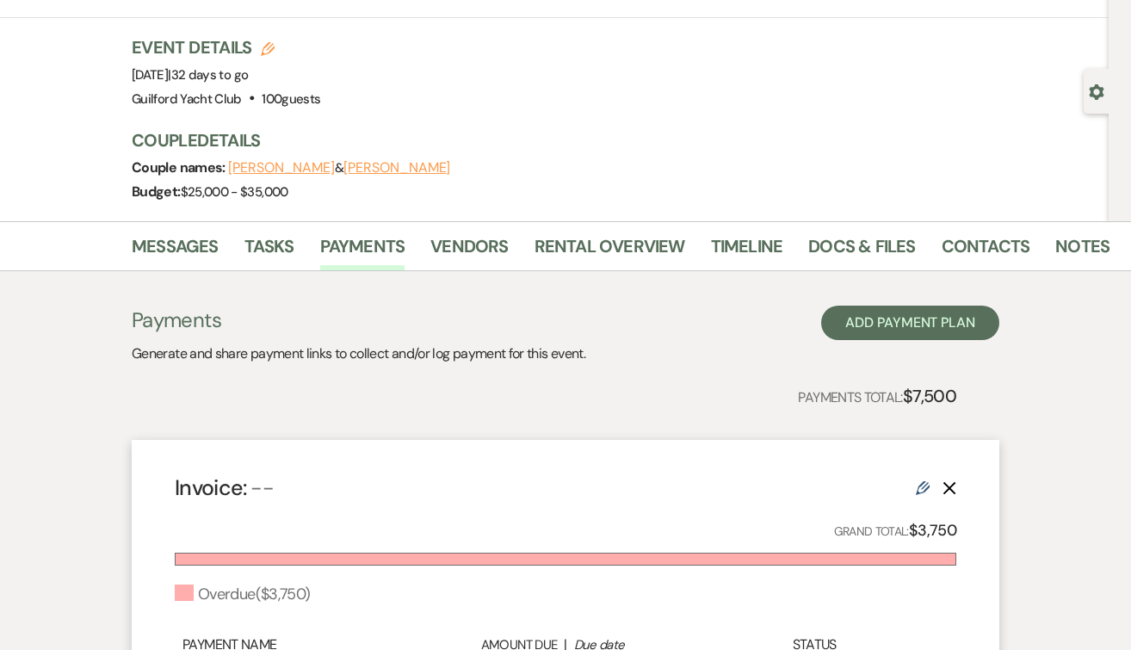
scroll to position [0, 0]
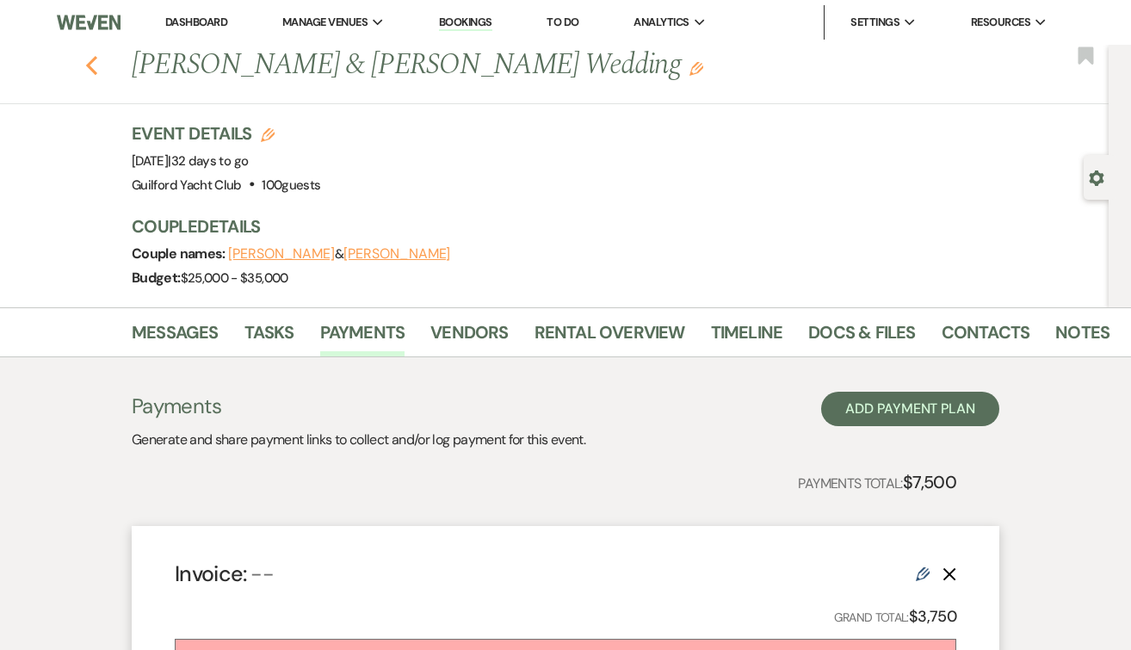
click at [90, 63] on use "button" at bounding box center [91, 65] width 11 height 19
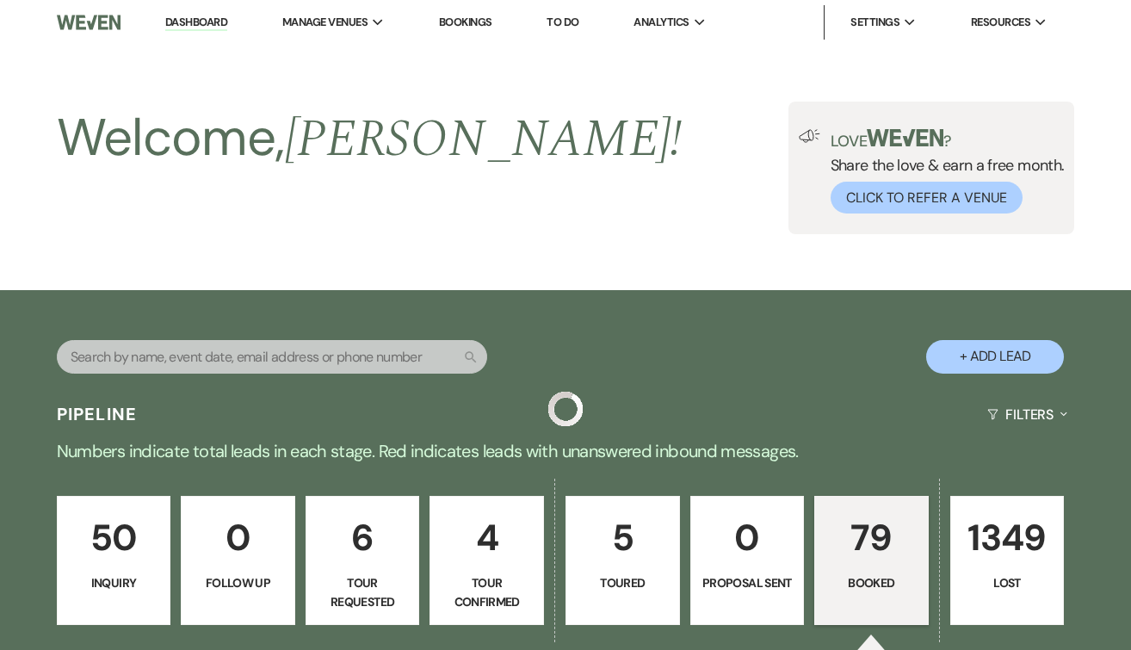
scroll to position [688, 0]
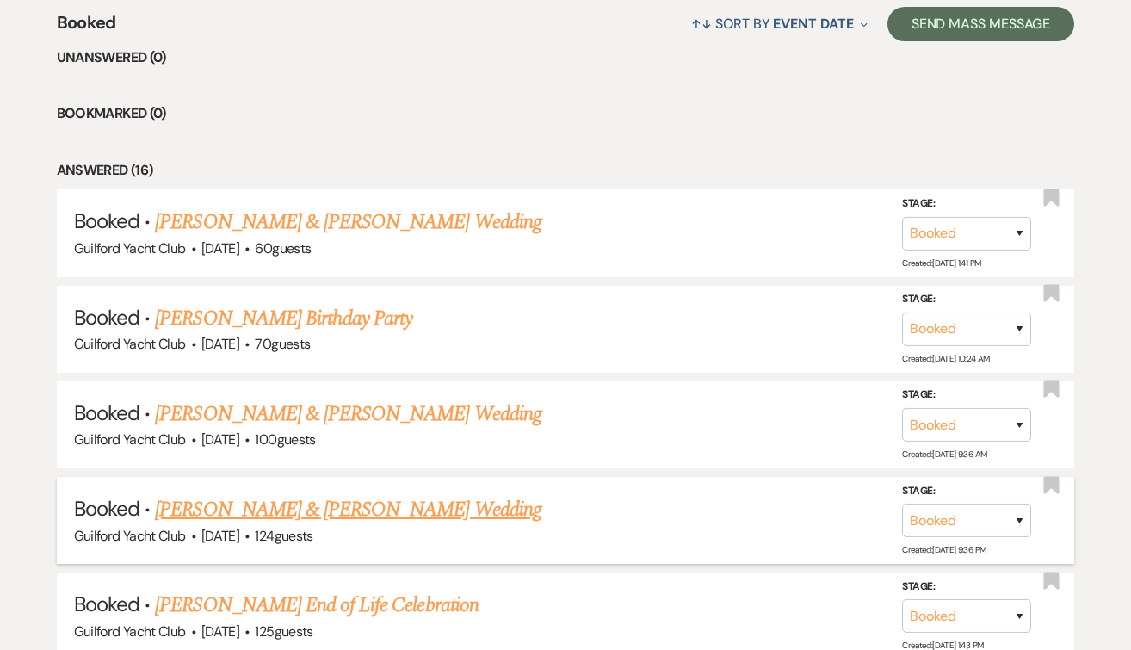
click at [316, 509] on link "Sawyer Conrad & Christen Teskey's Wedding" at bounding box center [348, 509] width 386 height 31
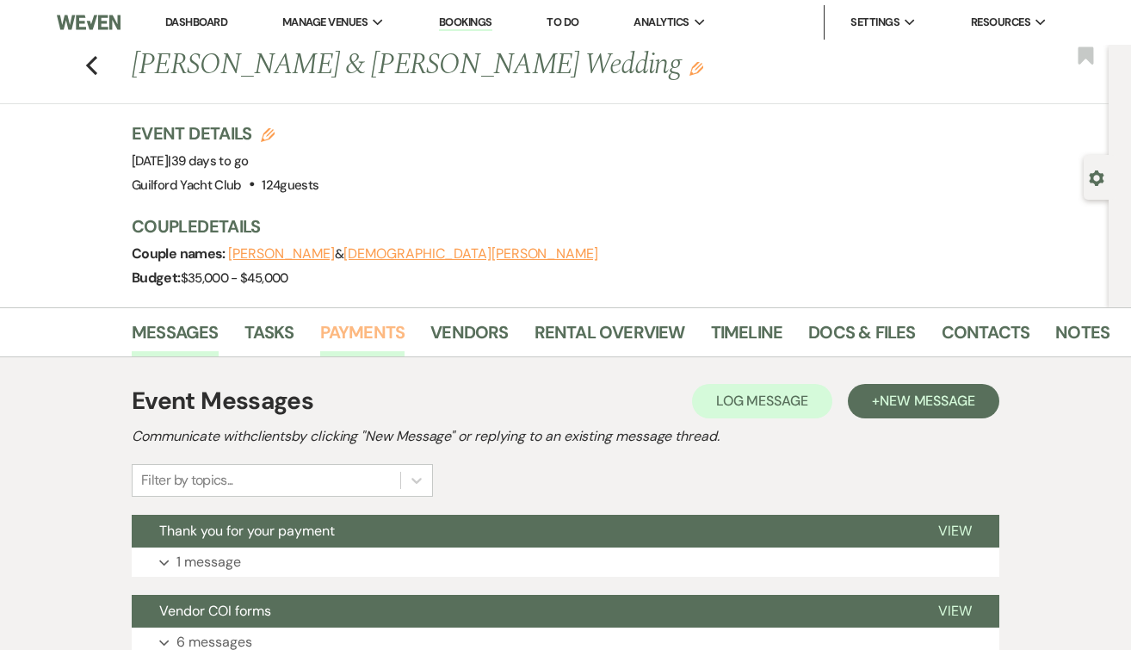
click at [380, 332] on link "Payments" at bounding box center [362, 337] width 85 height 38
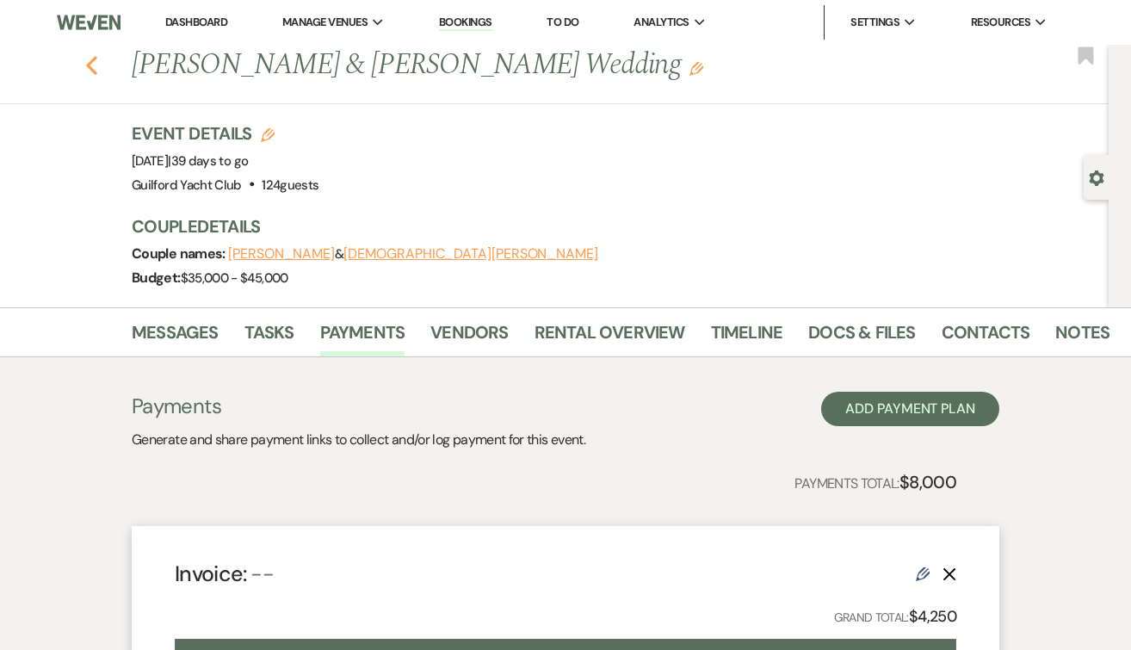
click at [91, 69] on use "button" at bounding box center [91, 65] width 11 height 19
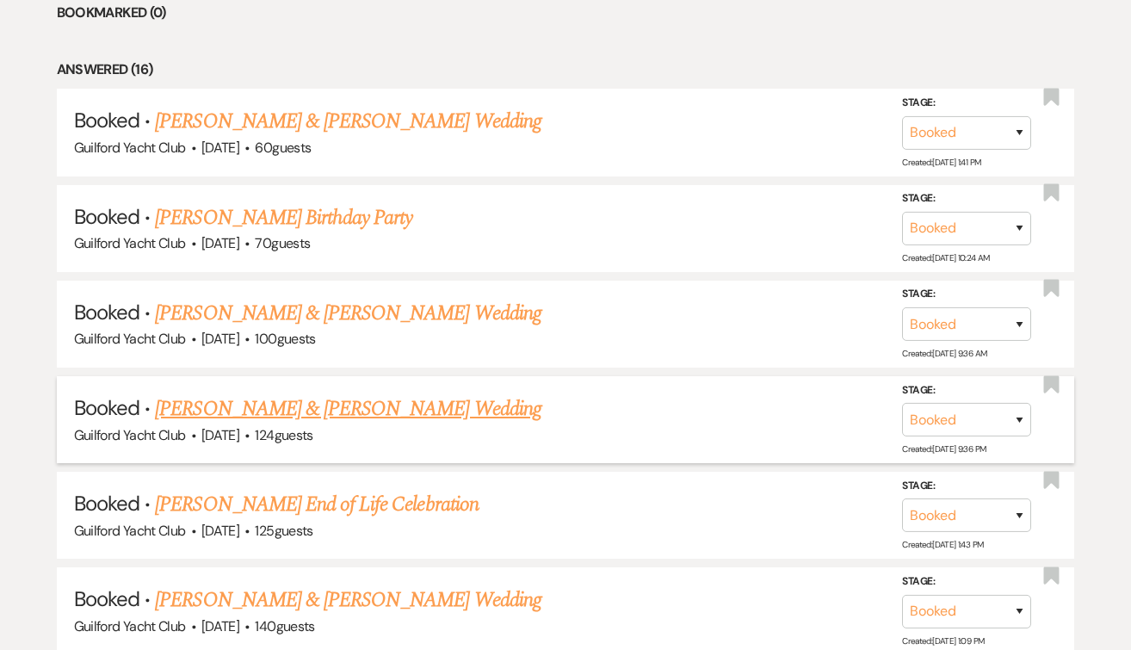
scroll to position [816, 0]
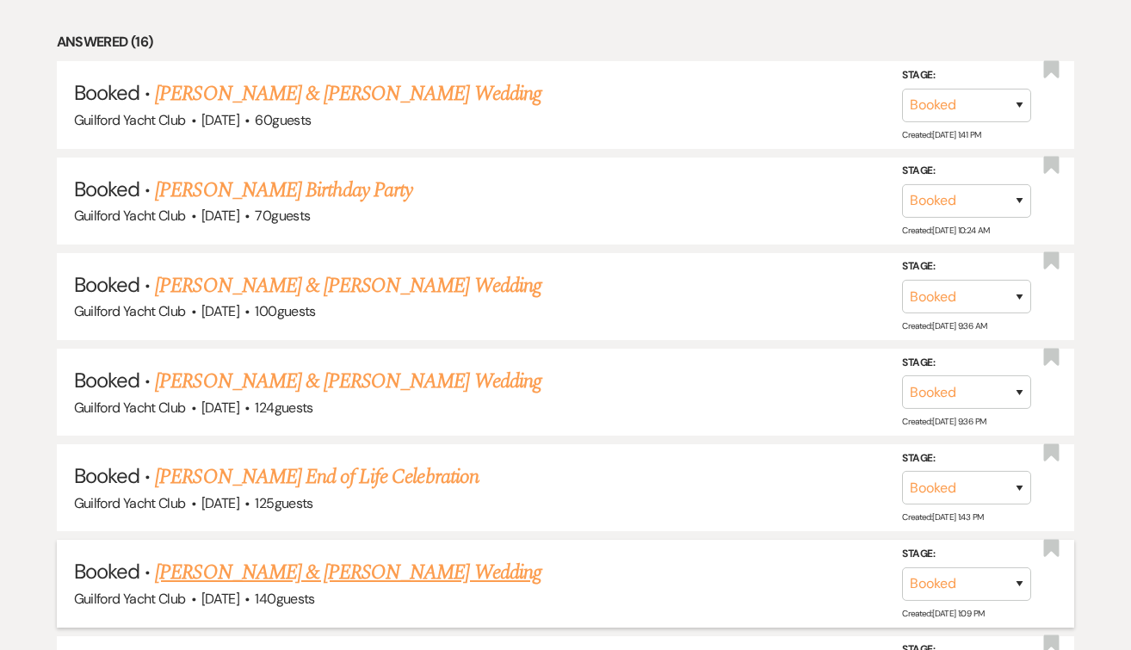
click at [309, 576] on link "Brian Gibbs & Jamie Little's Wedding" at bounding box center [348, 572] width 386 height 31
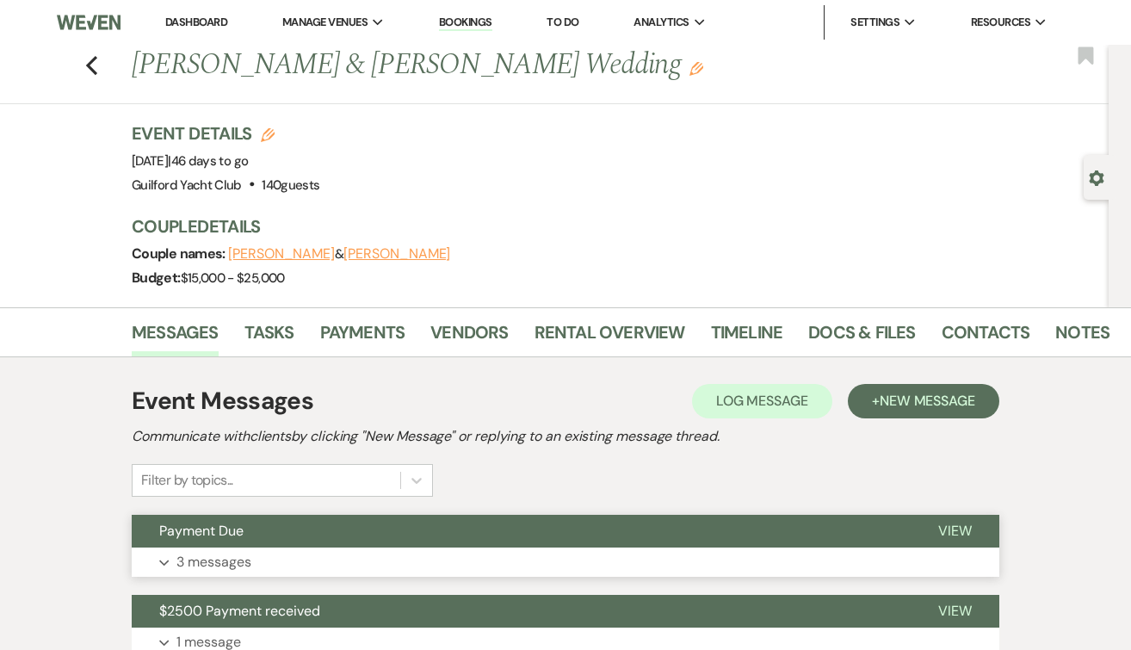
click at [950, 521] on button "View" at bounding box center [955, 531] width 89 height 33
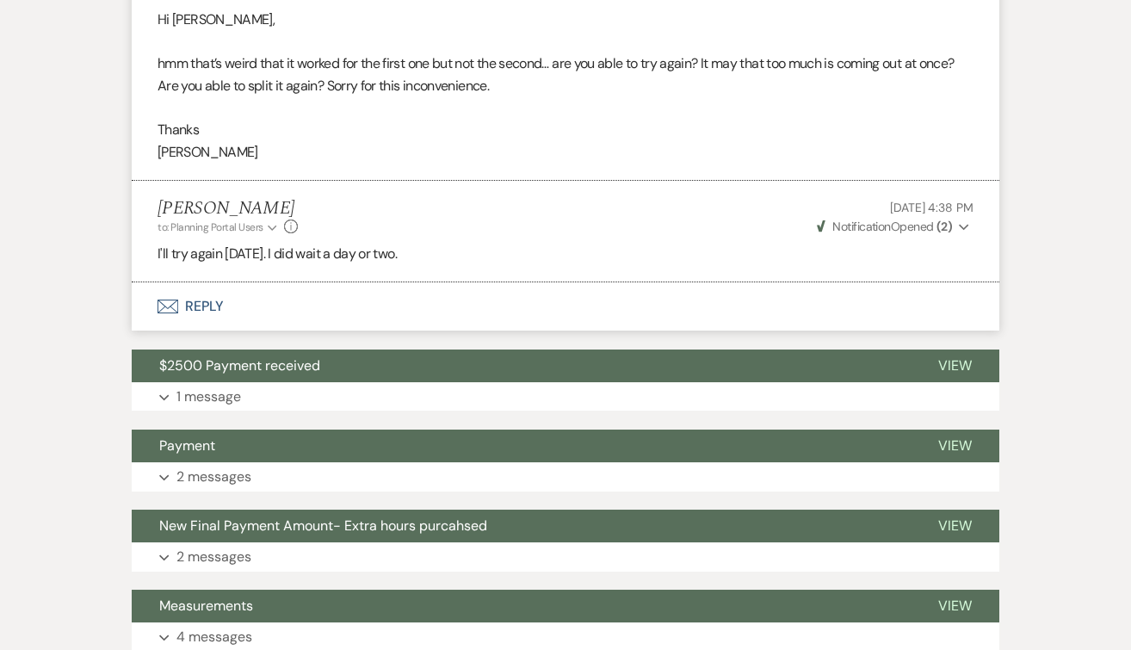
scroll to position [762, 0]
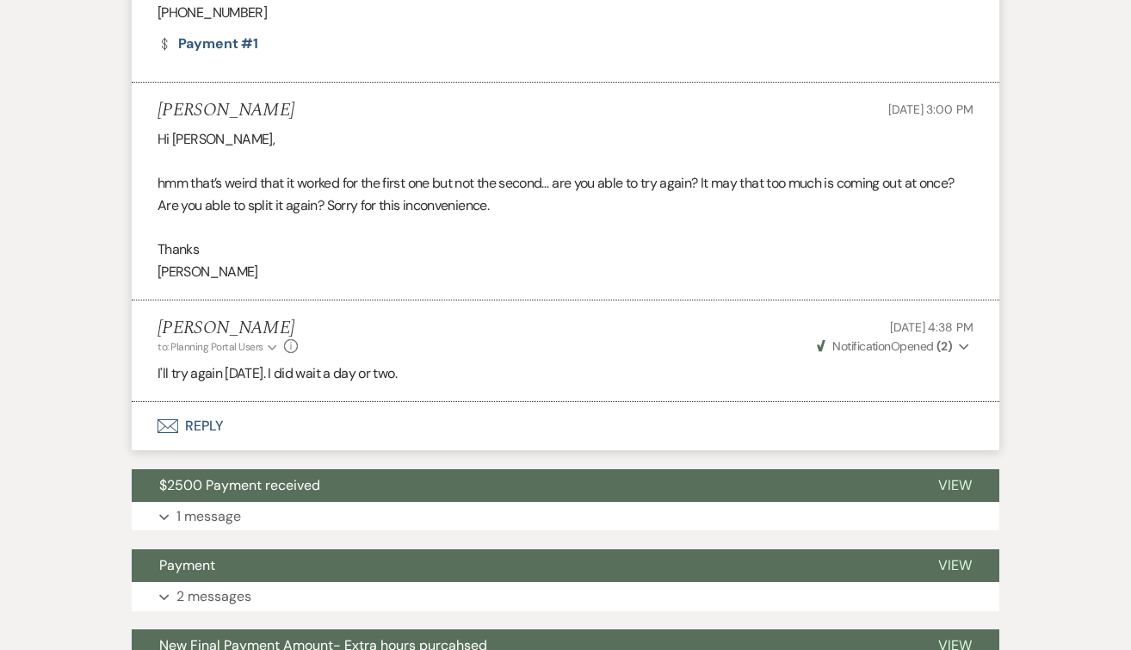
click at [202, 425] on button "Envelope Reply" at bounding box center [566, 426] width 868 height 48
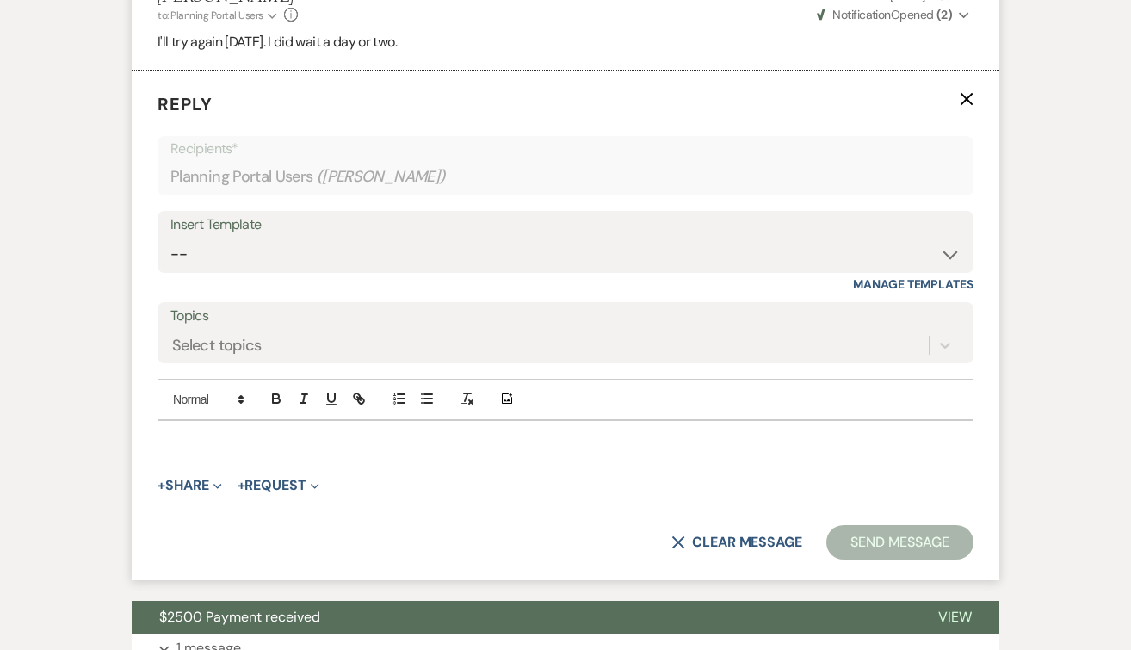
scroll to position [1094, 0]
click at [199, 435] on p at bounding box center [565, 439] width 788 height 19
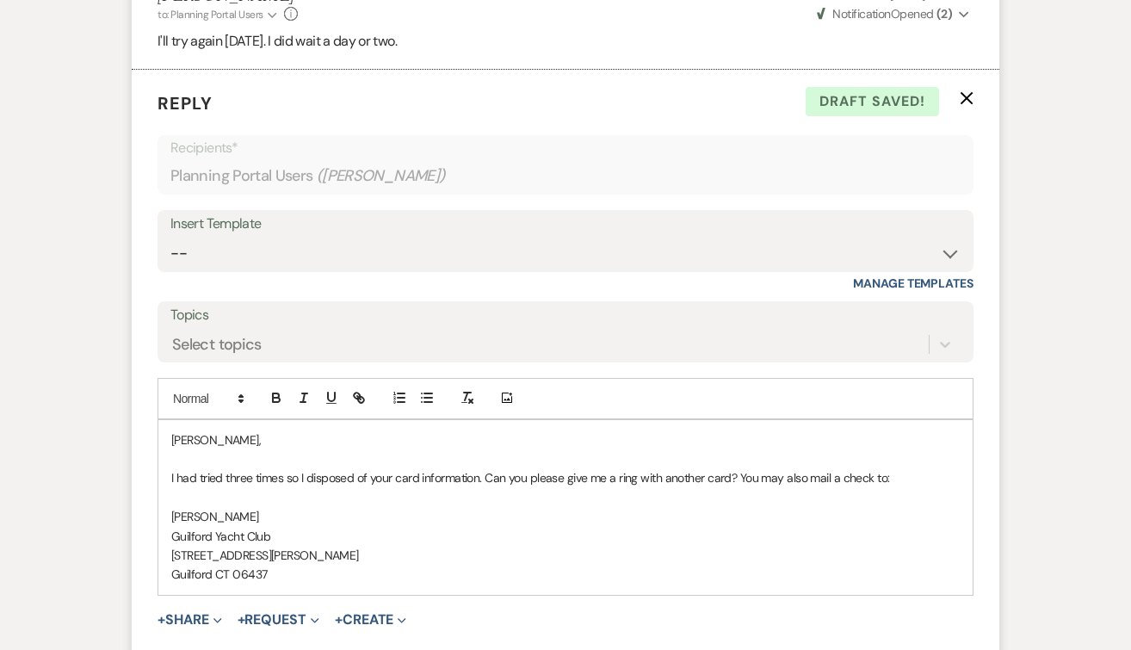
scroll to position [1258, 0]
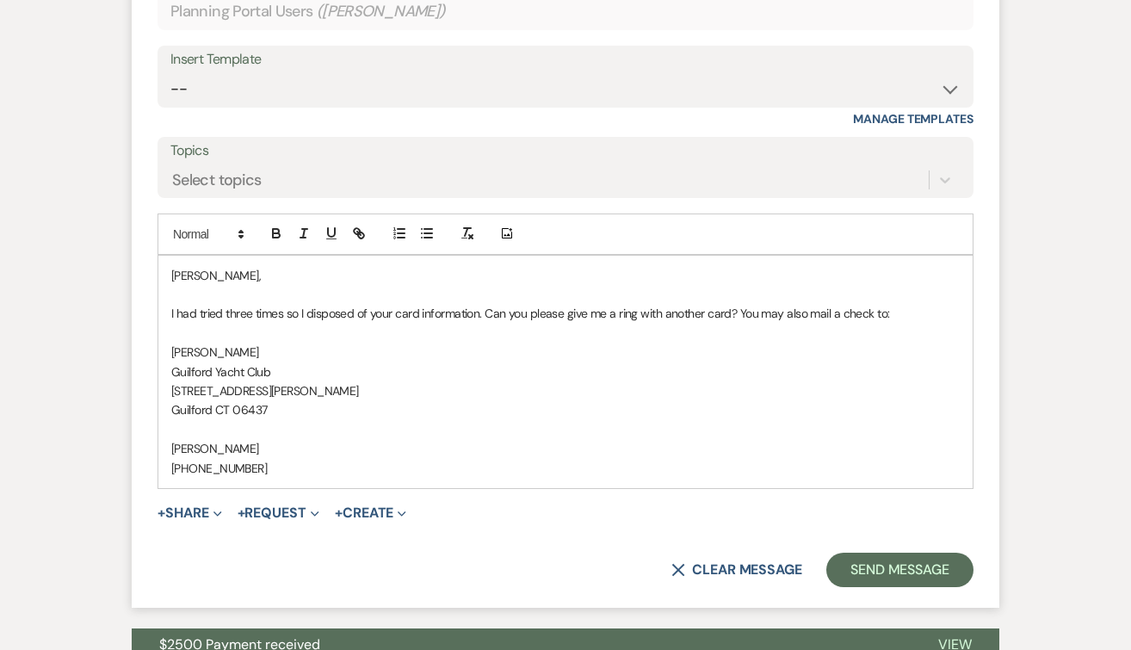
click at [917, 309] on p "I had tried three times so I disposed of your card information. Can you please …" at bounding box center [565, 313] width 788 height 19
click at [487, 312] on p "I had tried three times so I disposed of your card information. Can you please …" at bounding box center [565, 313] width 788 height 19
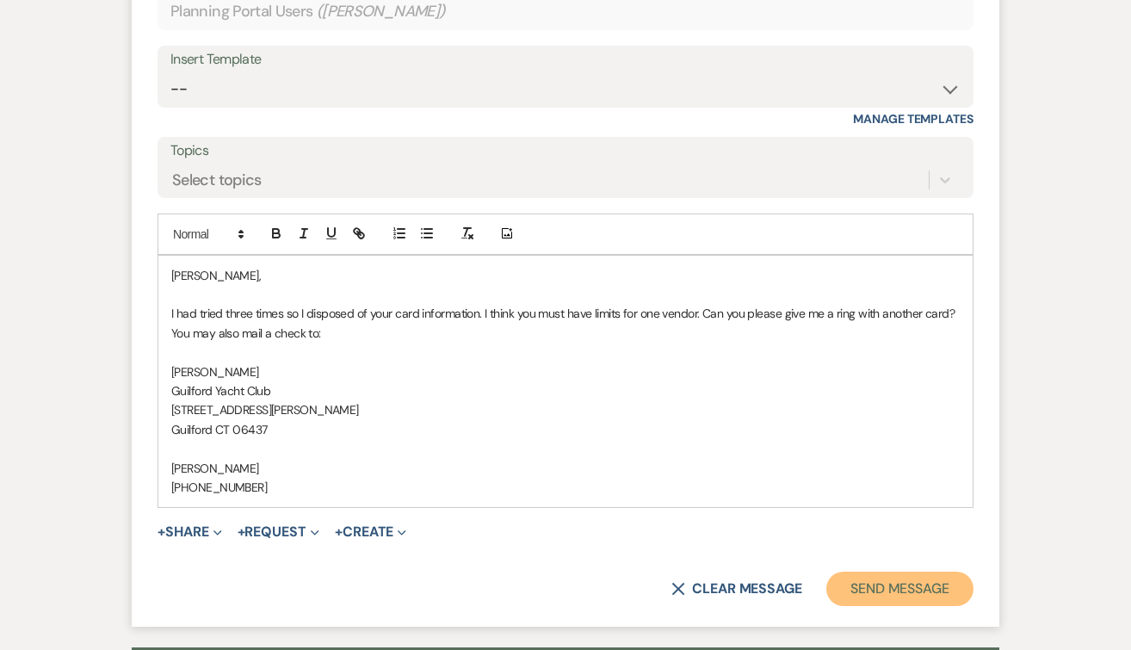
click at [861, 591] on button "Send Message" at bounding box center [899, 588] width 147 height 34
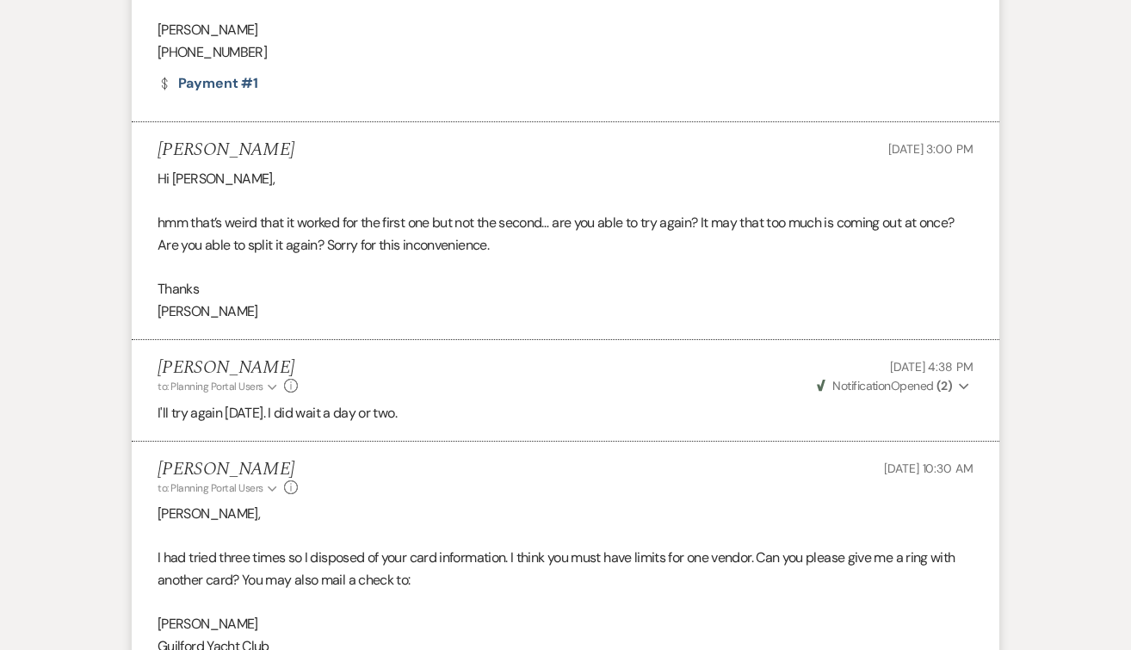
scroll to position [0, 0]
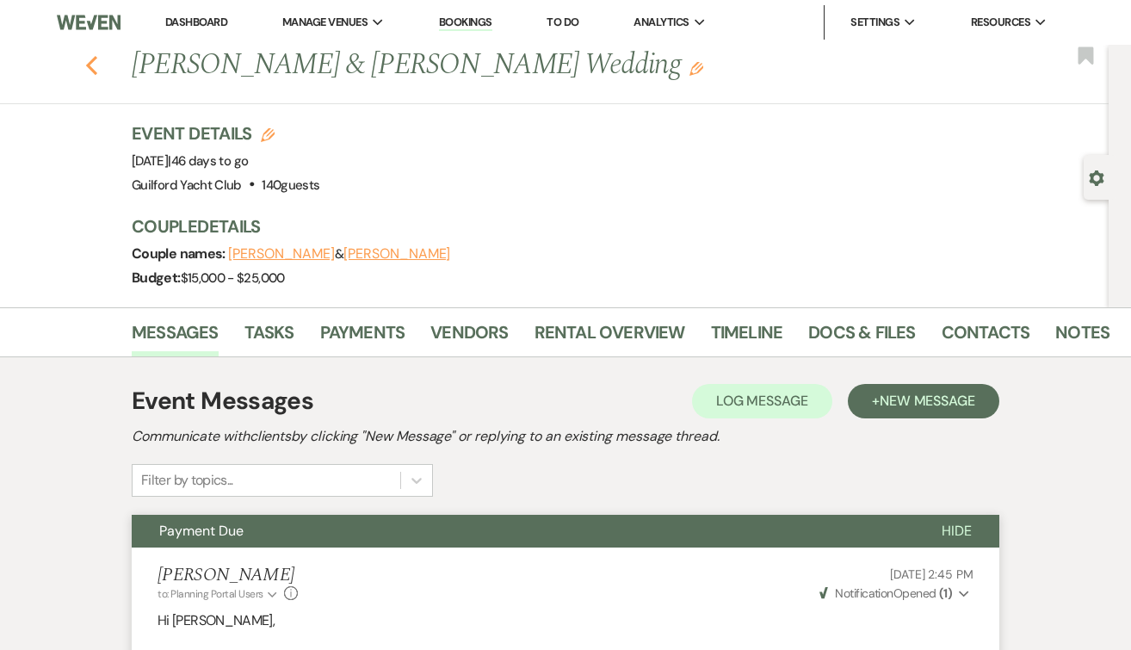
click at [90, 66] on icon "Previous" at bounding box center [91, 65] width 13 height 21
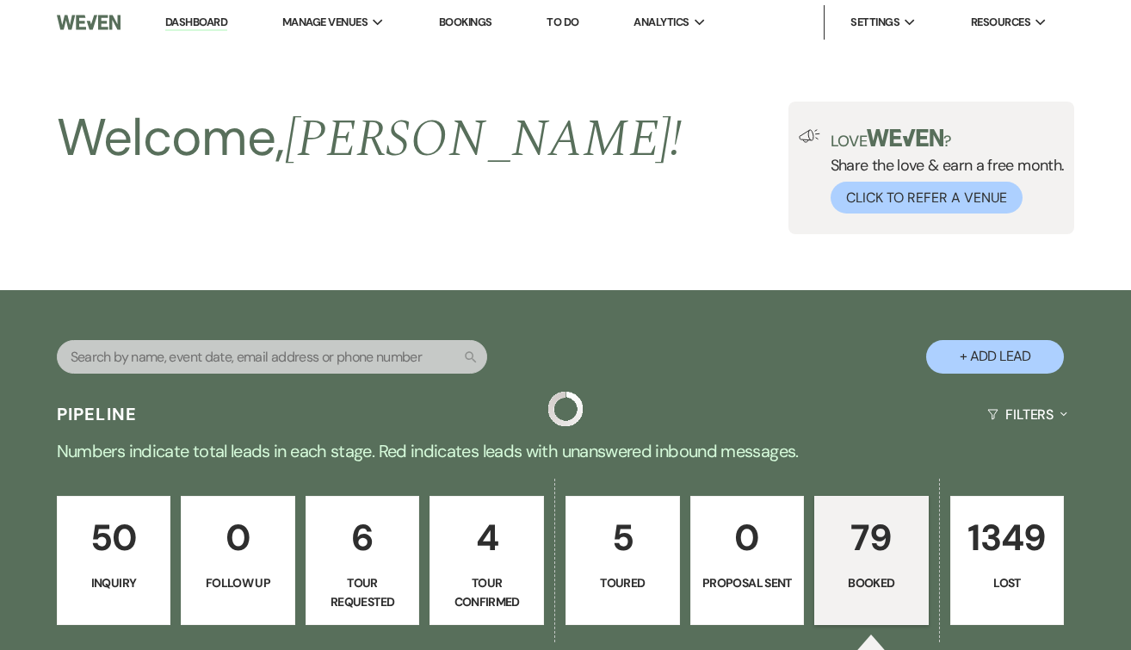
scroll to position [816, 0]
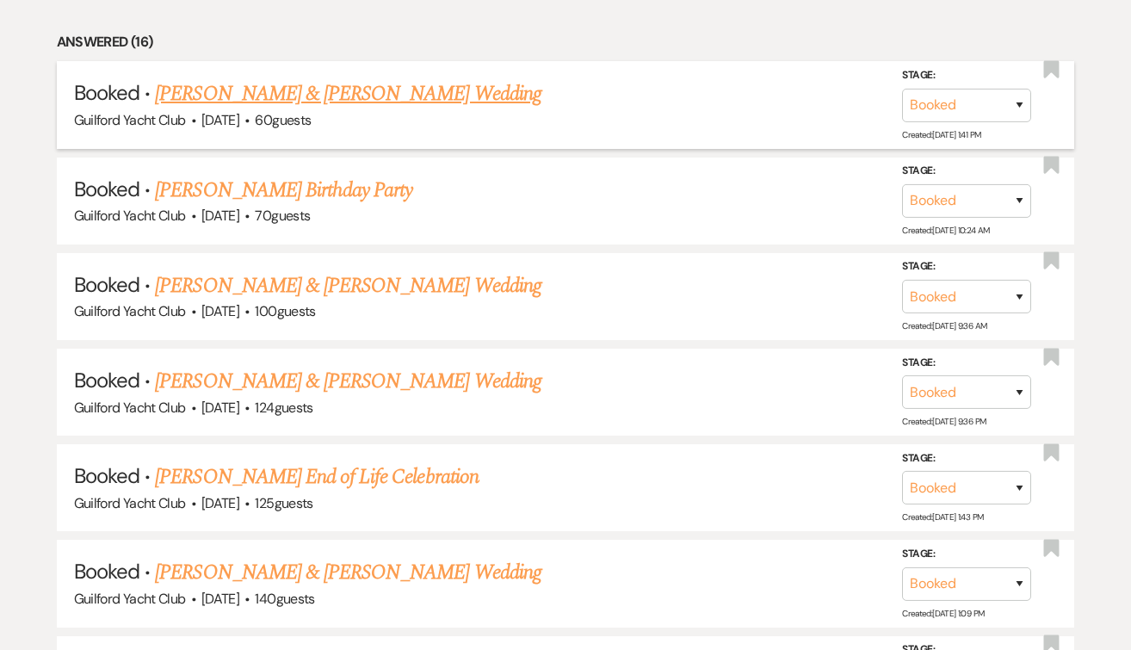
click at [331, 96] on link "William Lavoie & Viktoriia Protsyk's Wedding" at bounding box center [348, 93] width 386 height 31
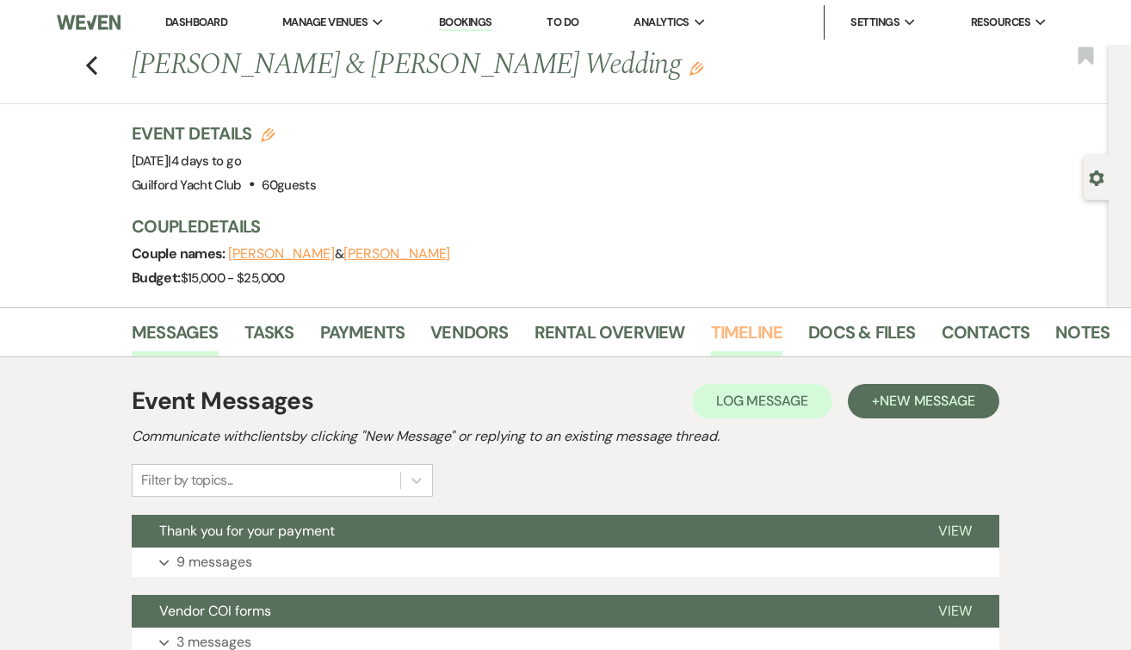
click at [759, 331] on link "Timeline" at bounding box center [747, 337] width 72 height 38
